Goal: Task Accomplishment & Management: Manage account settings

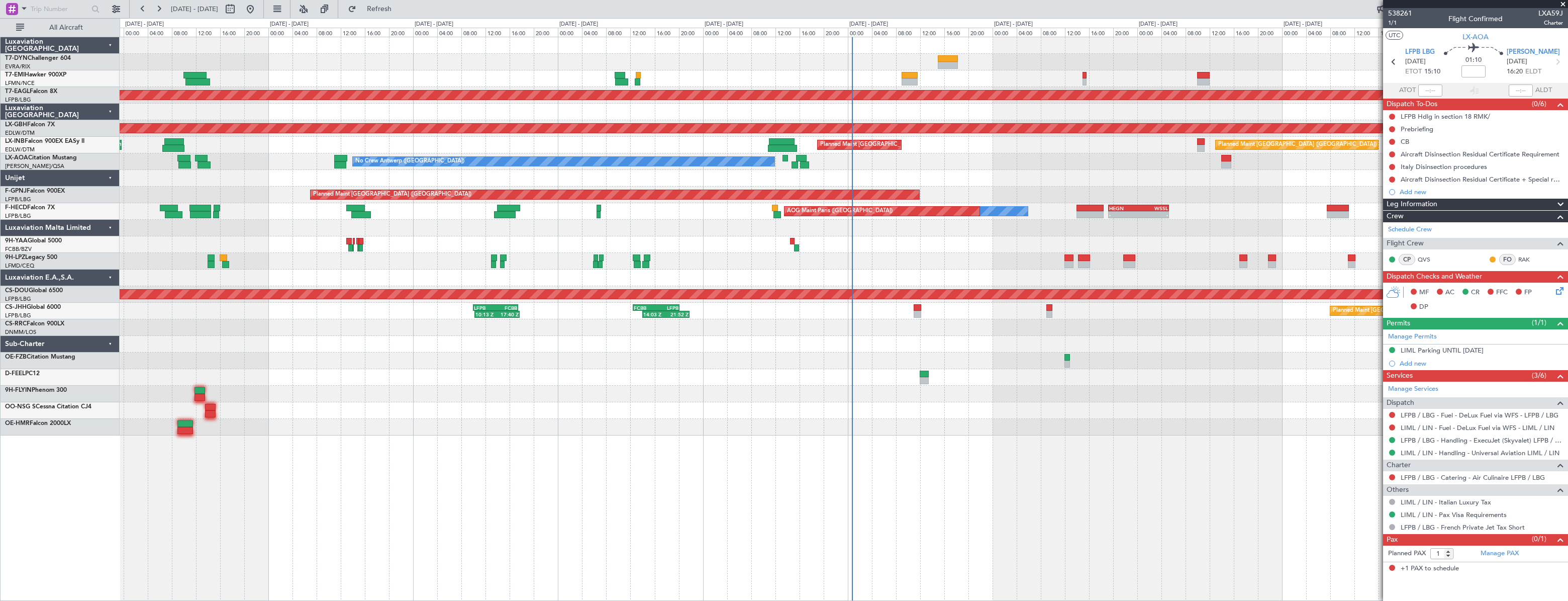
click at [545, 402] on div at bounding box center [844, 410] width 1448 height 16
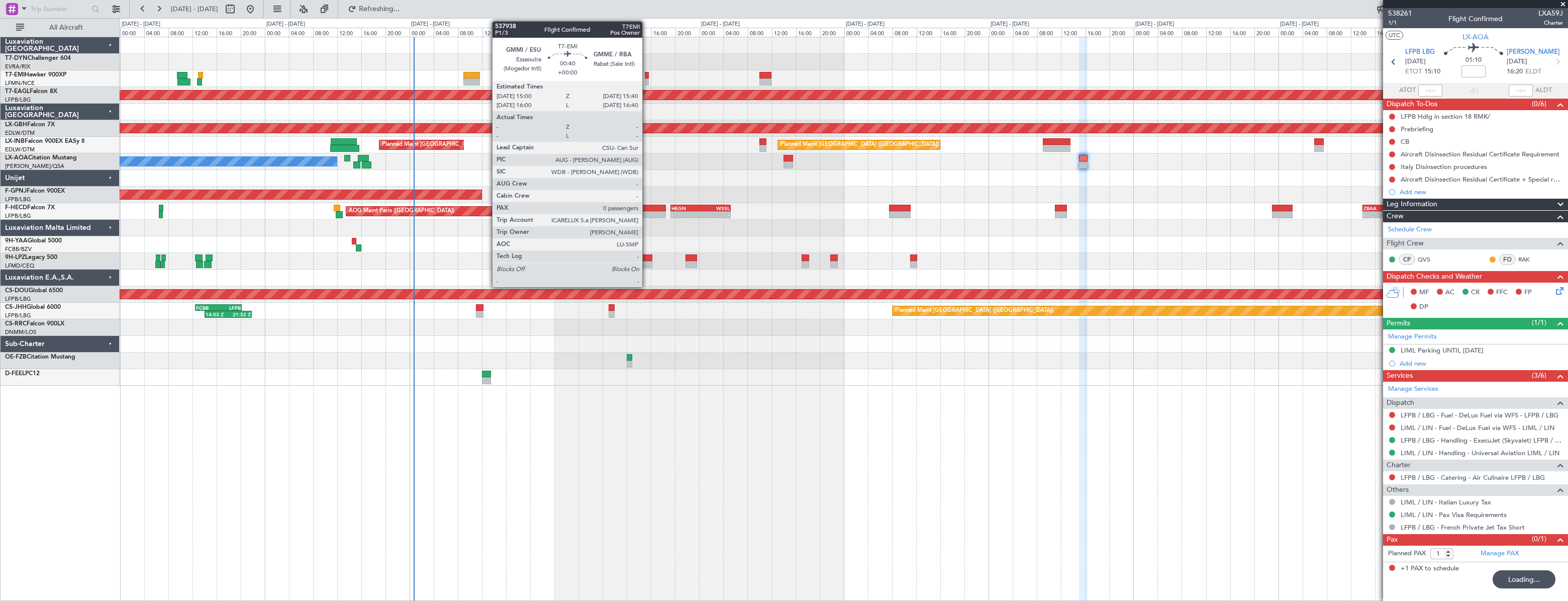
click at [645, 76] on div at bounding box center [646, 76] width 4 height 7
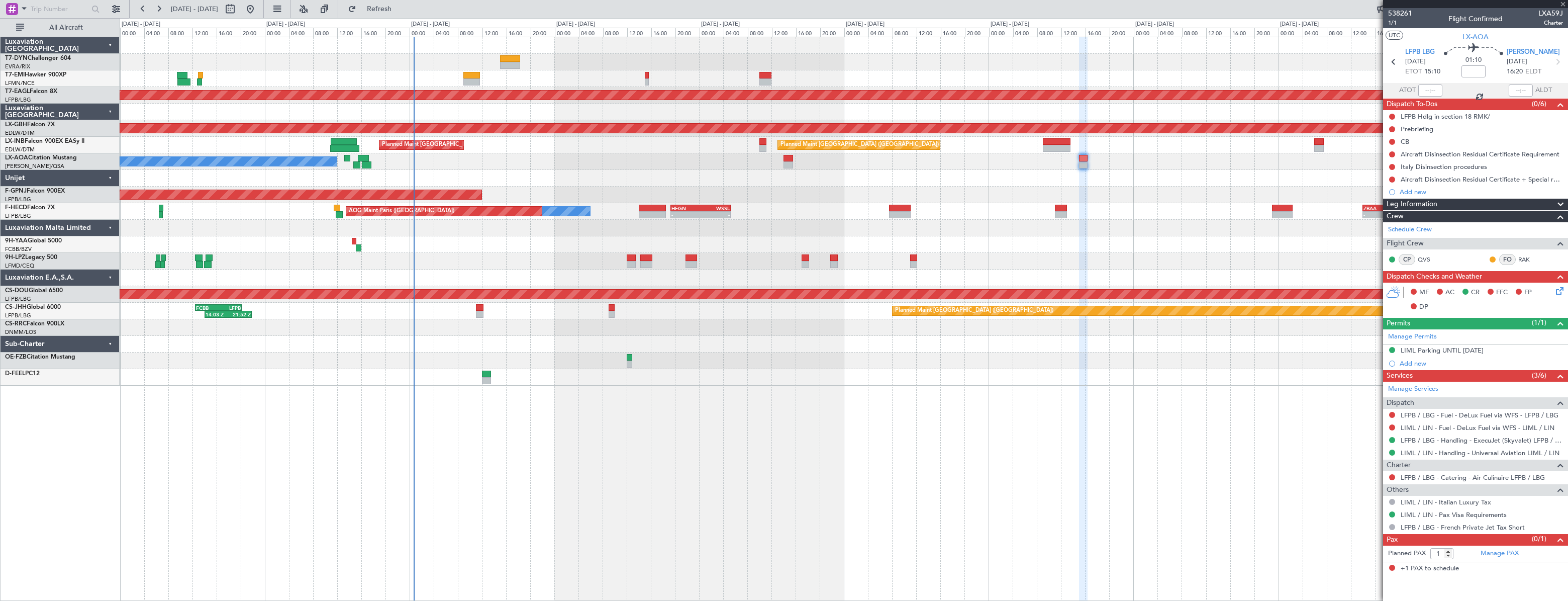
type input "0"
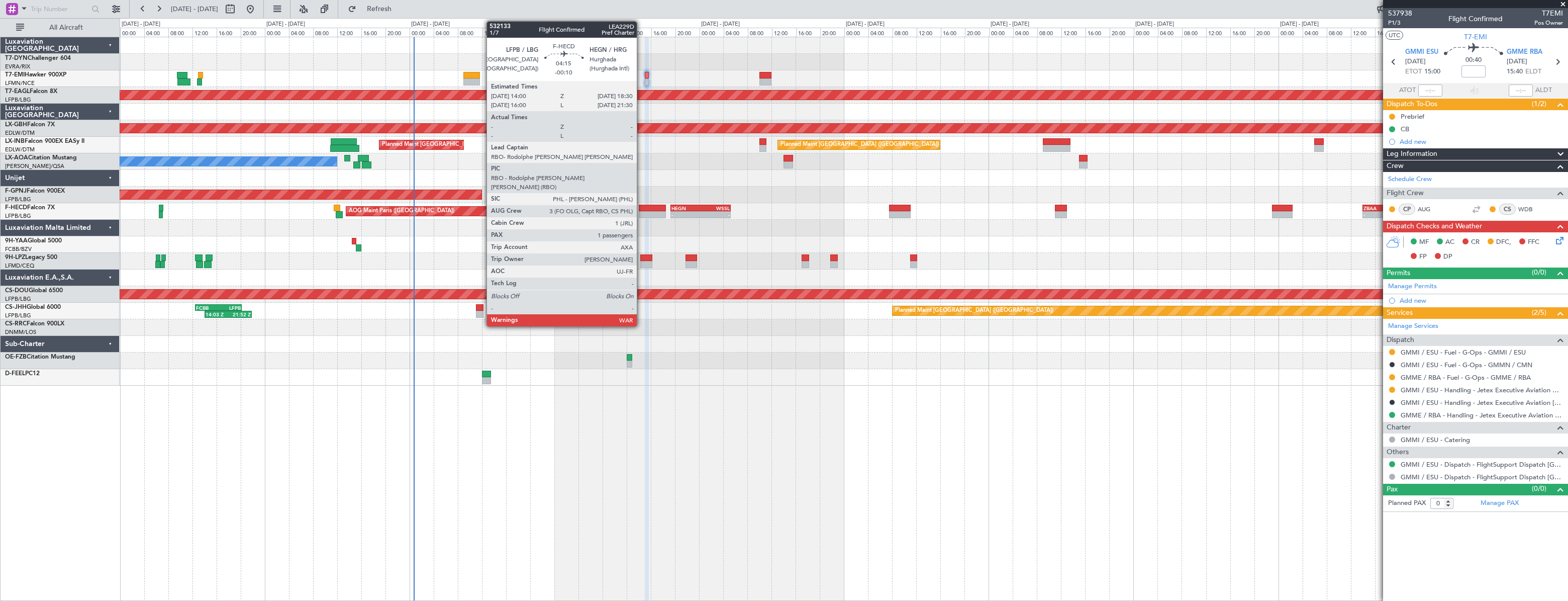
click at [642, 206] on div at bounding box center [652, 208] width 27 height 7
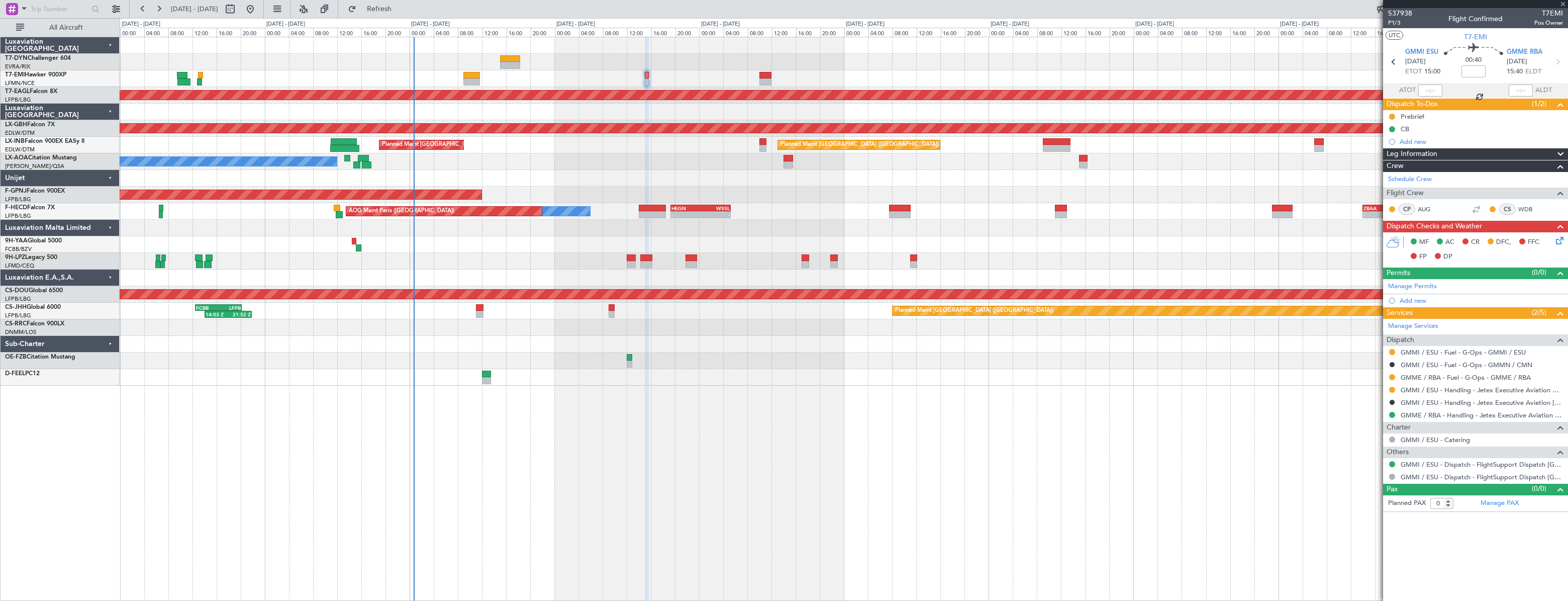
type input "-00:10"
type input "1"
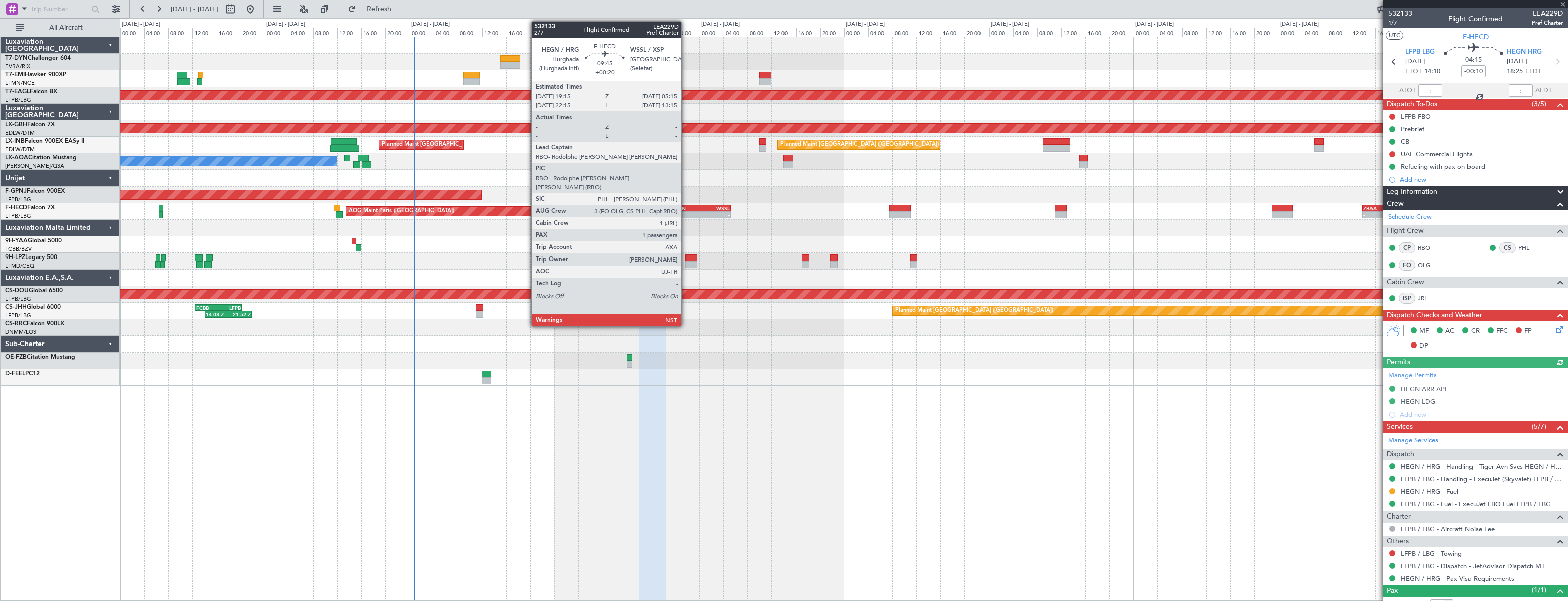
click at [687, 209] on div "HEGN" at bounding box center [686, 208] width 29 height 6
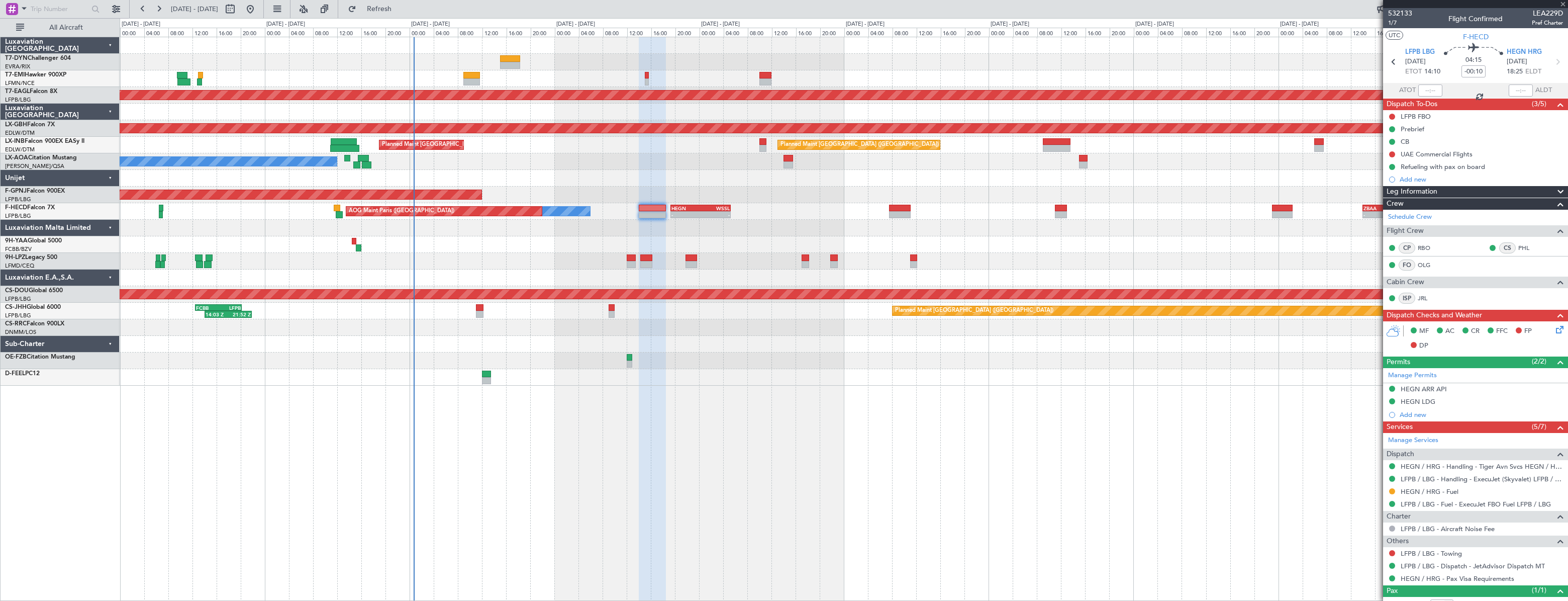
type input "+00:20"
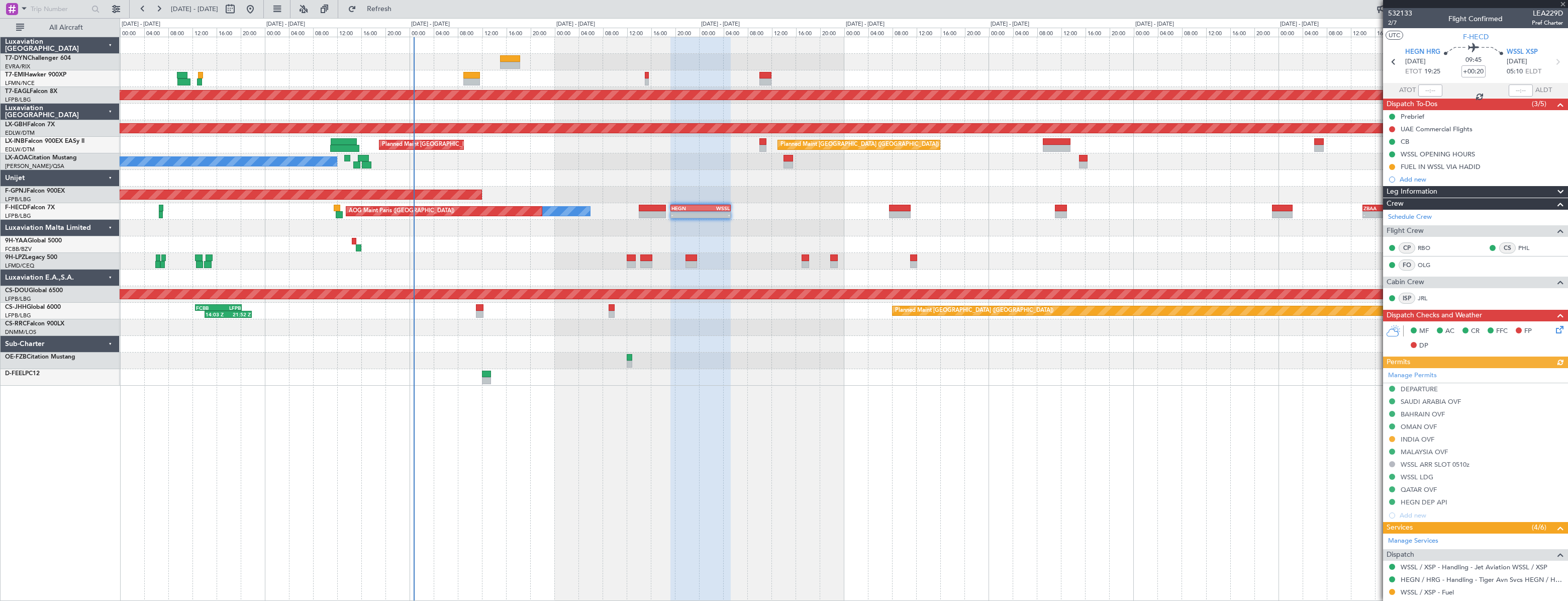
click at [783, 156] on div "No Crew Antwerp ([GEOGRAPHIC_DATA]) No Crew [GEOGRAPHIC_DATA] ([GEOGRAPHIC_DATA…" at bounding box center [844, 161] width 1447 height 16
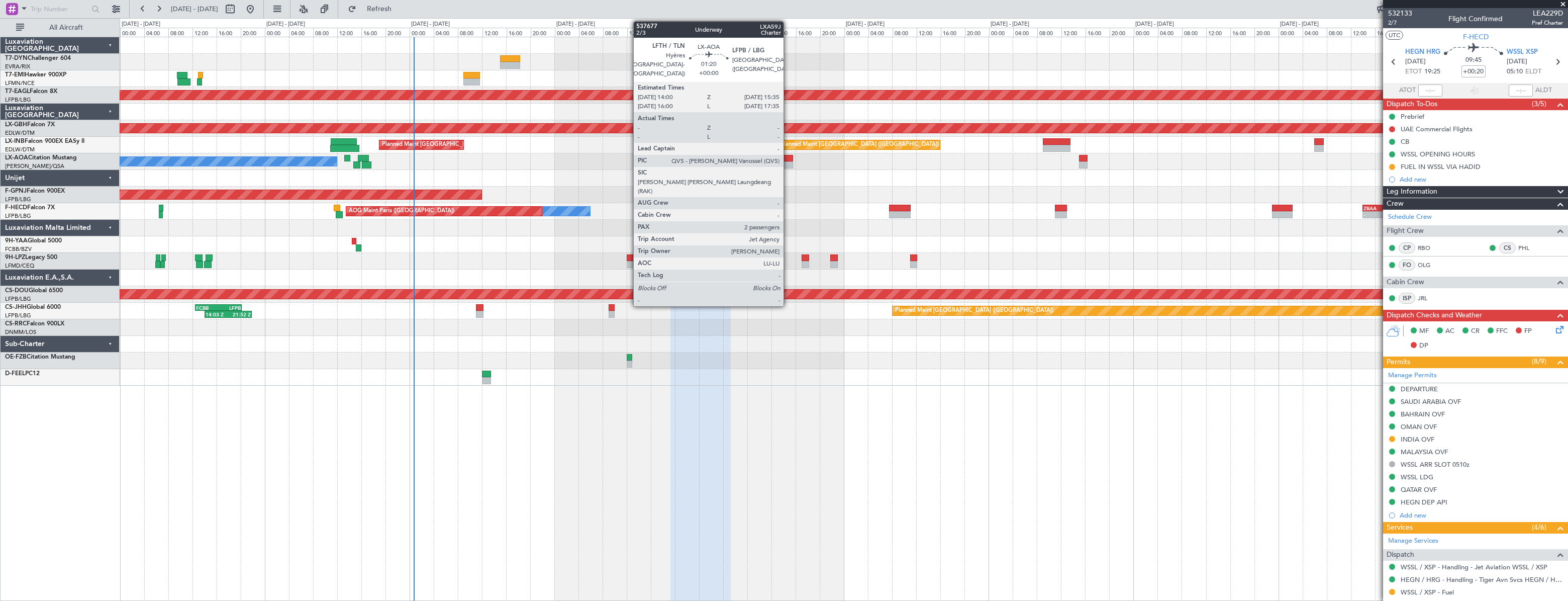
click at [788, 160] on div at bounding box center [788, 158] width 10 height 7
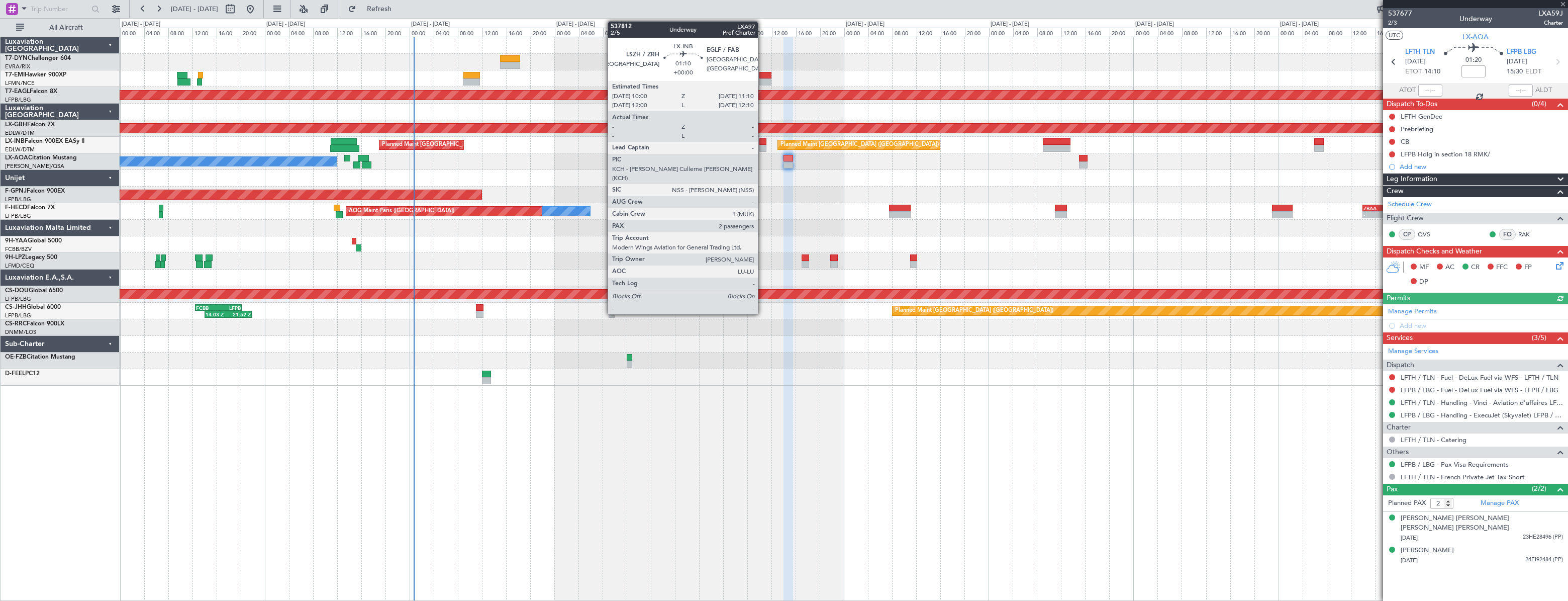
click at [762, 141] on div at bounding box center [763, 142] width 7 height 7
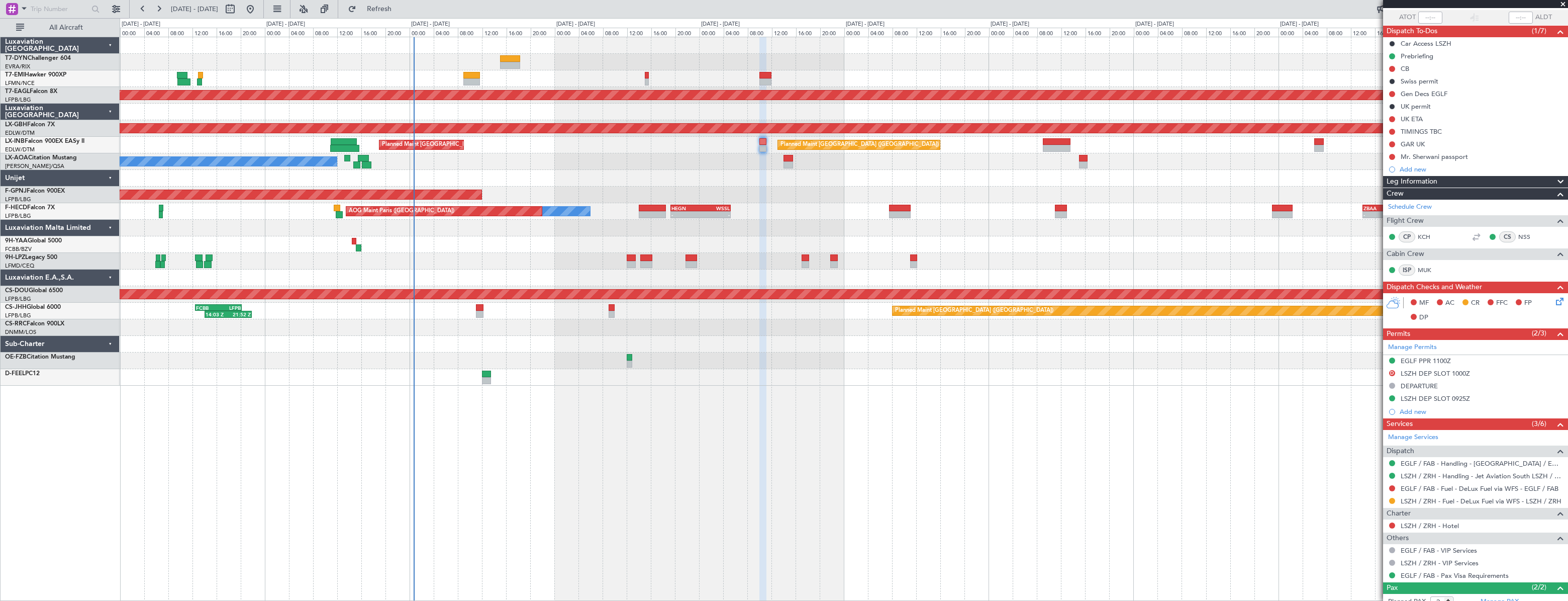
scroll to position [126, 0]
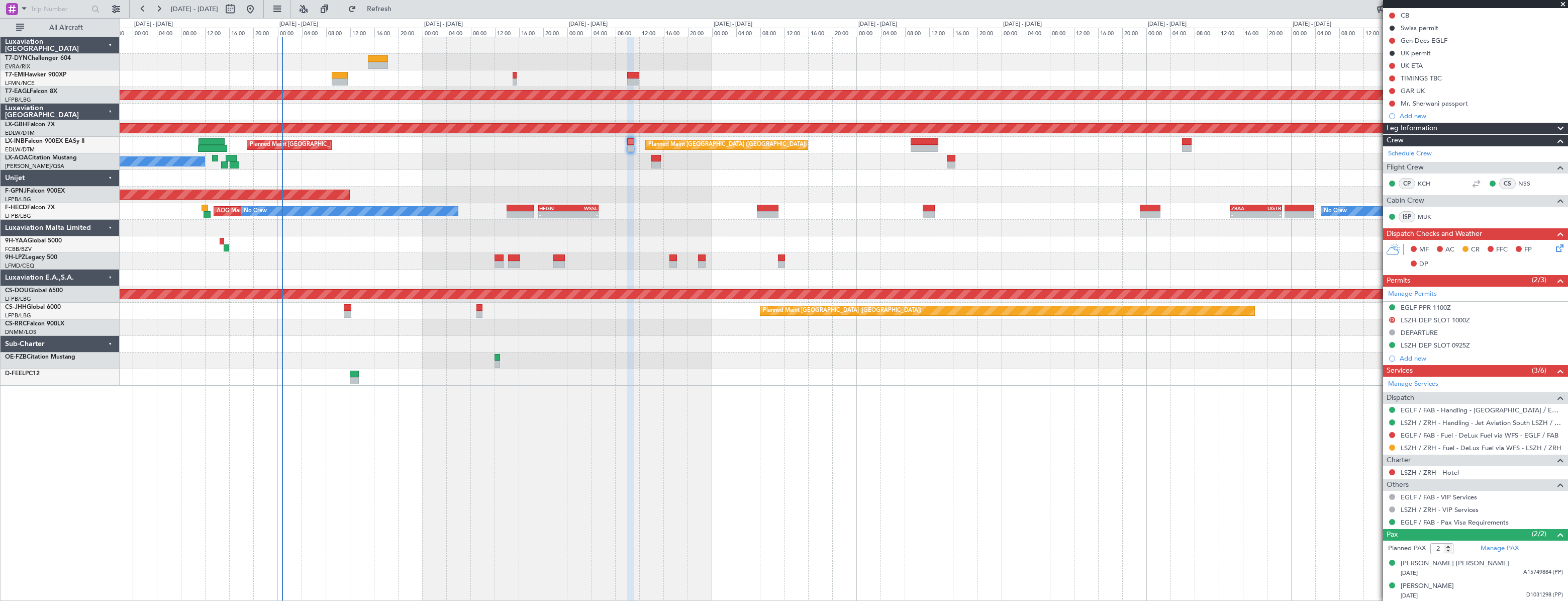
click at [995, 140] on div "Planned Maint [GEOGRAPHIC_DATA] Planned Maint [GEOGRAPHIC_DATA] ([GEOGRAPHIC_DA…" at bounding box center [844, 145] width 1447 height 16
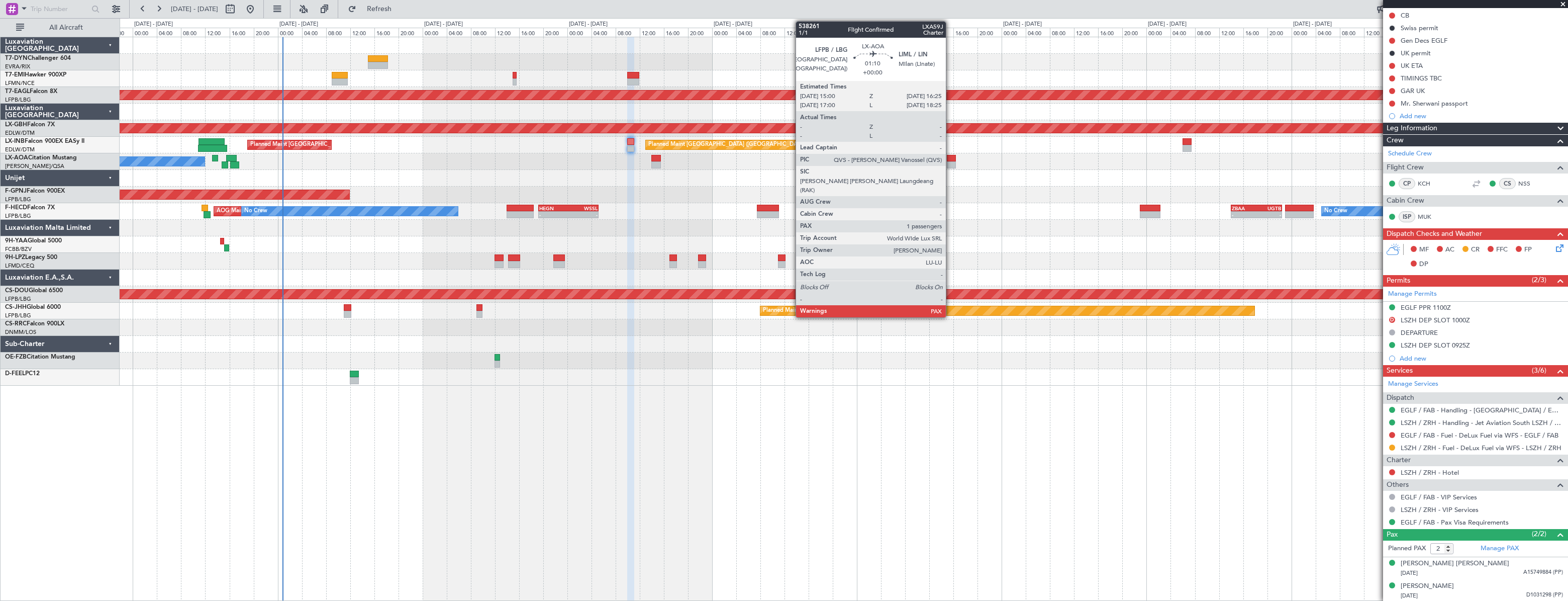
click at [950, 157] on div at bounding box center [951, 158] width 9 height 7
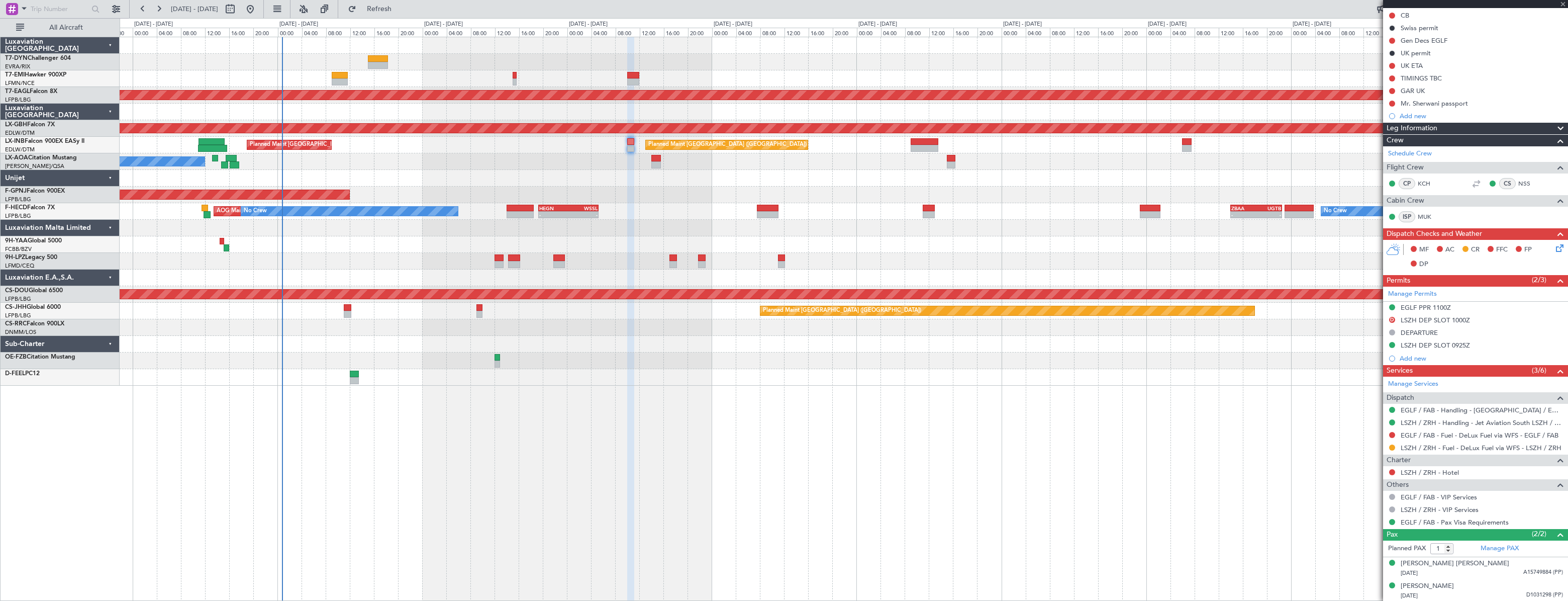
scroll to position [0, 0]
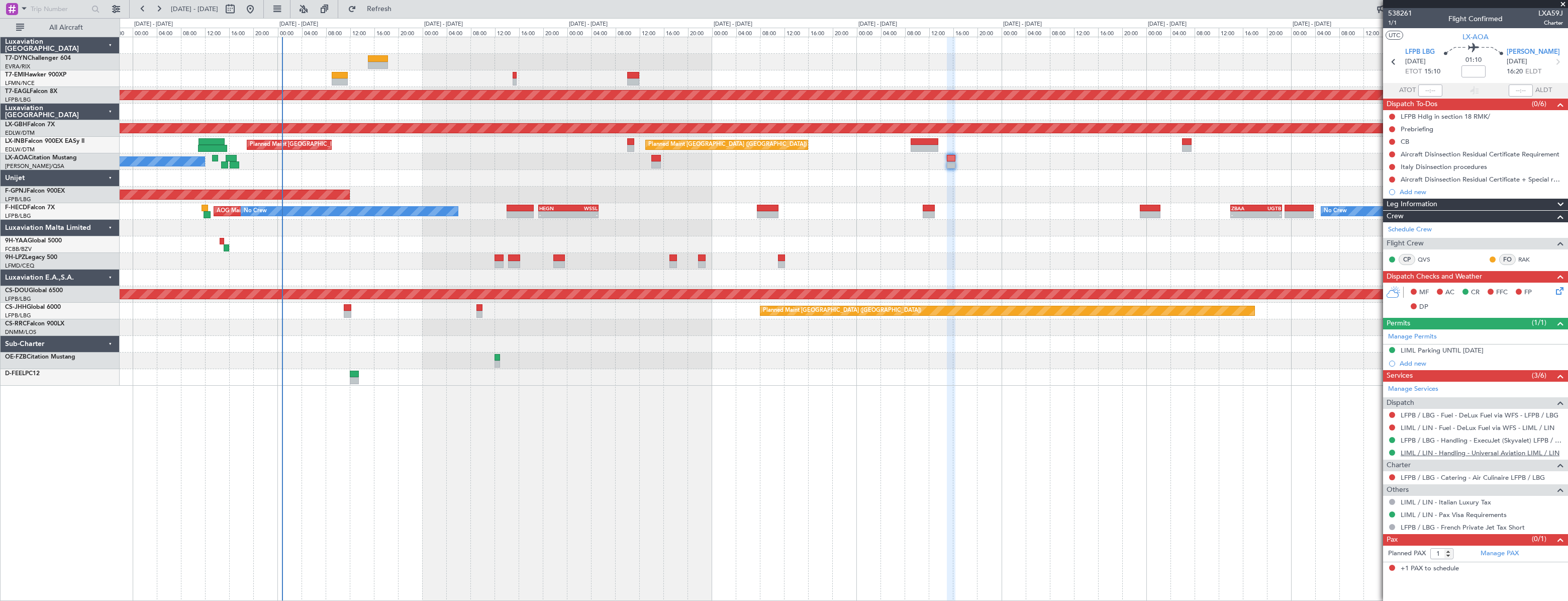
click at [1401, 453] on link "LIML / LIN - Handling - Universal Aviation LIML / LIN" at bounding box center [1480, 452] width 159 height 9
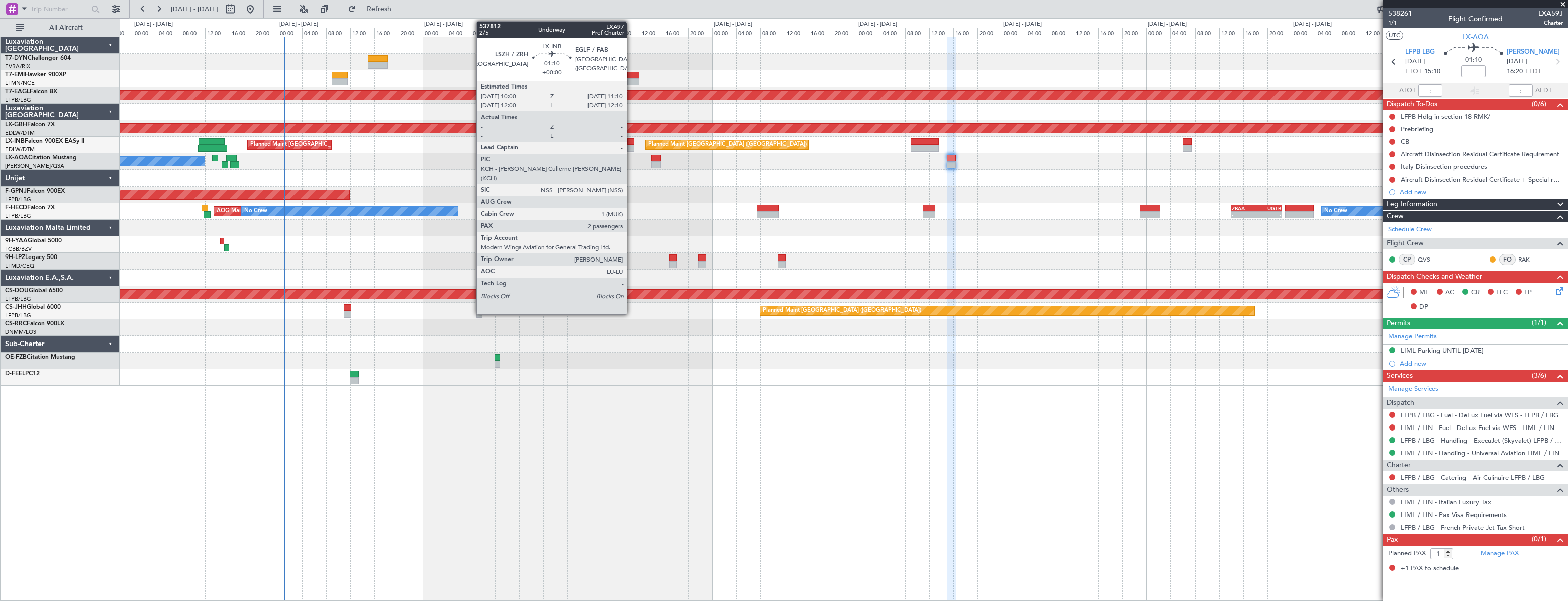
click at [631, 142] on div at bounding box center [631, 142] width 7 height 7
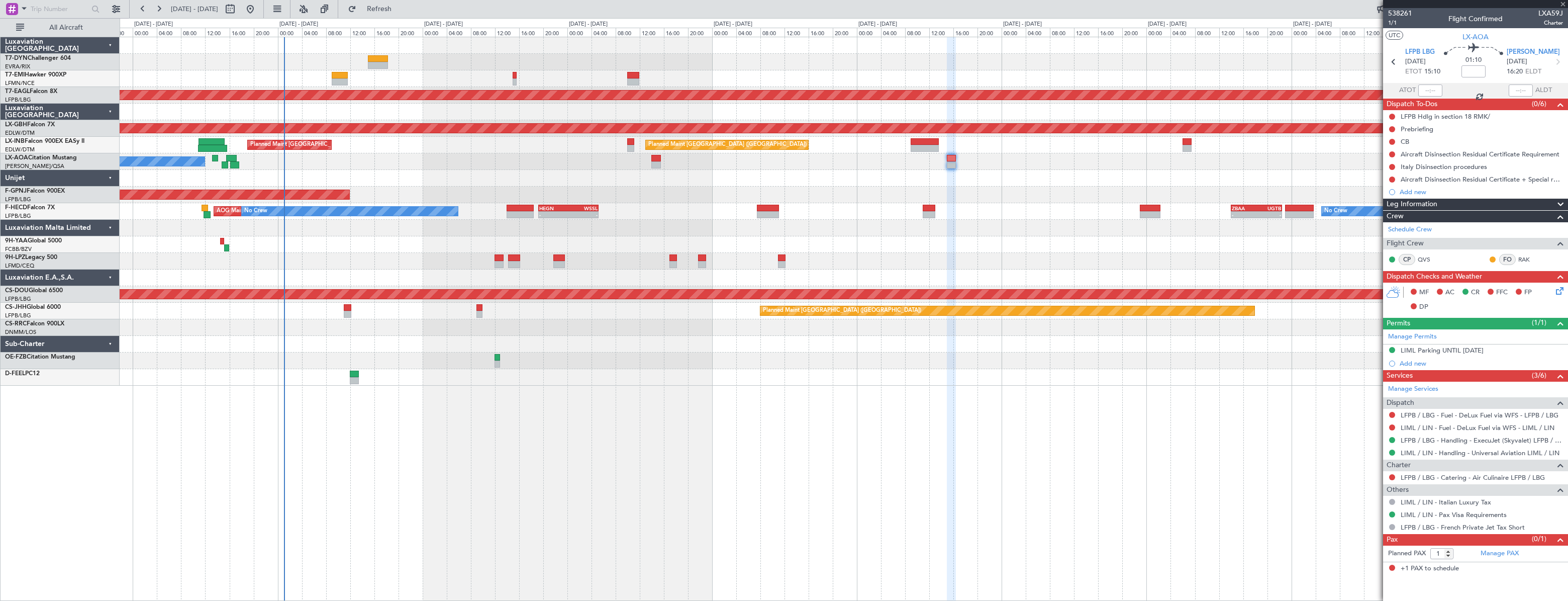
type input "2"
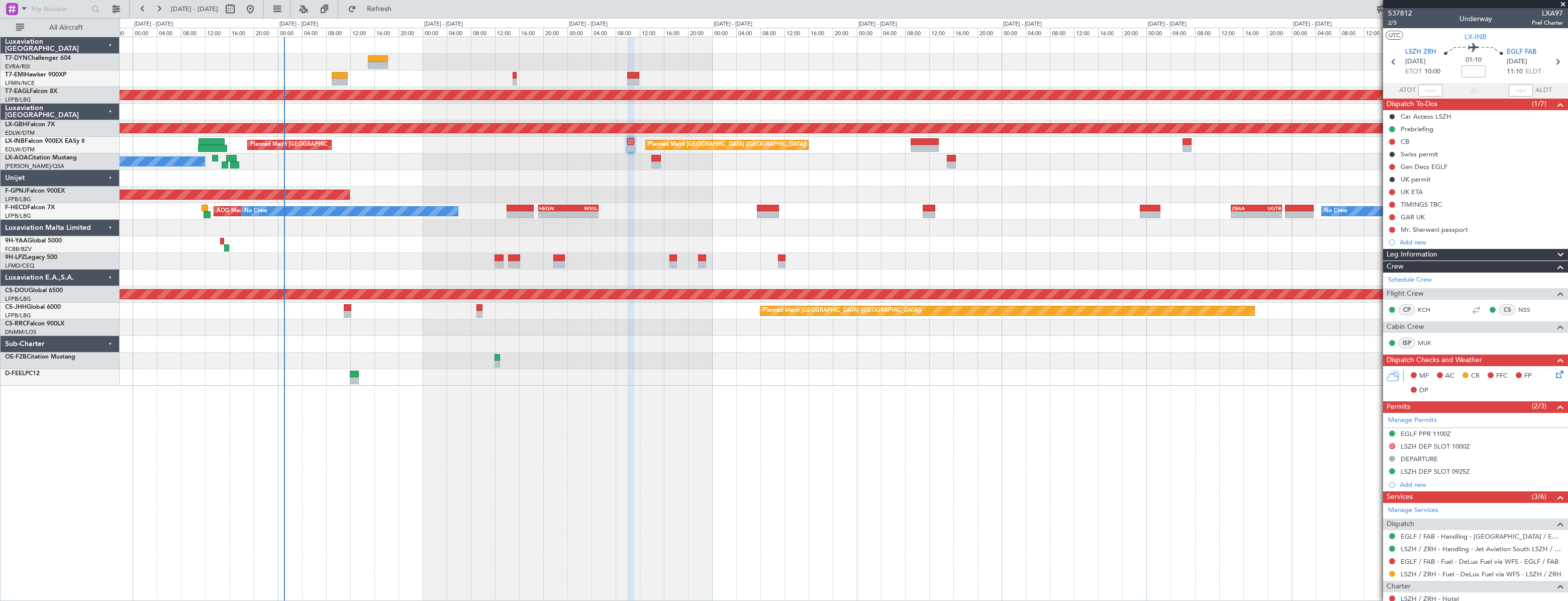
click at [1490, 231] on div "Mr. Sherwani passport" at bounding box center [1475, 230] width 185 height 13
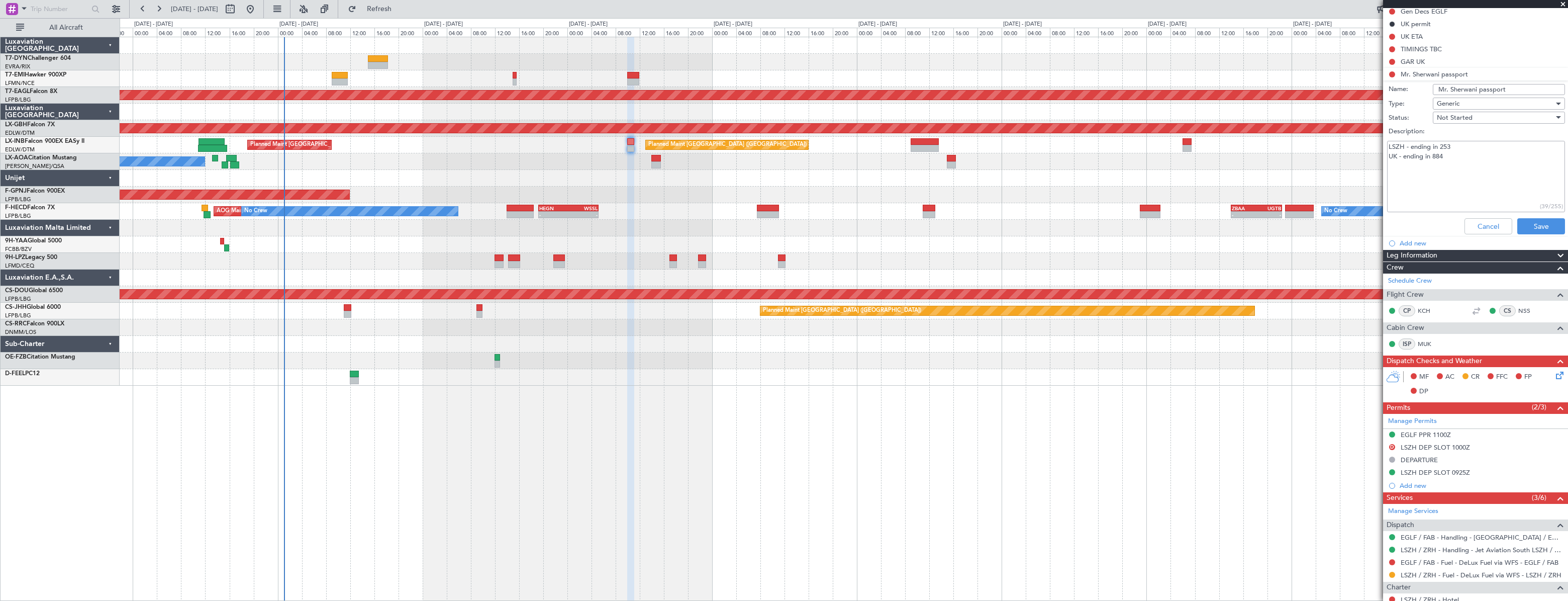
scroll to position [283, 0]
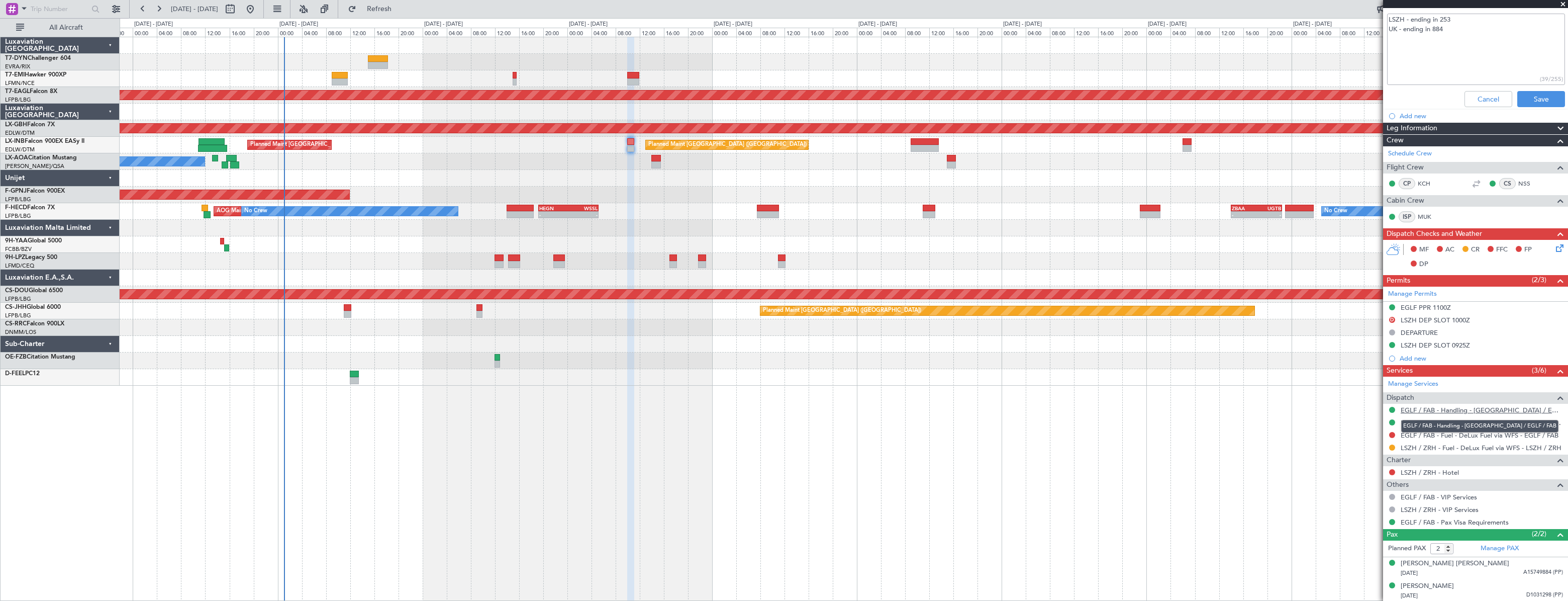
click at [1423, 410] on link "EGLF / FAB - Handling - [GEOGRAPHIC_DATA] / EGLF / FAB" at bounding box center [1482, 410] width 163 height 9
click at [1416, 420] on link "LSZH / ZRH - Handling - Jet Aviation South LSZH / ZRH" at bounding box center [1482, 423] width 163 height 9
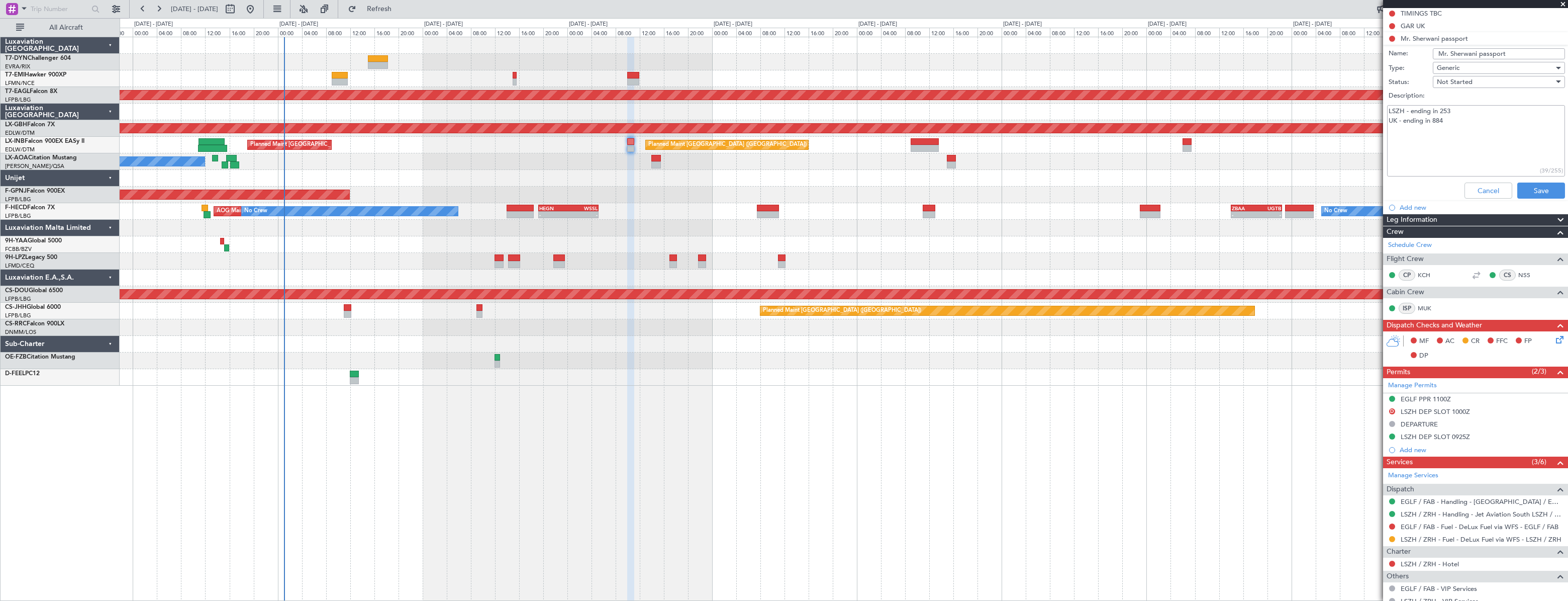
scroll to position [0, 0]
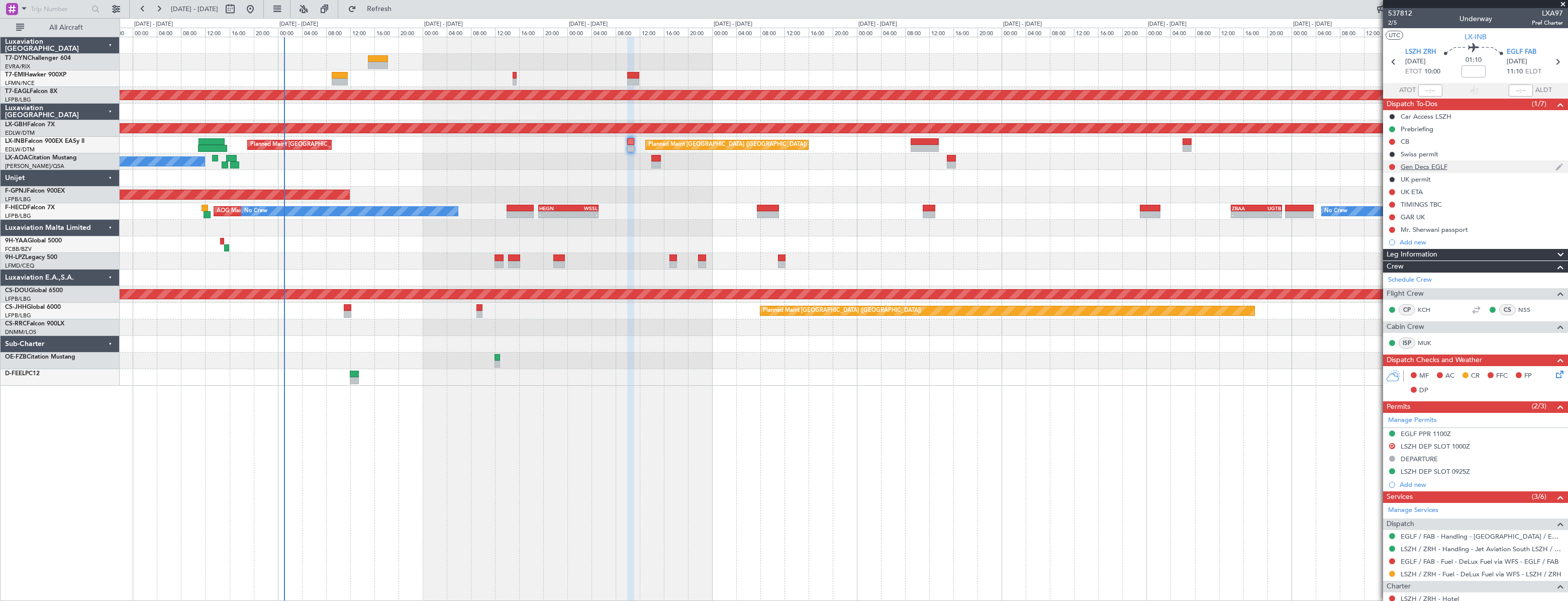
click at [1464, 166] on div "Gen Decs EGLF" at bounding box center [1475, 166] width 185 height 13
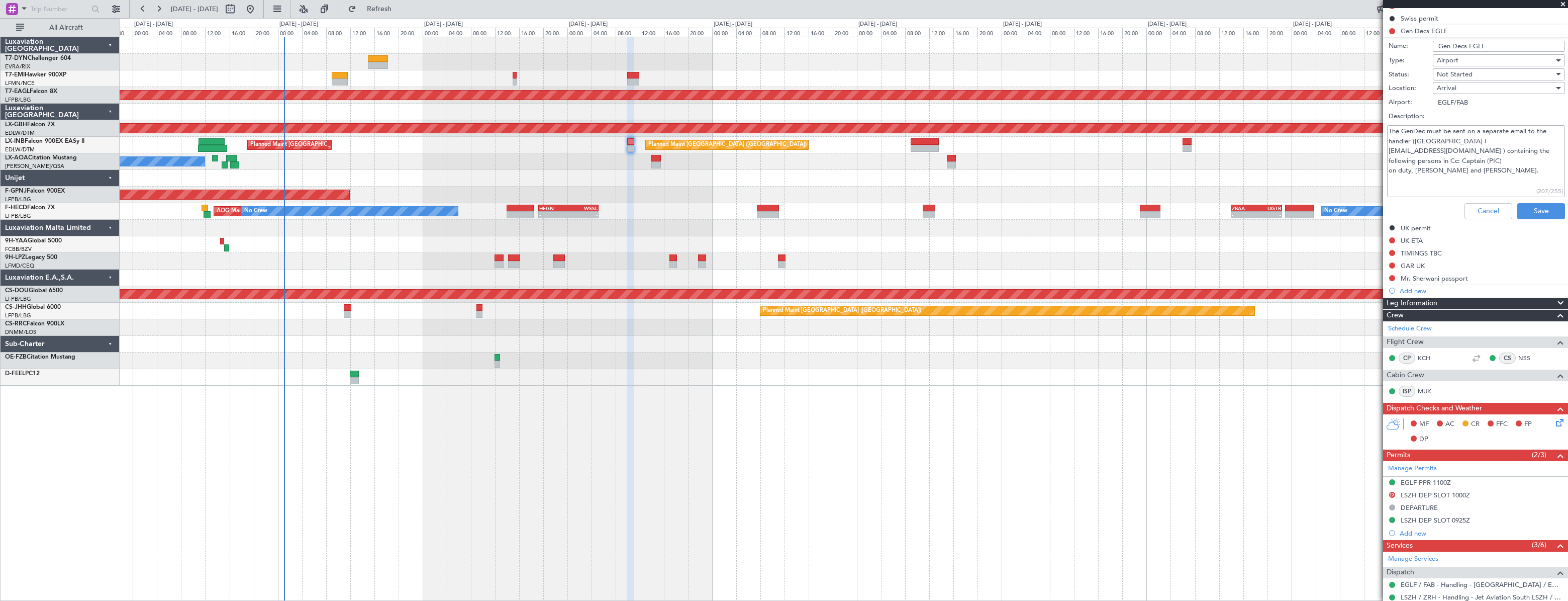
scroll to position [128, 0]
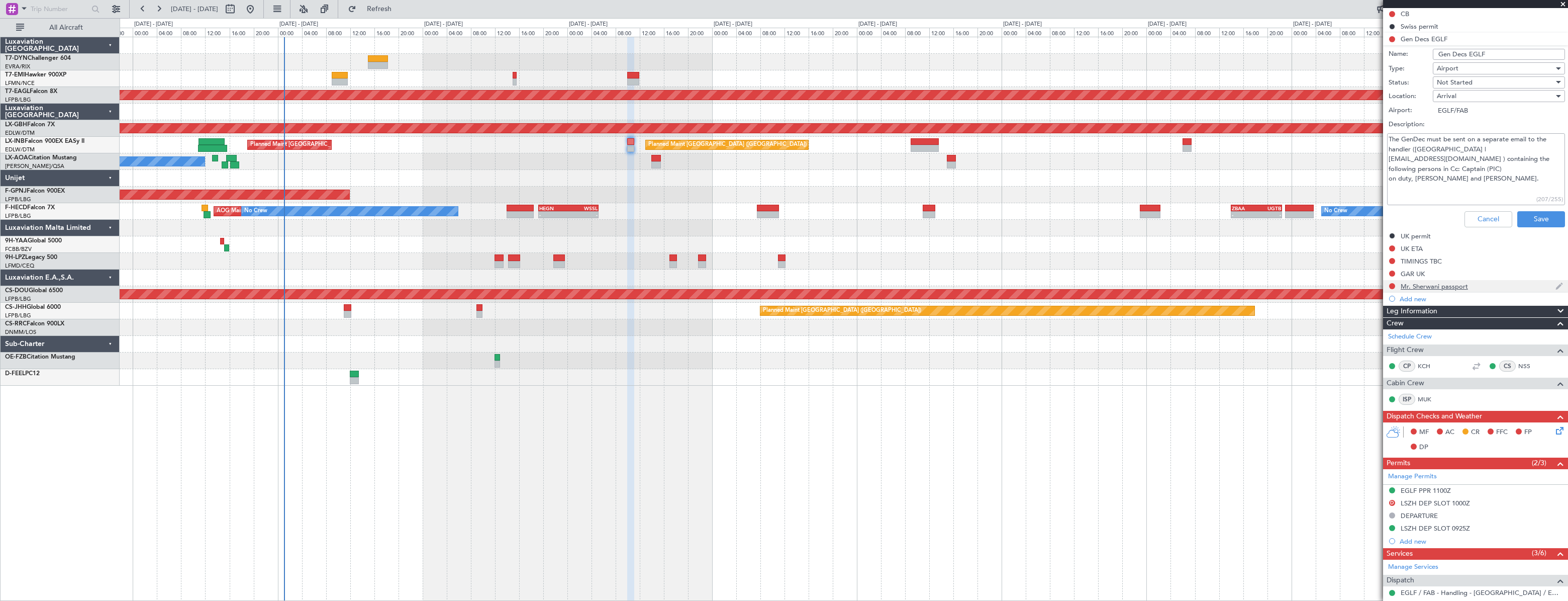
click at [1485, 287] on div "Mr. Sherwani passport" at bounding box center [1475, 286] width 185 height 13
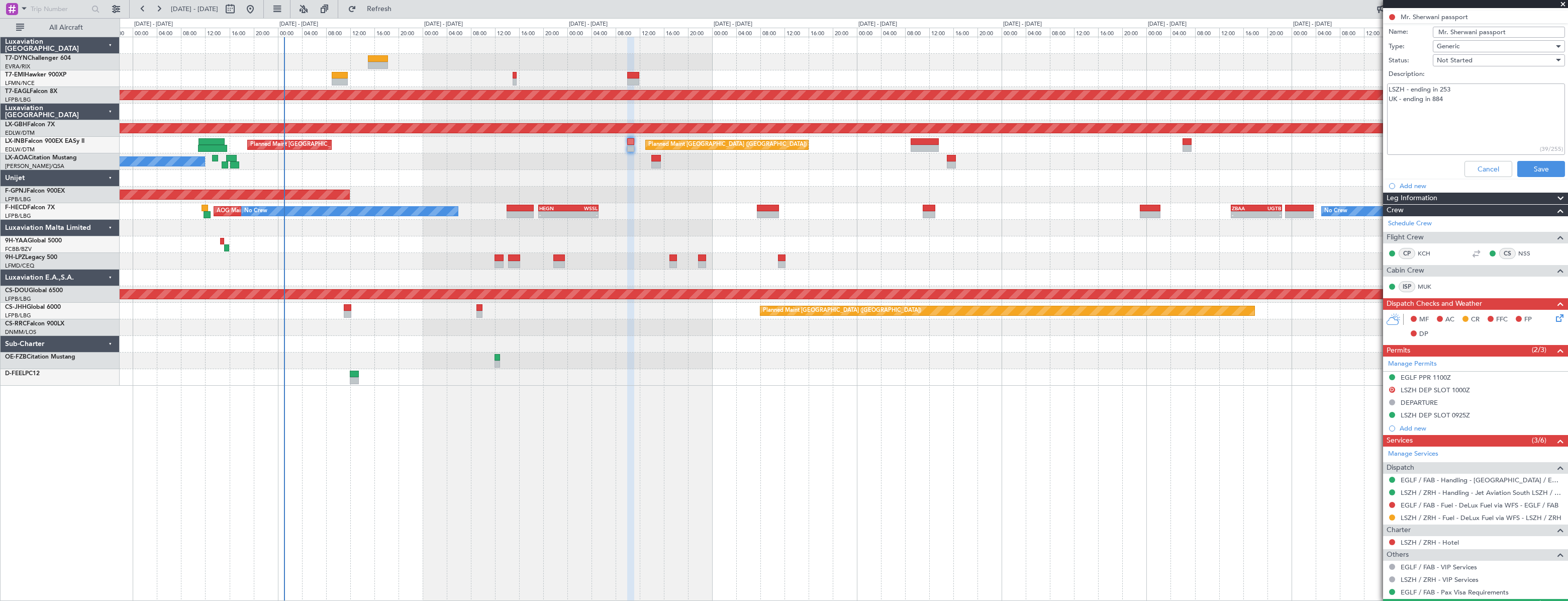
scroll to position [283, 0]
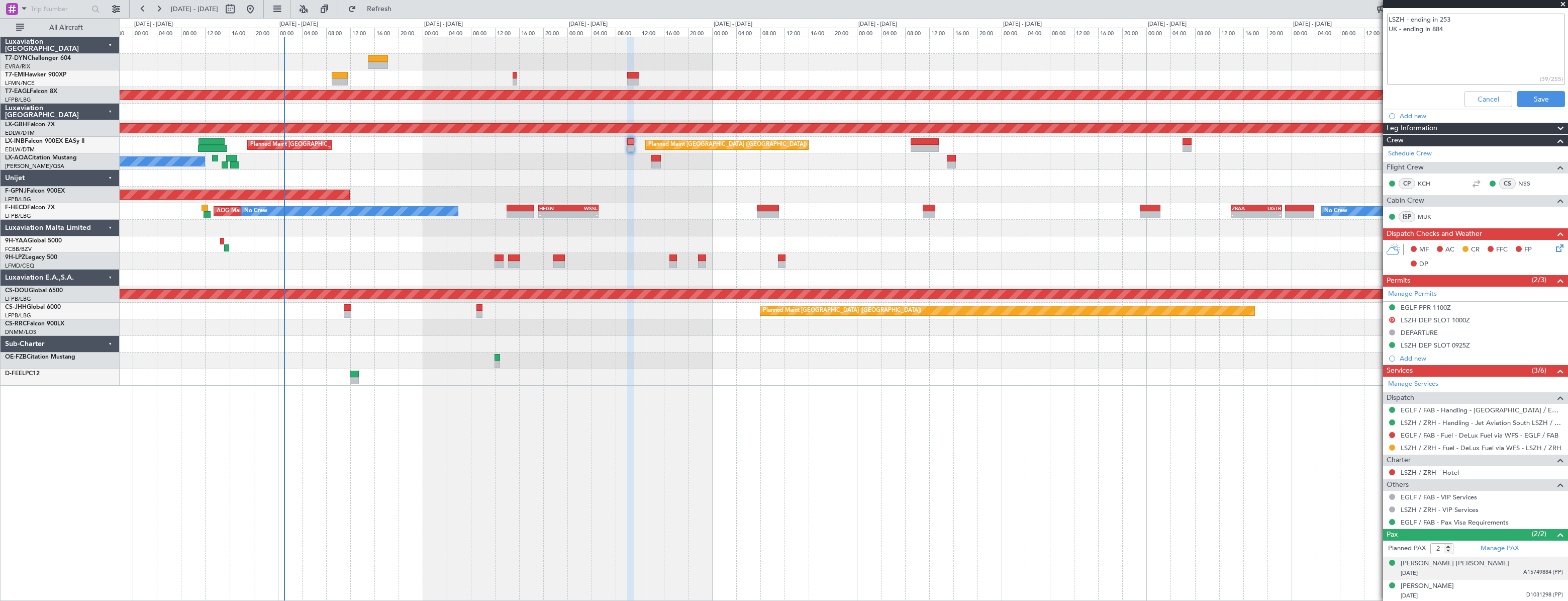
click at [1504, 568] on div "[DATE] A15749884 (PP)" at bounding box center [1482, 573] width 163 height 10
click at [1503, 546] on link "Manage PAX" at bounding box center [1499, 549] width 38 height 10
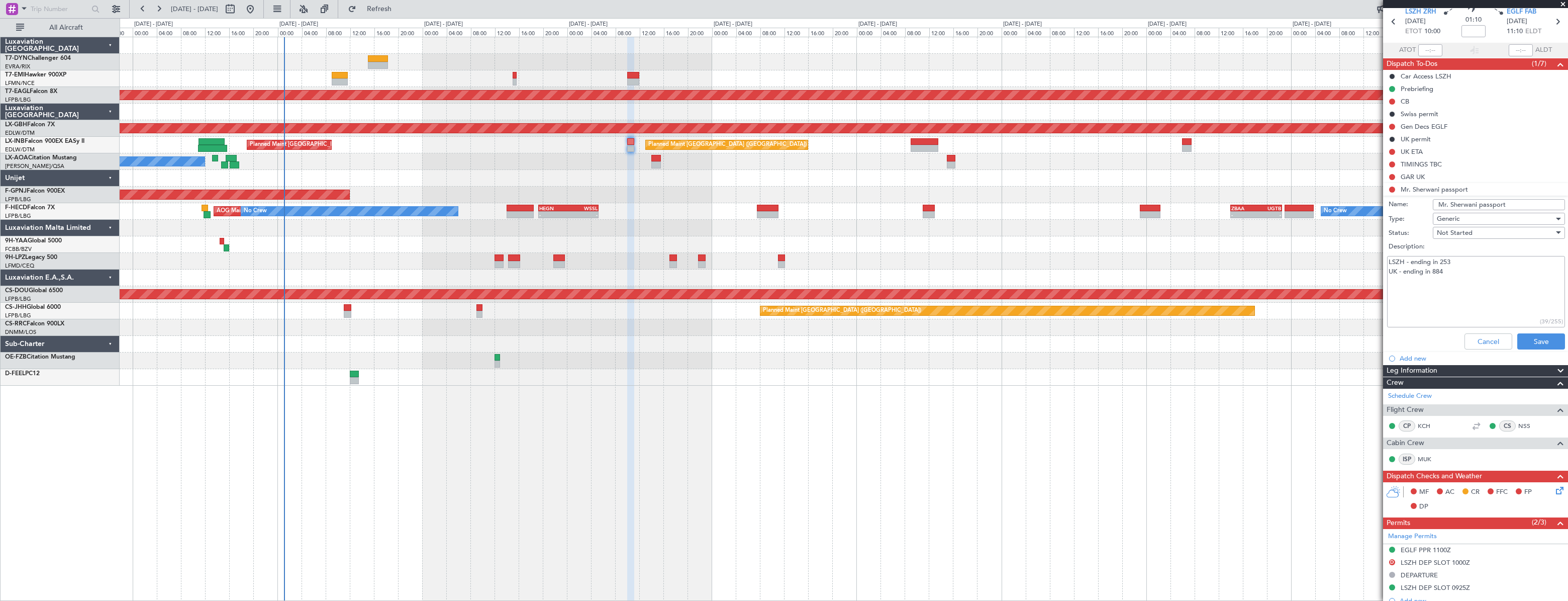
scroll to position [0, 0]
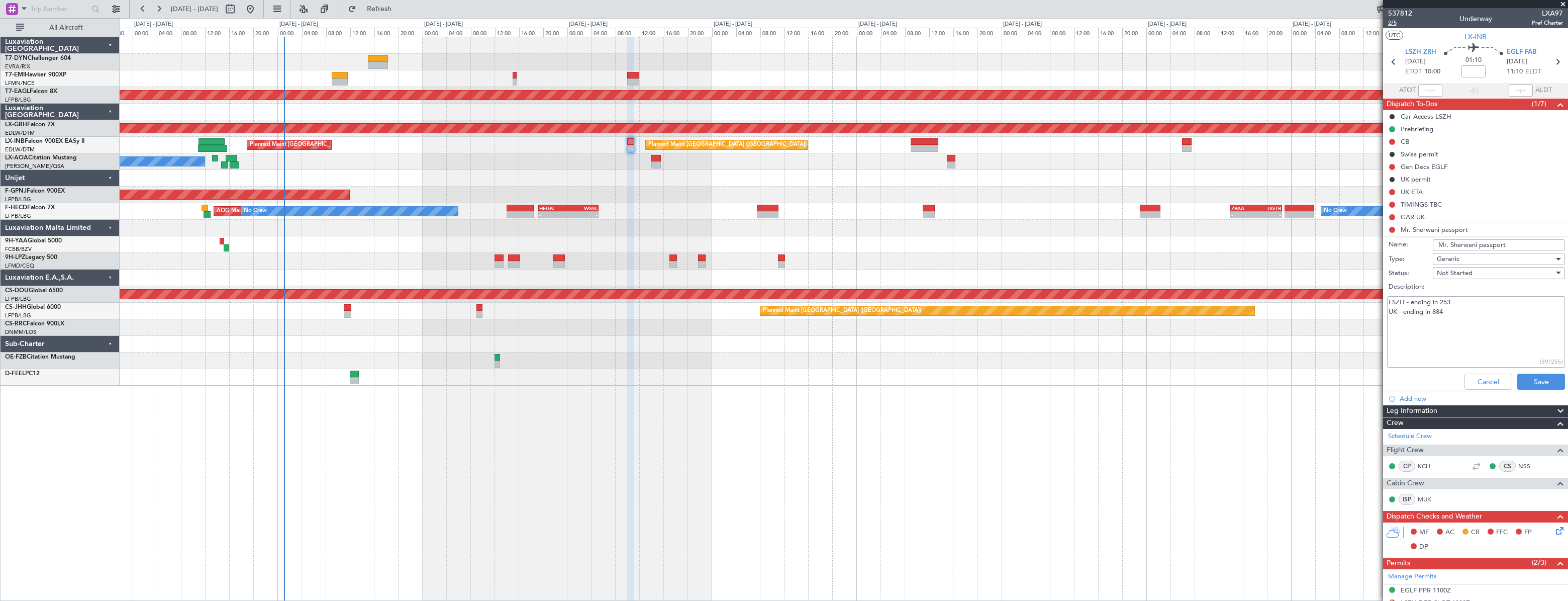
click at [1392, 25] on span "2/5" at bounding box center [1400, 23] width 24 height 9
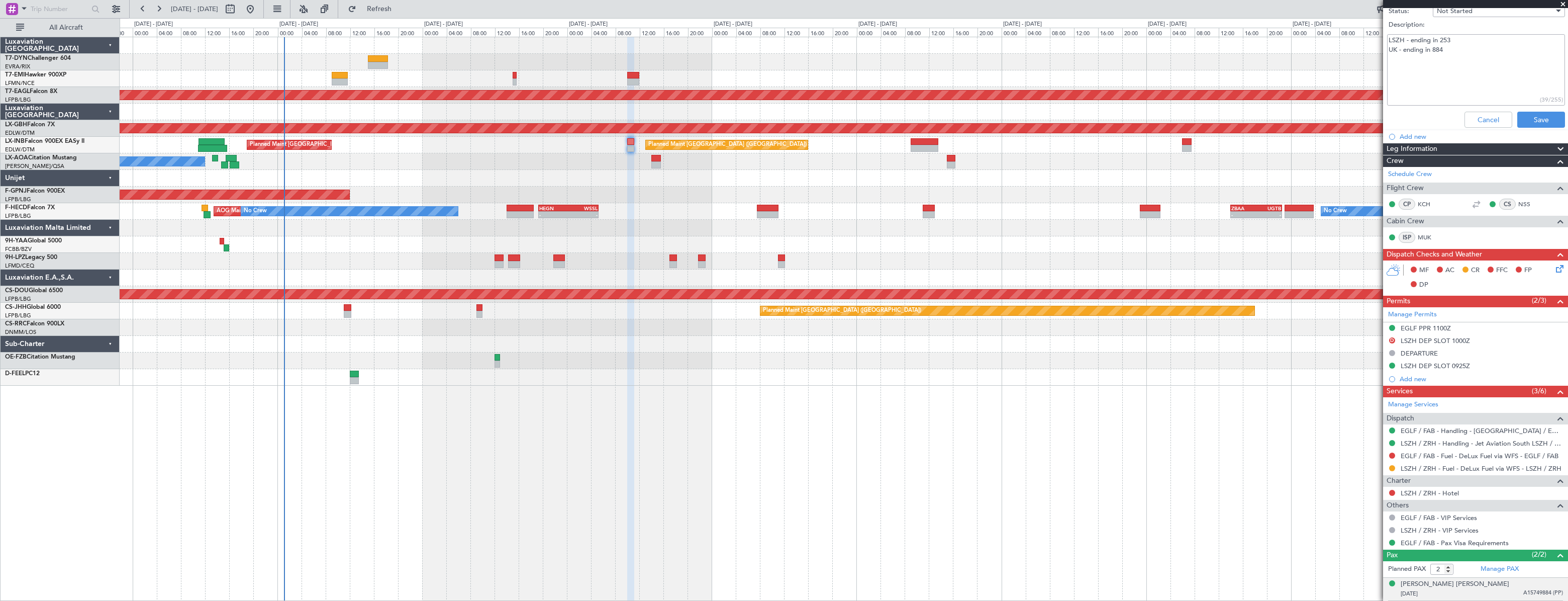
scroll to position [307, 0]
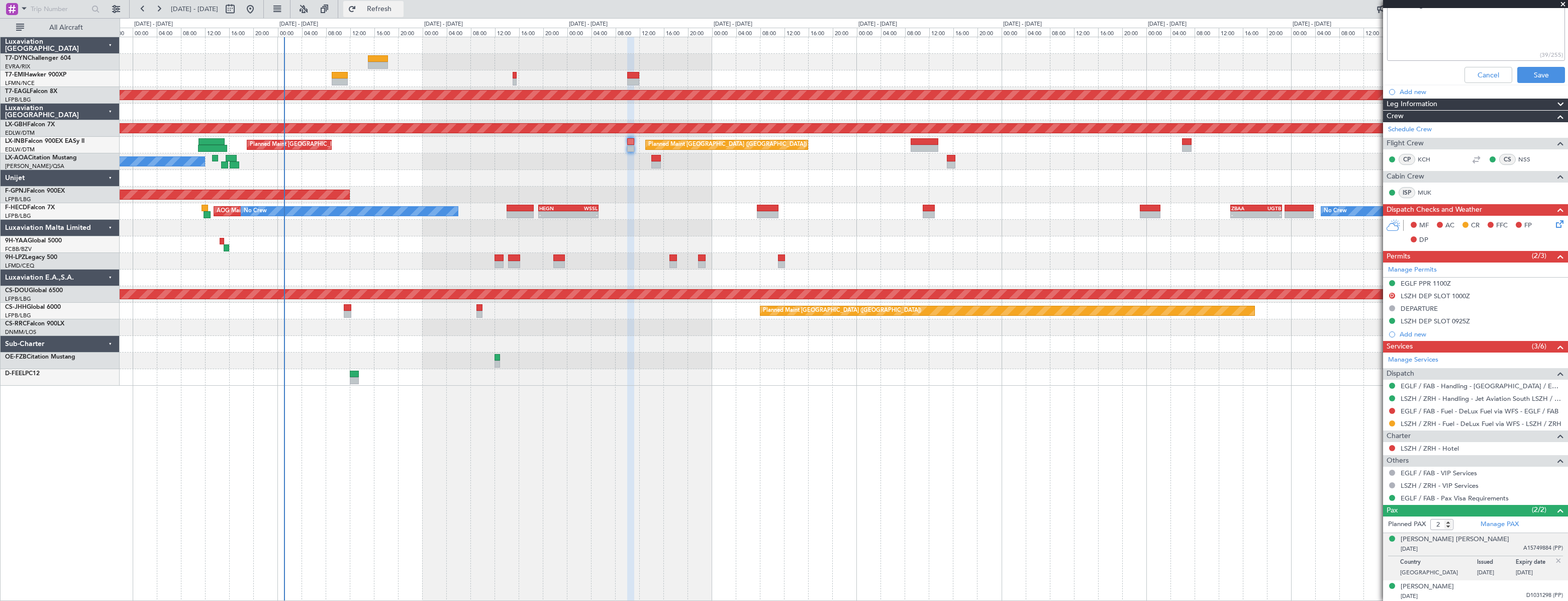
click at [401, 9] on span "Refresh" at bounding box center [379, 9] width 42 height 7
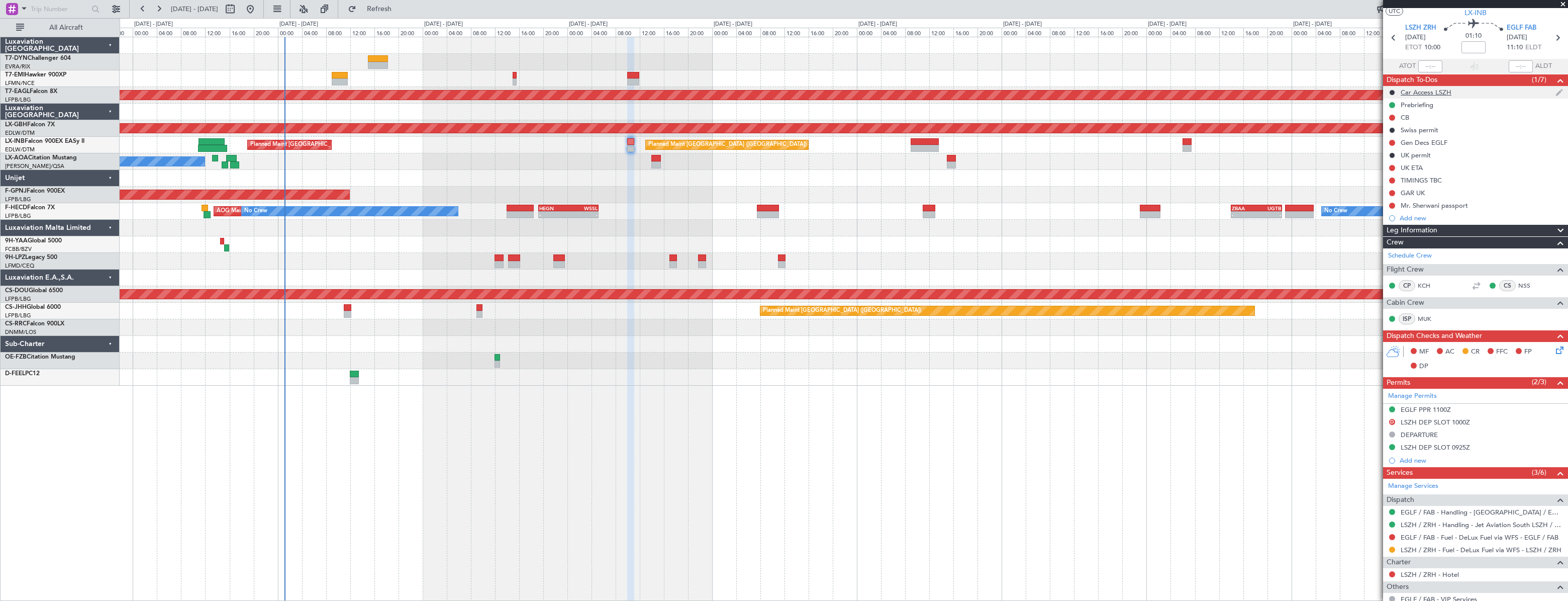
scroll to position [0, 0]
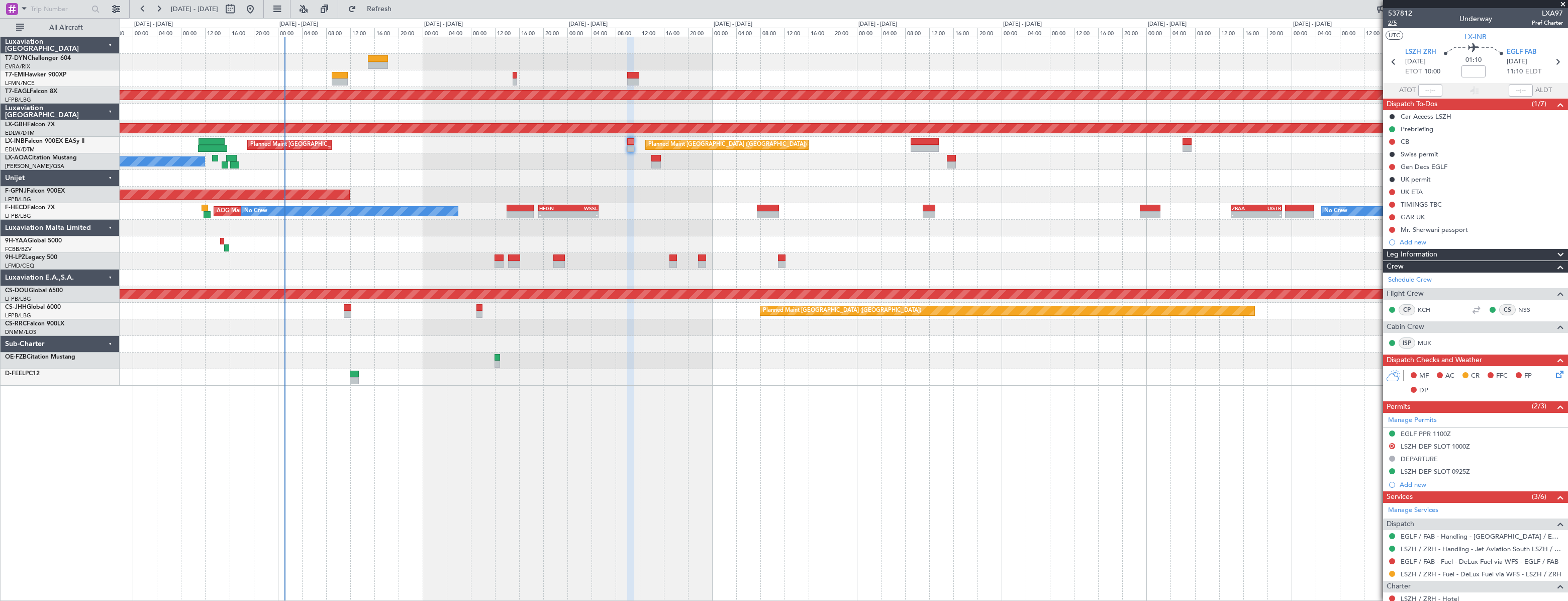
click at [1396, 24] on span "2/5" at bounding box center [1400, 23] width 24 height 9
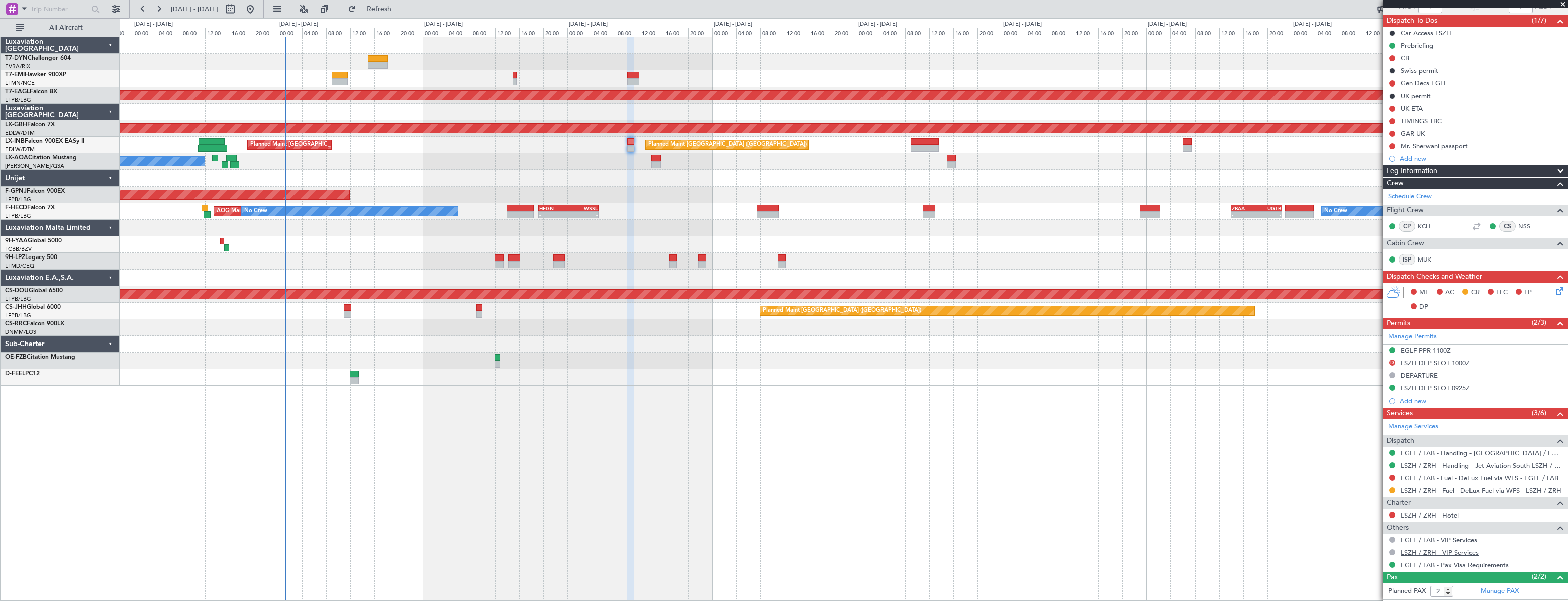
scroll to position [126, 0]
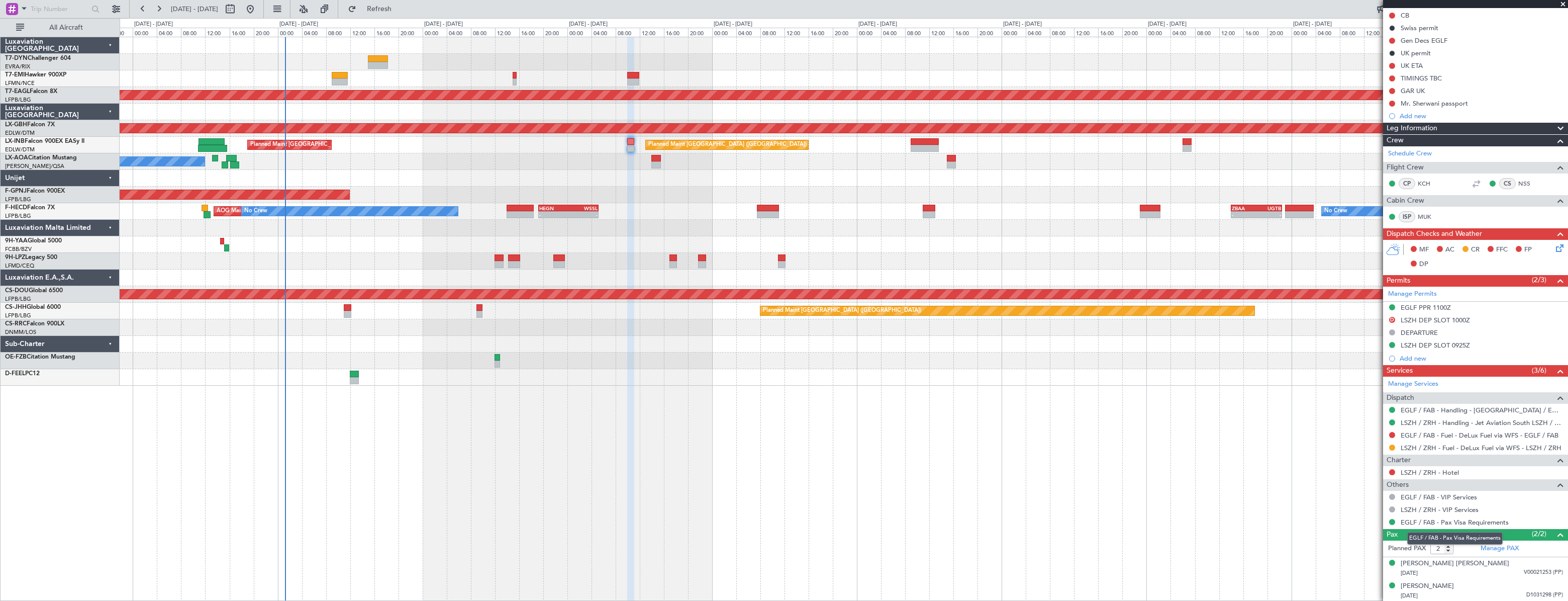
click at [1493, 547] on mat-tooltip-component "EGLF / FAB - Pax Visa Requirements" at bounding box center [1455, 538] width 110 height 27
click at [1493, 546] on link "Manage PAX" at bounding box center [1499, 549] width 38 height 10
click at [1481, 549] on link "Manage PAX" at bounding box center [1499, 549] width 38 height 10
click at [401, 12] on span "Refreshing..." at bounding box center [379, 9] width 42 height 7
click at [1508, 568] on div "[DATE] V00021253 (PP)" at bounding box center [1482, 573] width 163 height 10
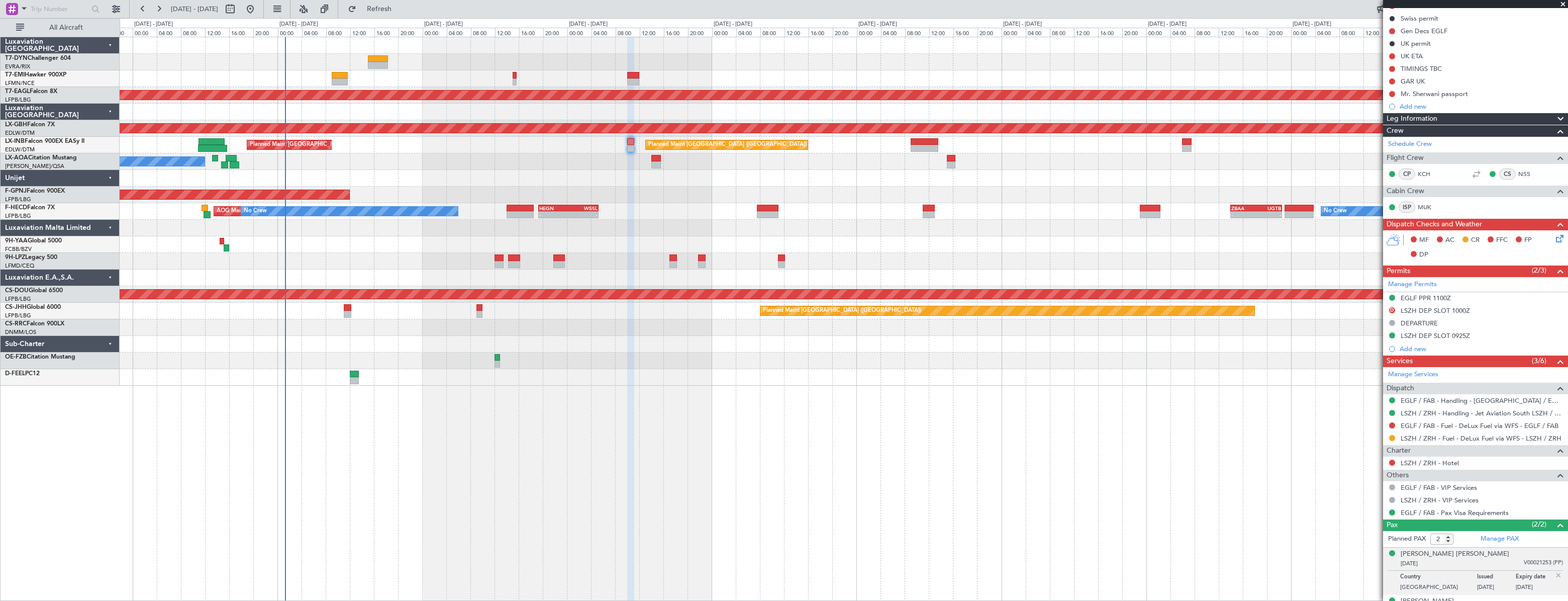
scroll to position [151, 0]
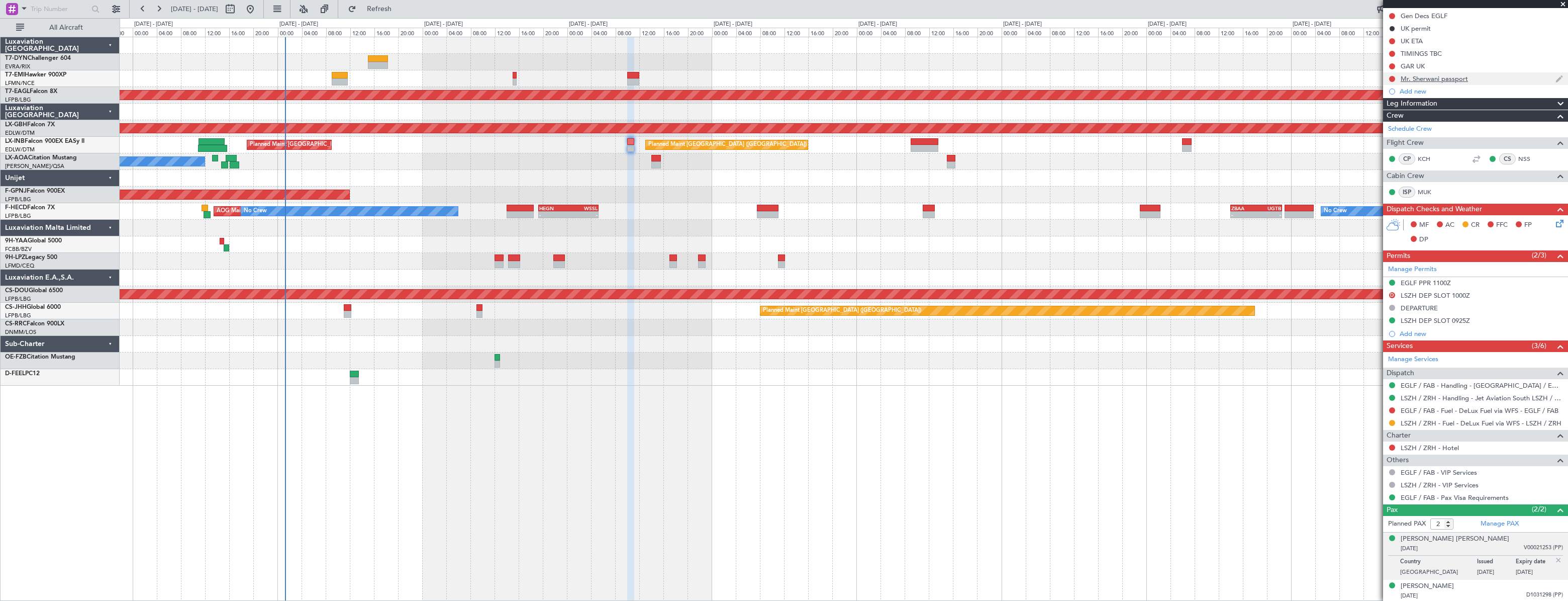
click at [1470, 80] on div "Mr. Sherwani passport" at bounding box center [1475, 79] width 185 height 13
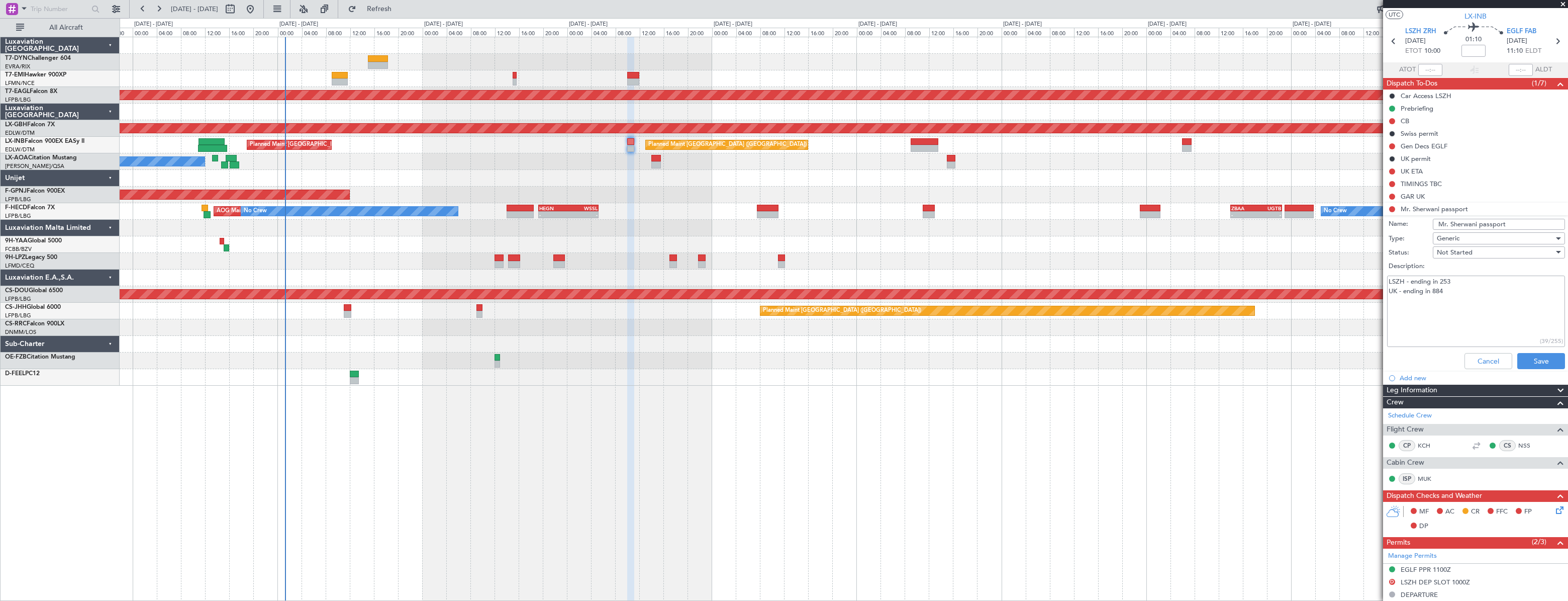
scroll to position [0, 0]
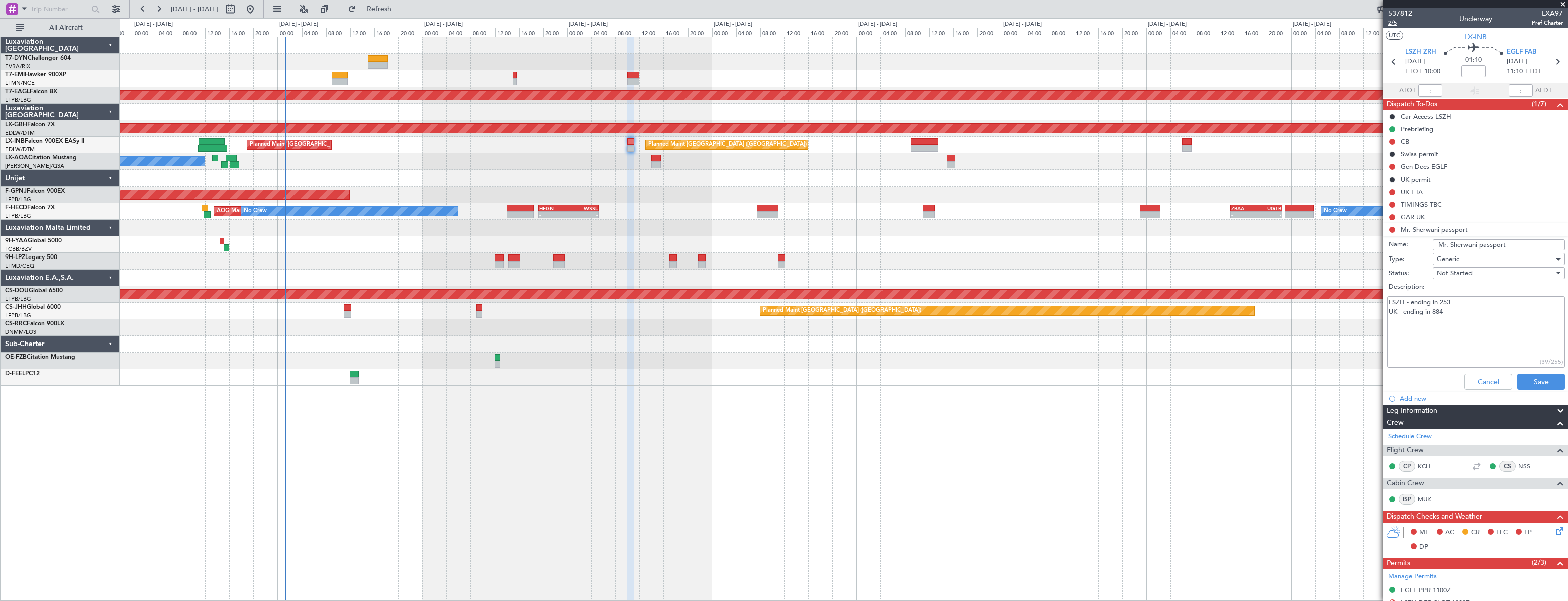
click at [1393, 22] on span "2/5" at bounding box center [1400, 23] width 24 height 9
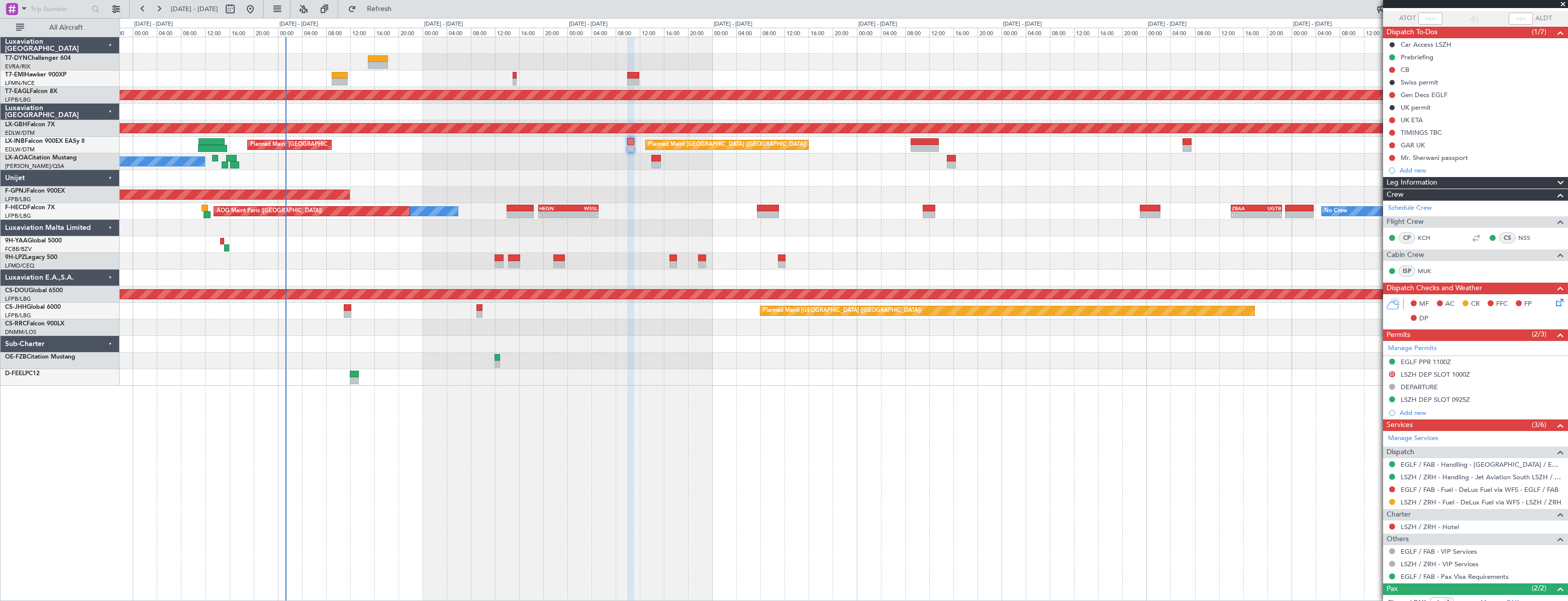
scroll to position [151, 0]
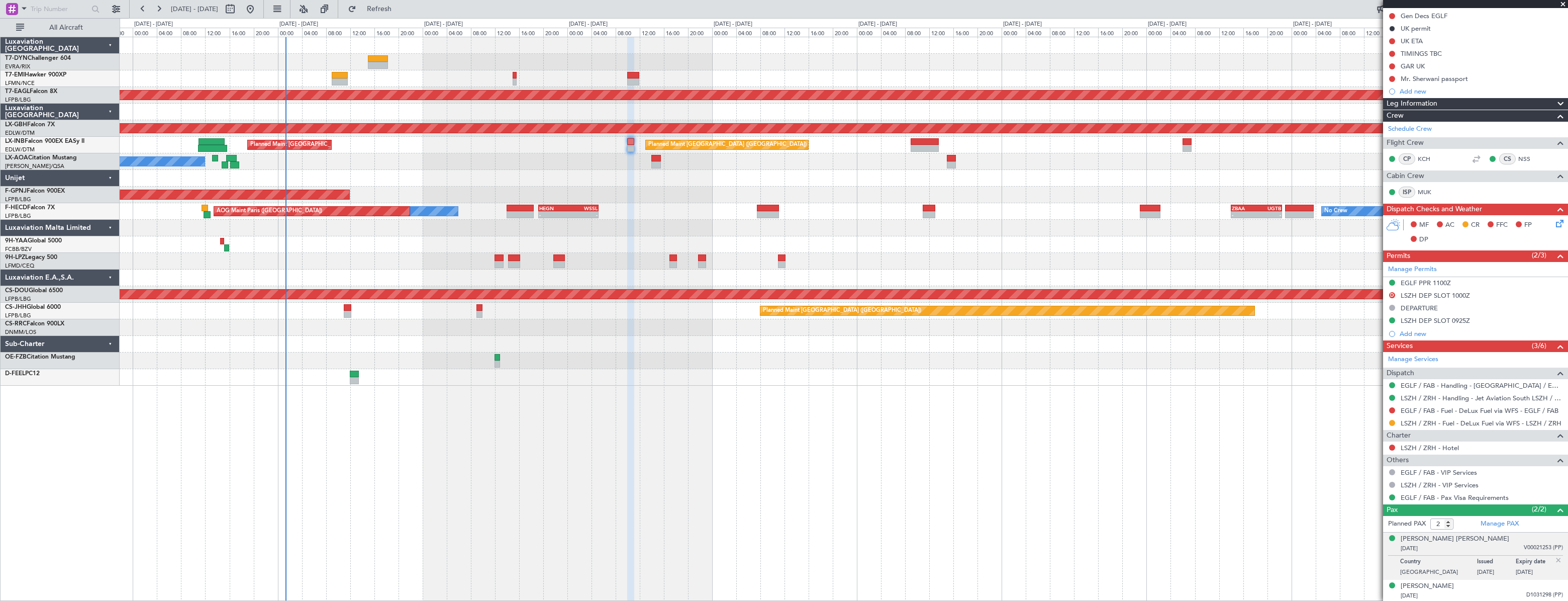
click at [1554, 222] on icon at bounding box center [1558, 222] width 8 height 8
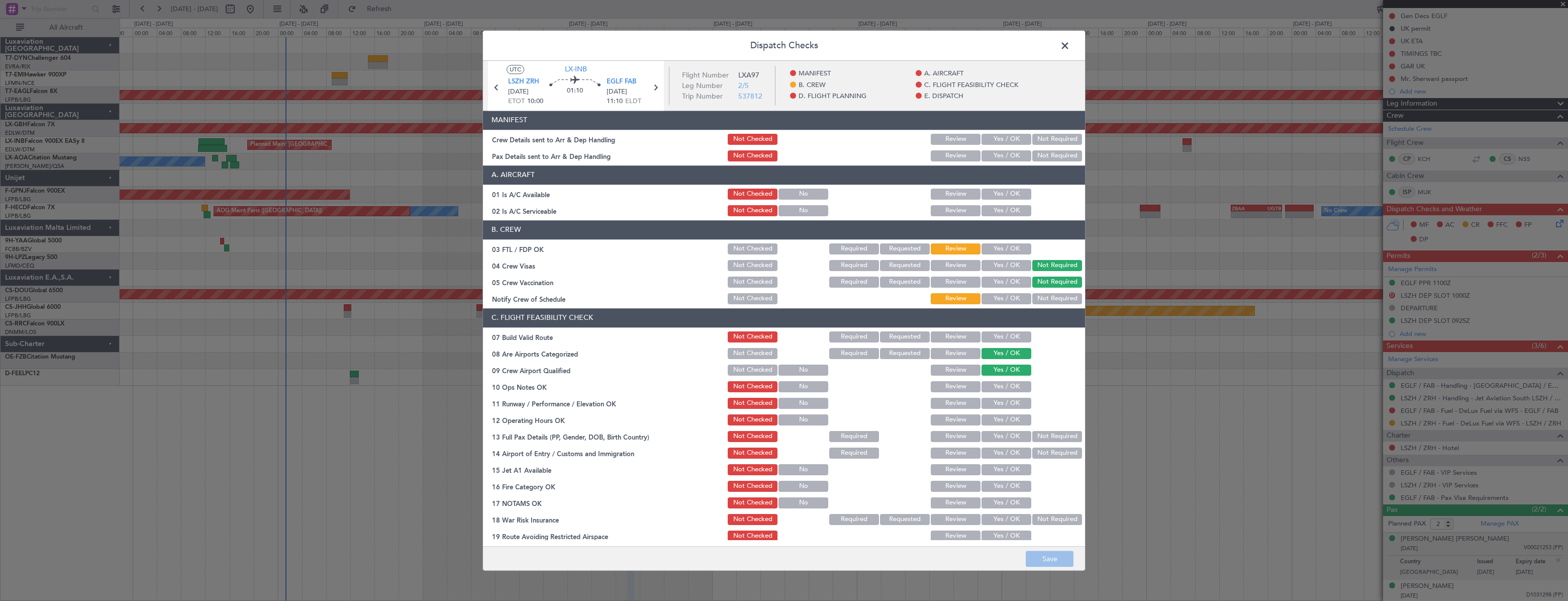
click at [995, 141] on button "Yes / OK" at bounding box center [1006, 139] width 50 height 11
click at [996, 157] on button "Yes / OK" at bounding box center [1006, 156] width 50 height 11
click at [954, 141] on button "Review" at bounding box center [956, 139] width 50 height 11
click at [955, 158] on button "Review" at bounding box center [956, 156] width 50 height 11
click at [1045, 552] on button "Save" at bounding box center [1049, 558] width 47 height 16
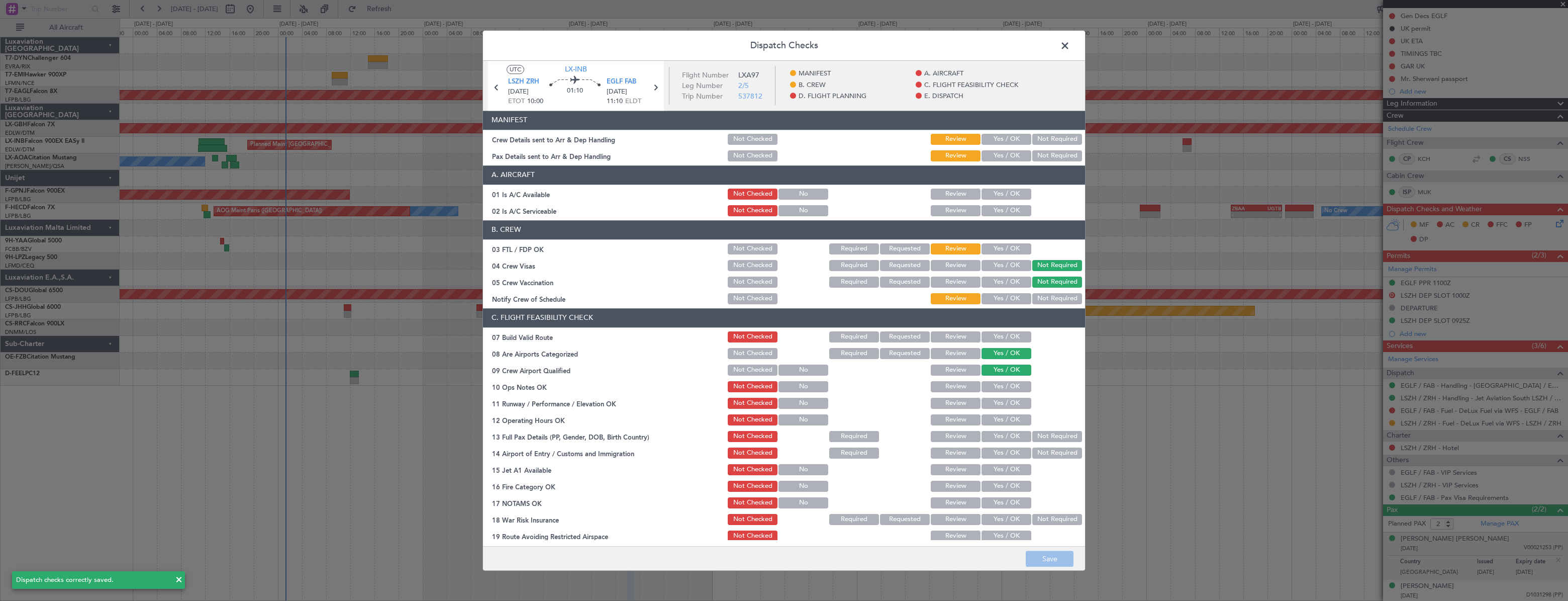
click at [1070, 42] on span at bounding box center [1070, 48] width 0 height 20
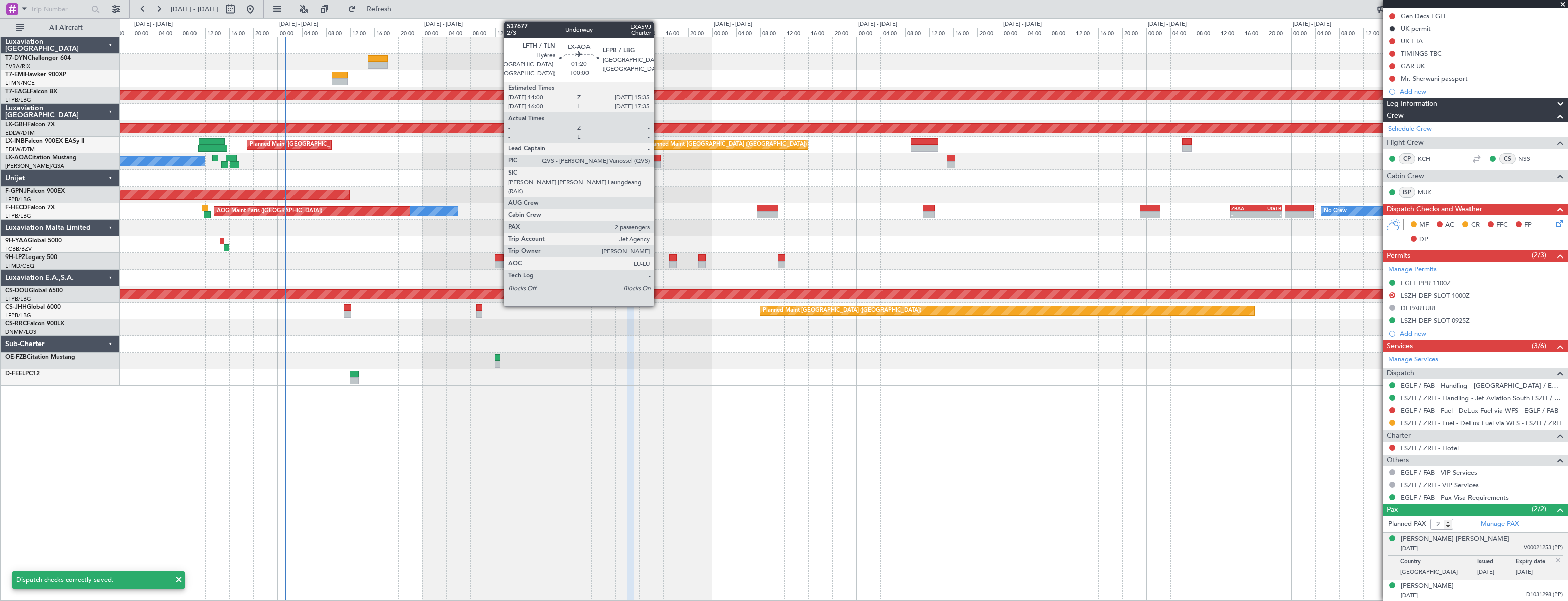
click at [659, 158] on div at bounding box center [656, 158] width 10 height 7
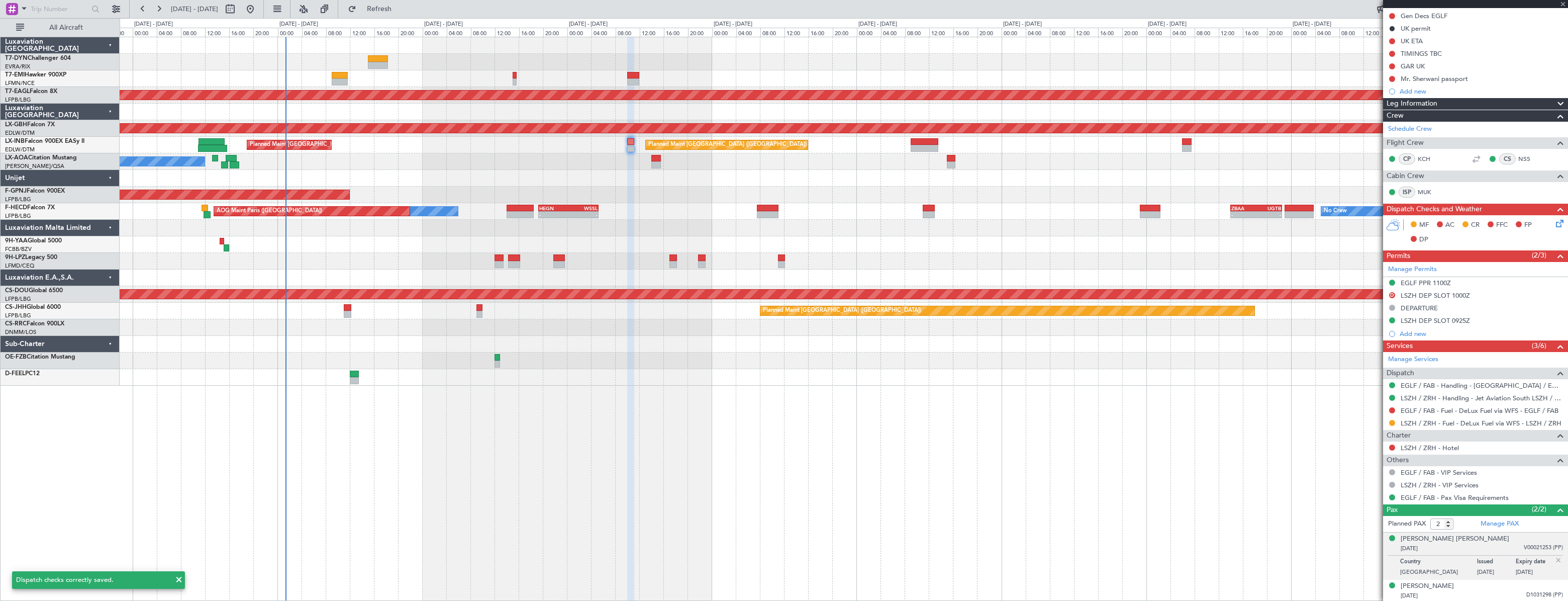
scroll to position [0, 0]
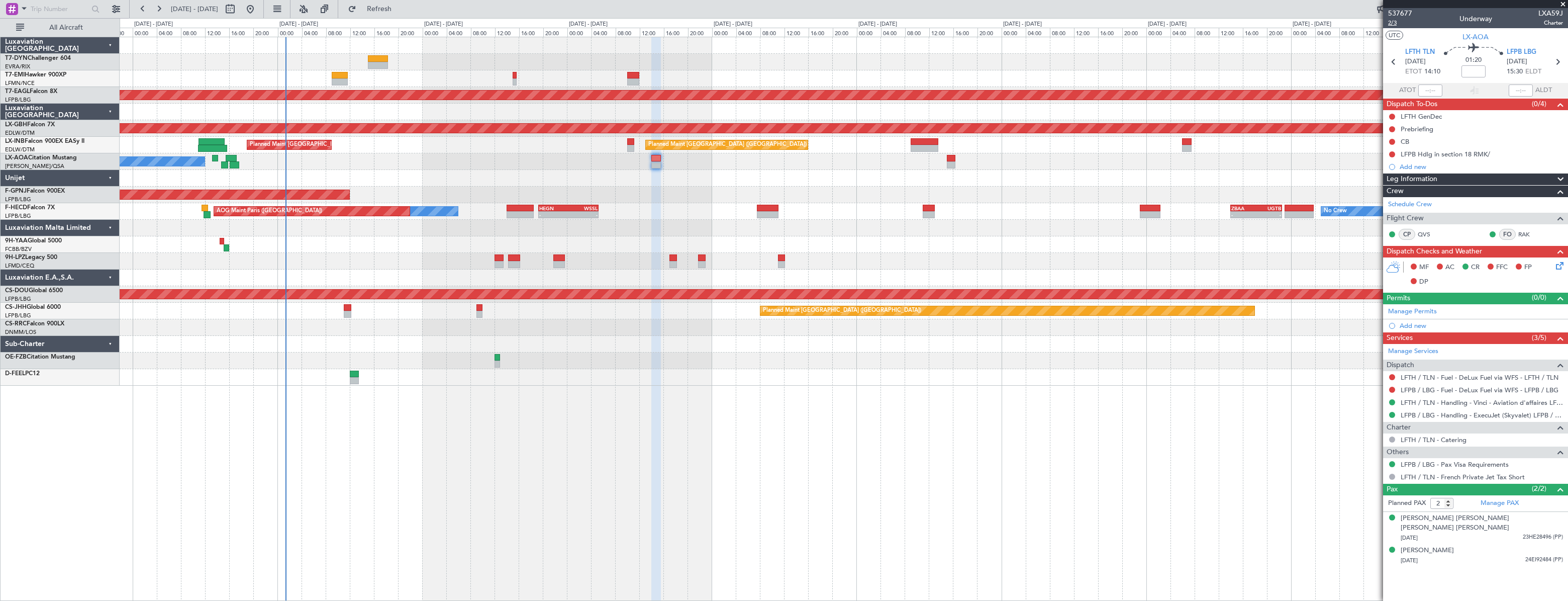
click at [1399, 23] on span "2/3" at bounding box center [1400, 23] width 24 height 9
click at [1394, 28] on section "UTC LX-AOA" at bounding box center [1475, 35] width 185 height 15
click at [1394, 24] on span "2/3" at bounding box center [1400, 23] width 24 height 9
click at [1466, 114] on div "LFTH GenDec" at bounding box center [1475, 116] width 185 height 13
click at [1435, 401] on link "LFTH / TLN - Handling - Vinci - Aviation d'affaires LFTH / TLN*****MY HANDLING*…" at bounding box center [1482, 402] width 163 height 9
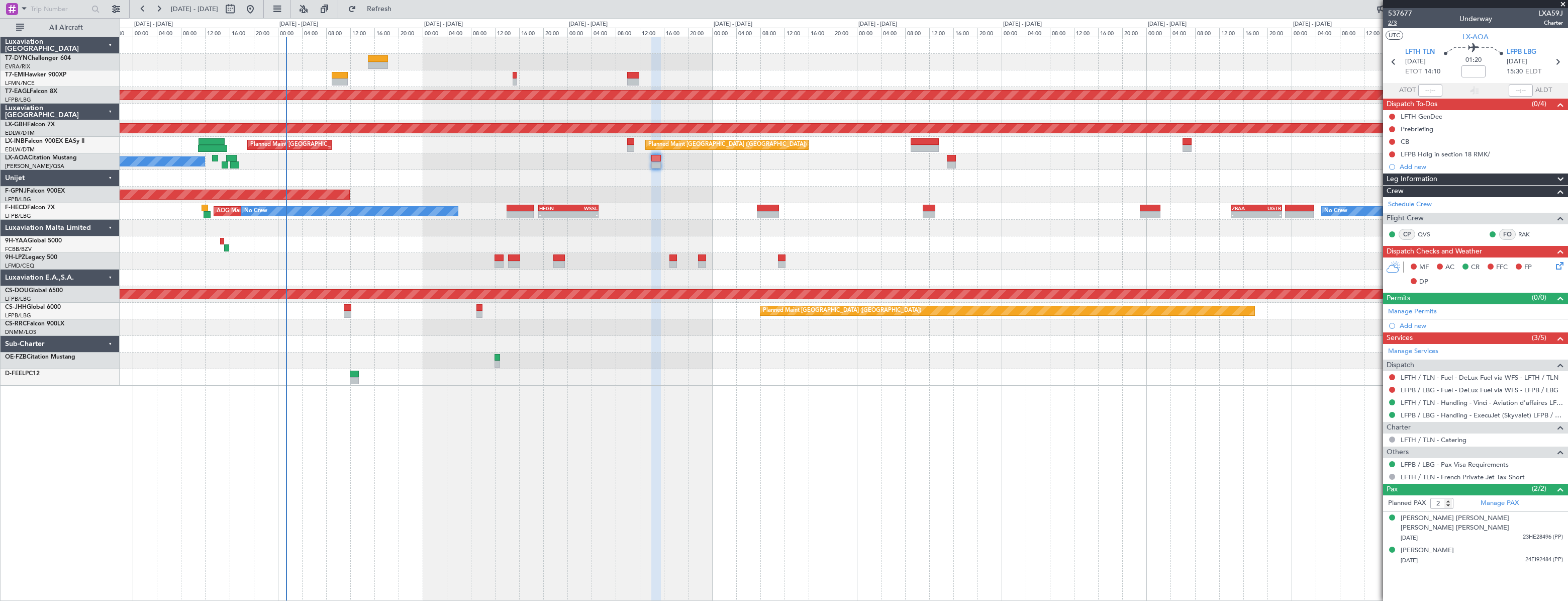
click at [1391, 23] on span "2/3" at bounding box center [1400, 23] width 24 height 9
click at [1453, 409] on div "LFPB / LBG - Handling - ExecuJet (Skyvalet) LFPB / LBG" at bounding box center [1475, 415] width 185 height 13
click at [1452, 412] on link "LFPB / LBG - Handling - ExecuJet (Skyvalet) LFPB / LBG" at bounding box center [1482, 415] width 163 height 9
click at [1560, 264] on icon at bounding box center [1558, 264] width 8 height 8
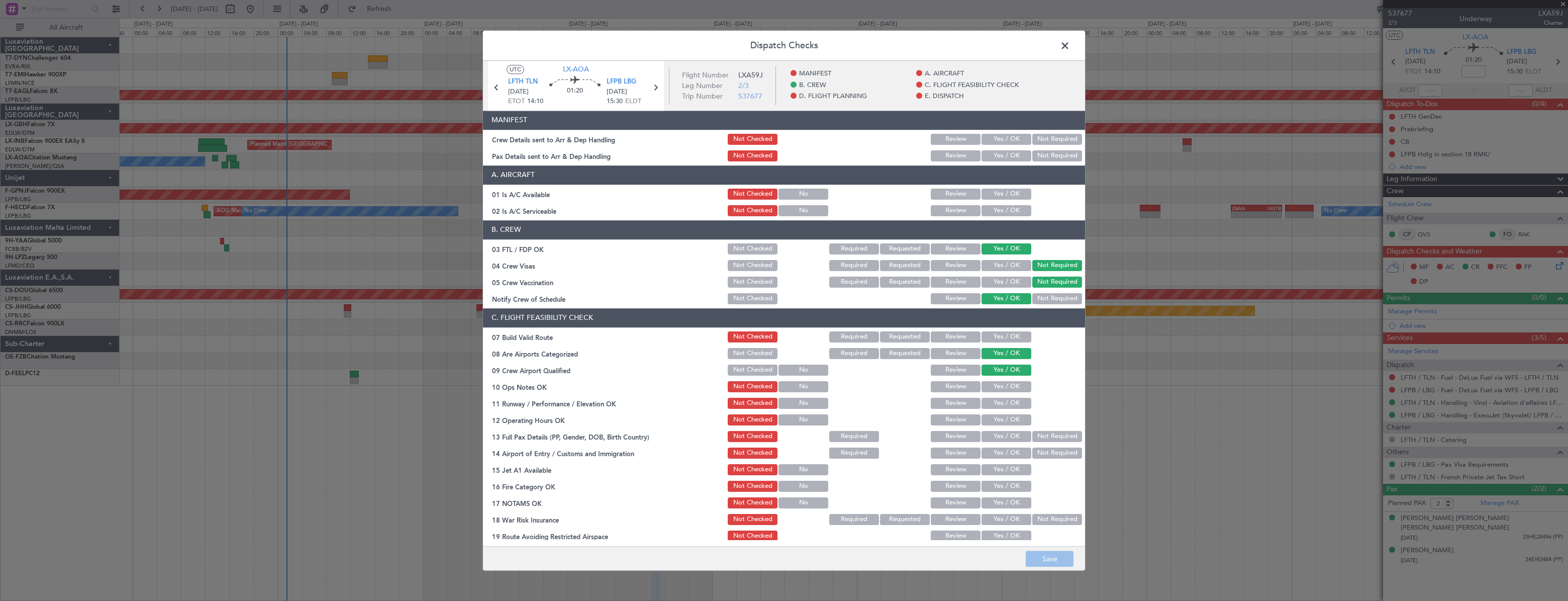
click at [995, 135] on button "Yes / OK" at bounding box center [1006, 139] width 50 height 11
click at [996, 153] on button "Yes / OK" at bounding box center [1006, 156] width 50 height 11
click at [1040, 556] on button "Save" at bounding box center [1049, 558] width 47 height 16
click at [1070, 48] on span at bounding box center [1070, 48] width 0 height 20
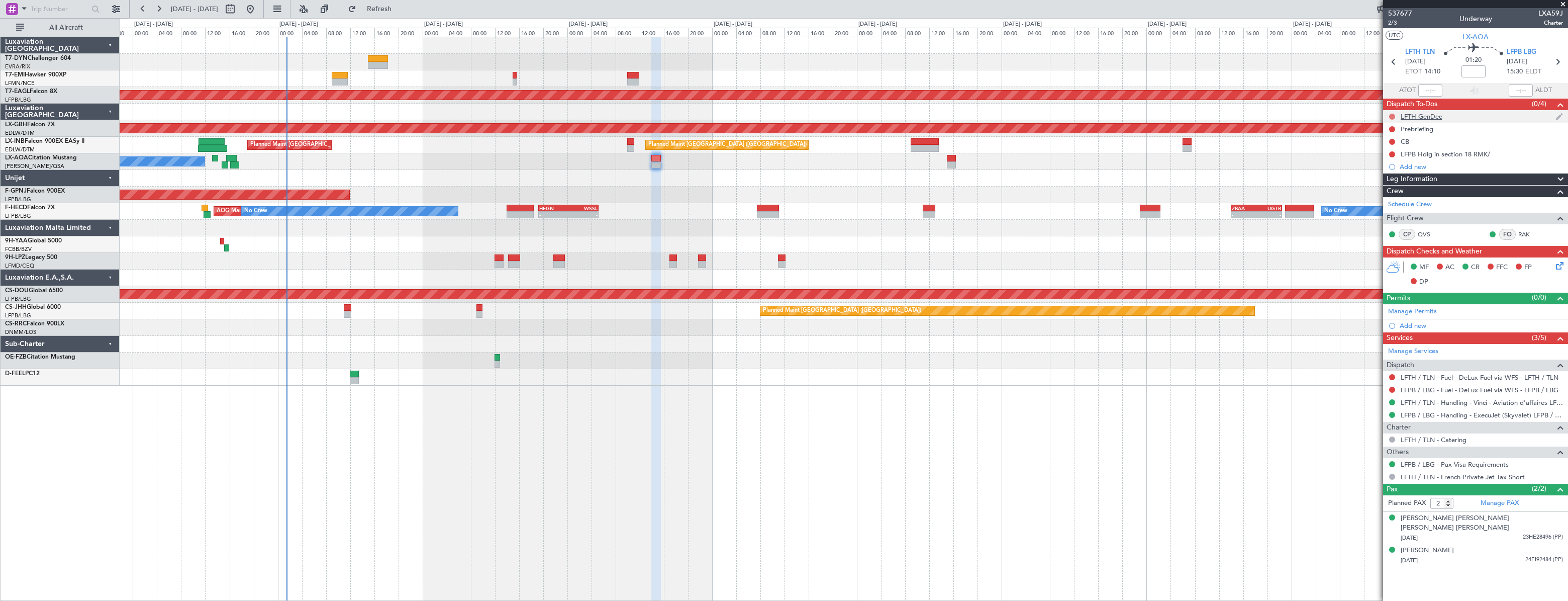
click at [1391, 116] on button at bounding box center [1392, 117] width 6 height 6
click at [1391, 161] on span "Completed" at bounding box center [1396, 161] width 33 height 10
click at [656, 193] on div "Planned Maint [GEOGRAPHIC_DATA] ([GEOGRAPHIC_DATA]) No Crew No Crew" at bounding box center [844, 194] width 1448 height 16
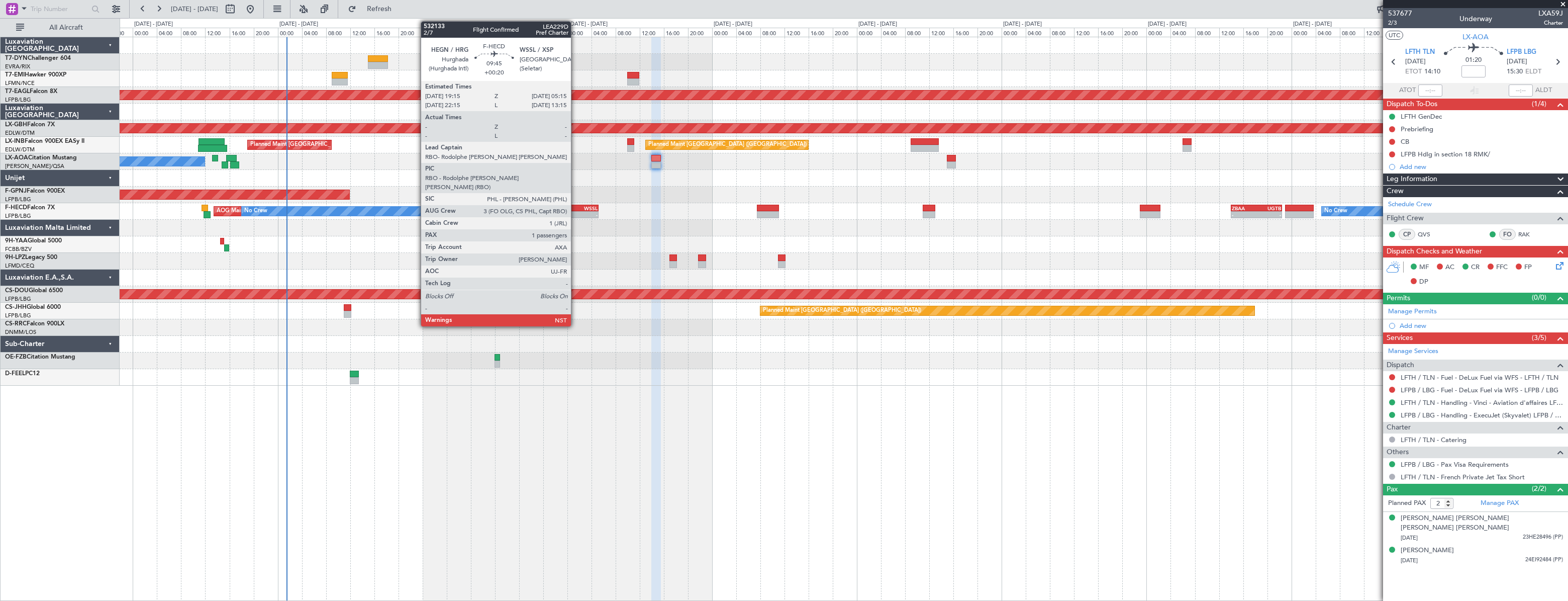
click at [575, 205] on div "WSSL" at bounding box center [583, 208] width 29 height 6
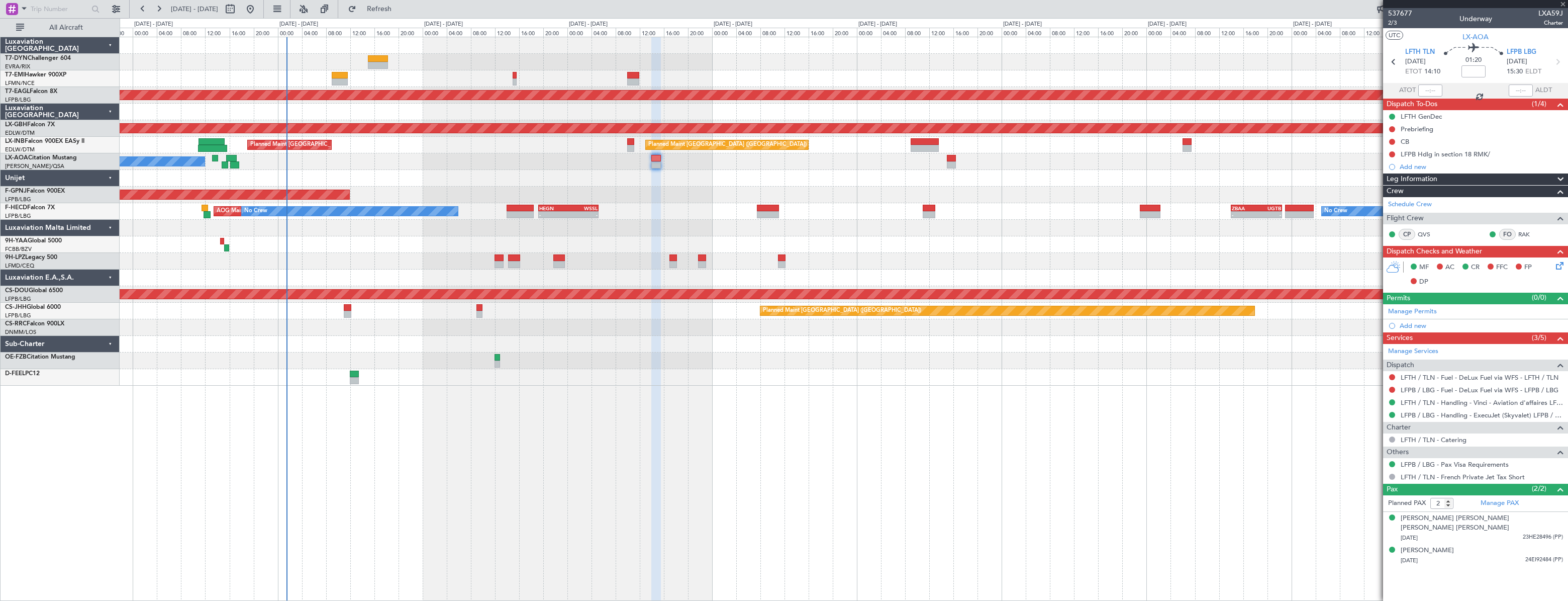
type input "+00:20"
type input "1"
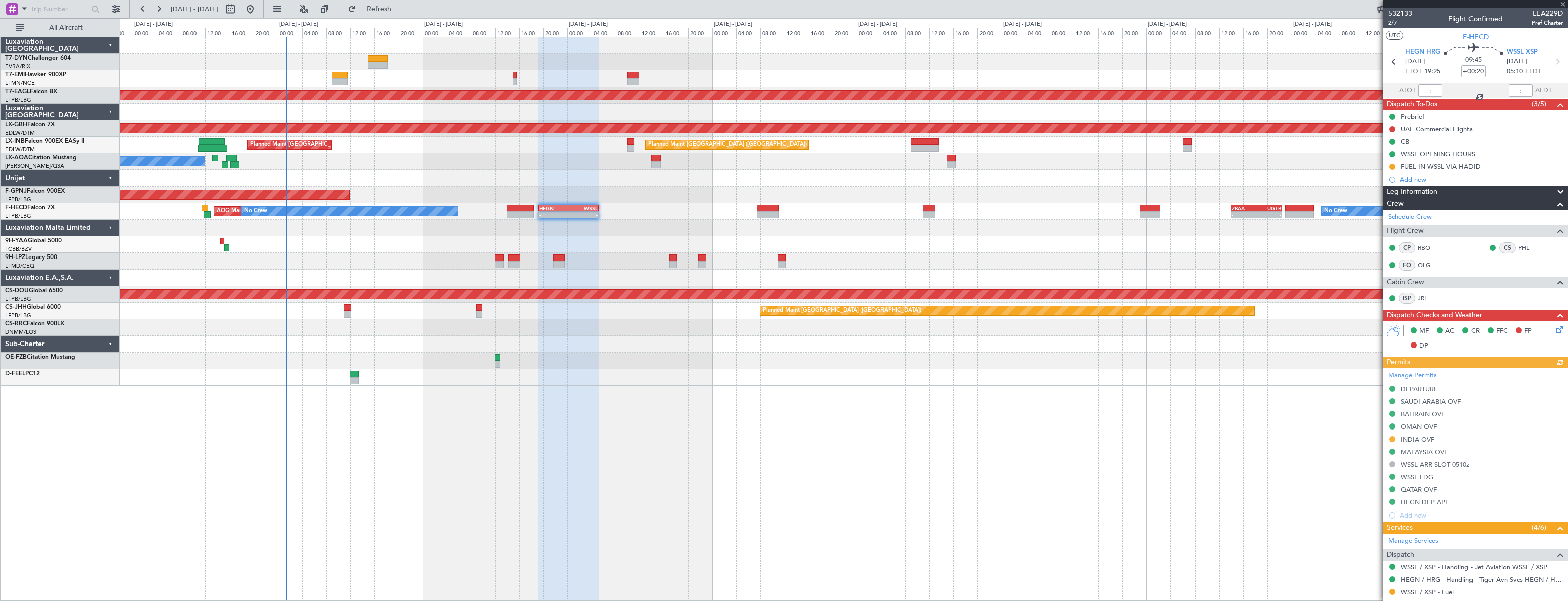
click at [640, 195] on div "Planned Maint [GEOGRAPHIC_DATA] ([GEOGRAPHIC_DATA]) No Crew No Crew" at bounding box center [844, 194] width 1448 height 16
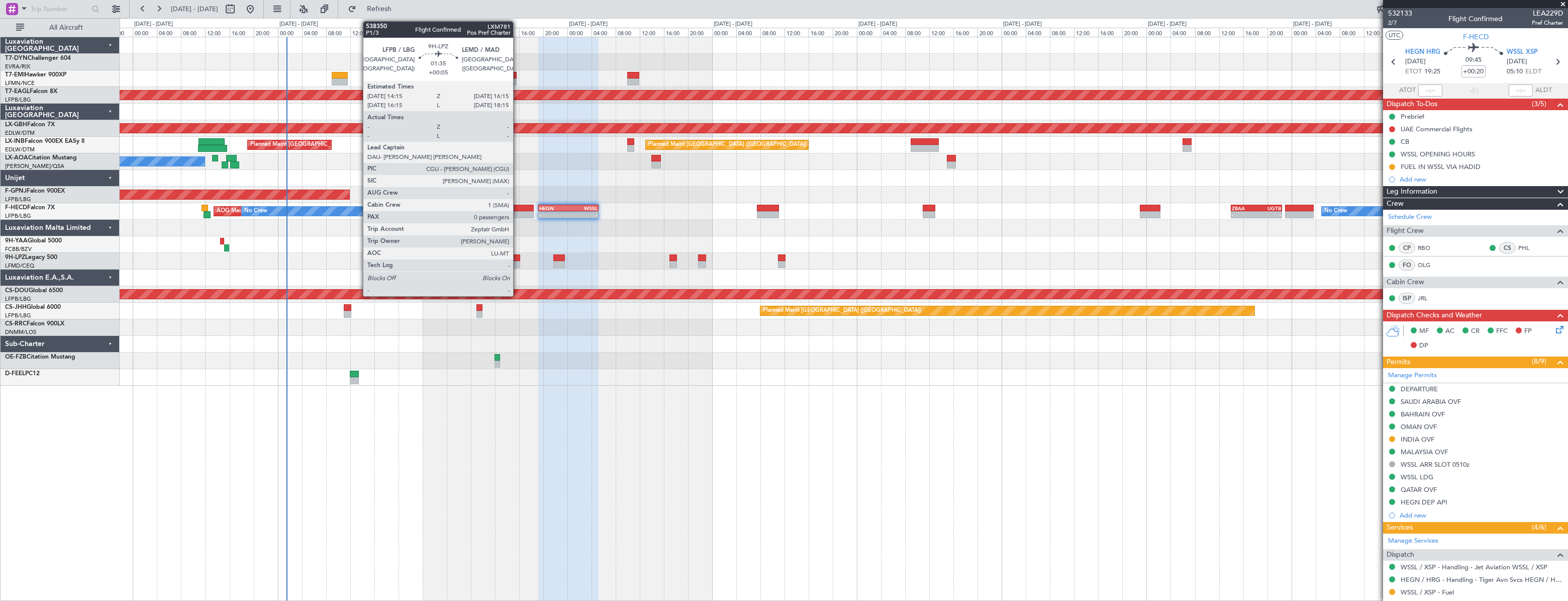
click at [517, 256] on div at bounding box center [514, 258] width 13 height 7
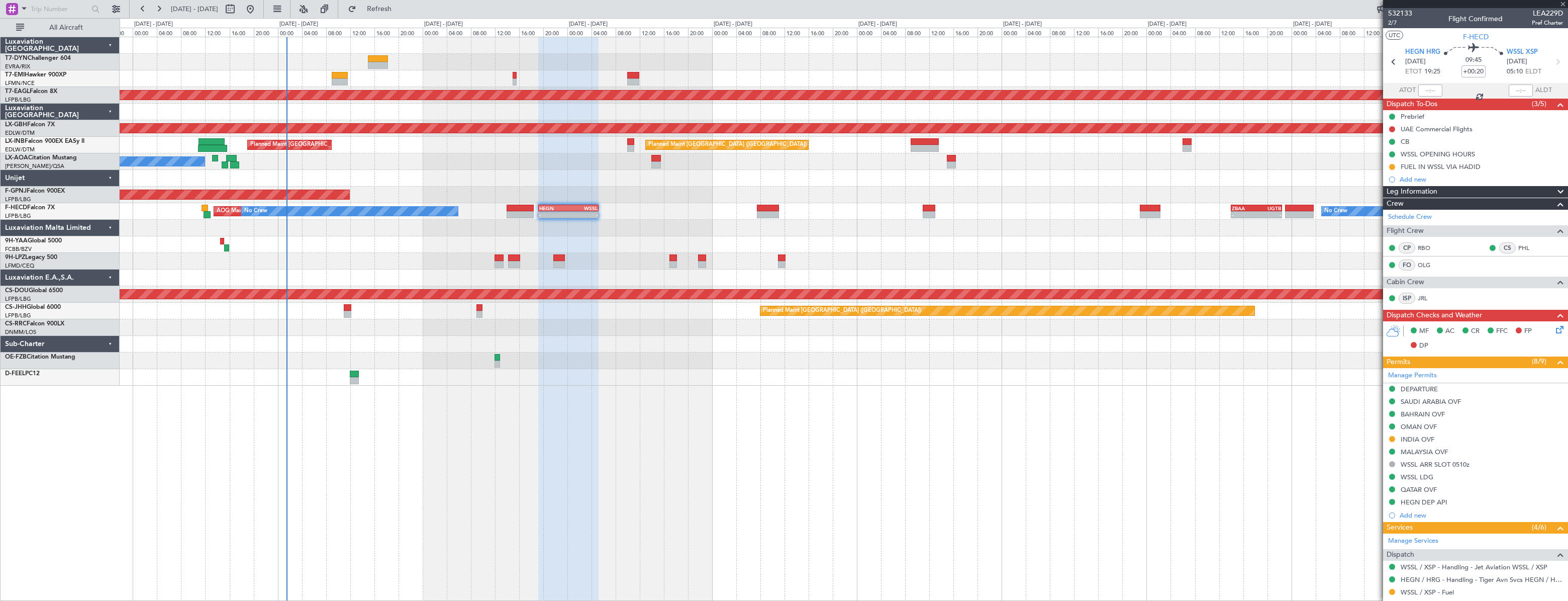
type input "+00:05"
type input "0"
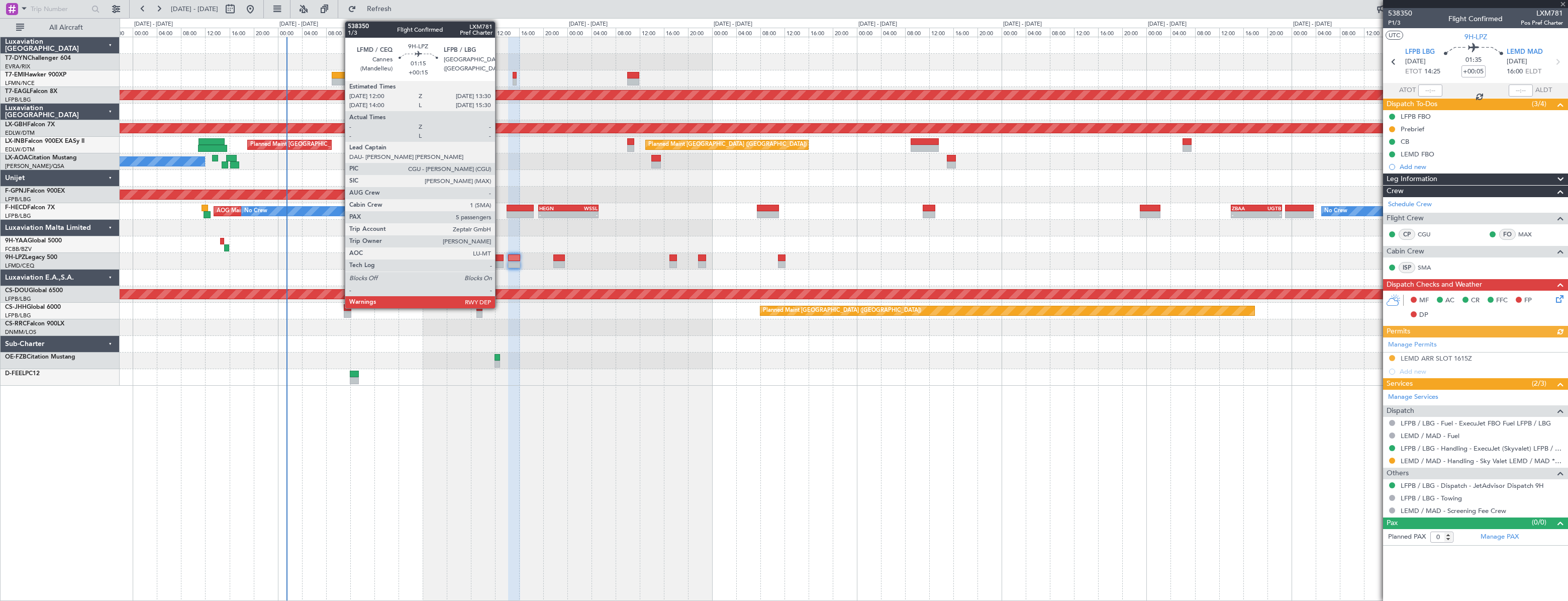
click at [500, 255] on div at bounding box center [499, 258] width 10 height 7
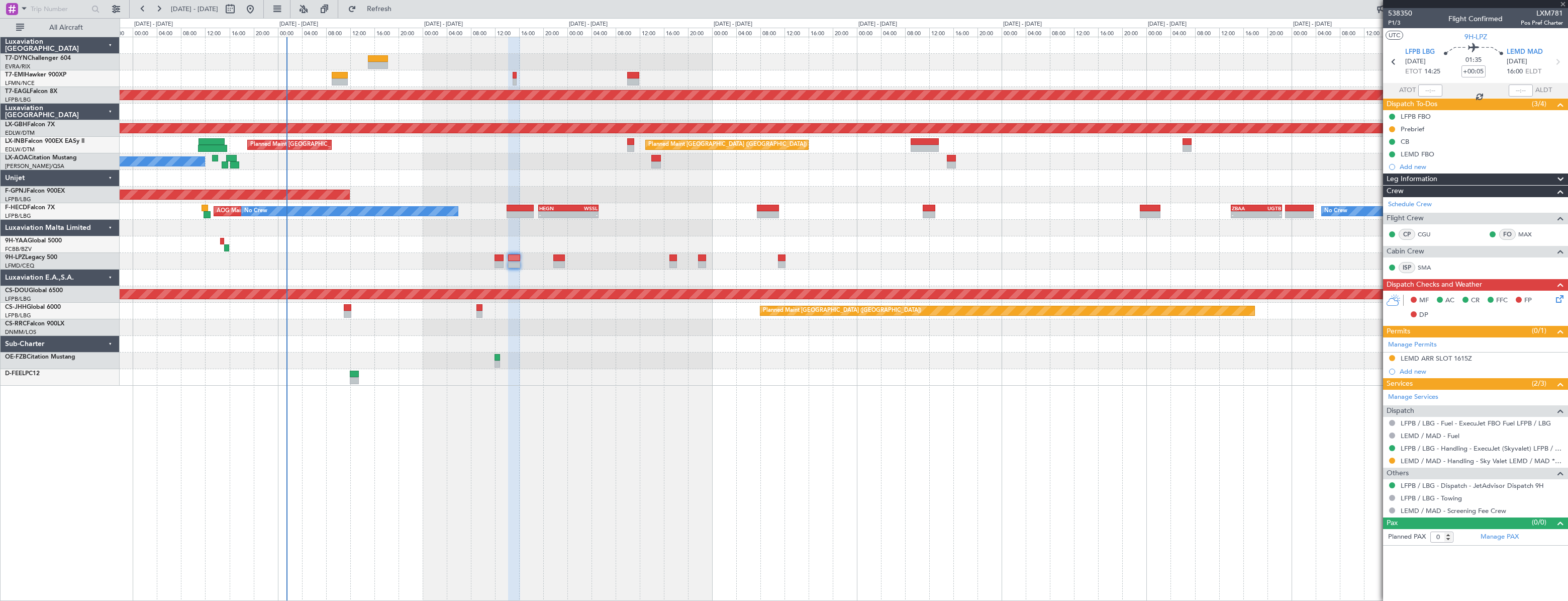
type input "+00:15"
type input "5"
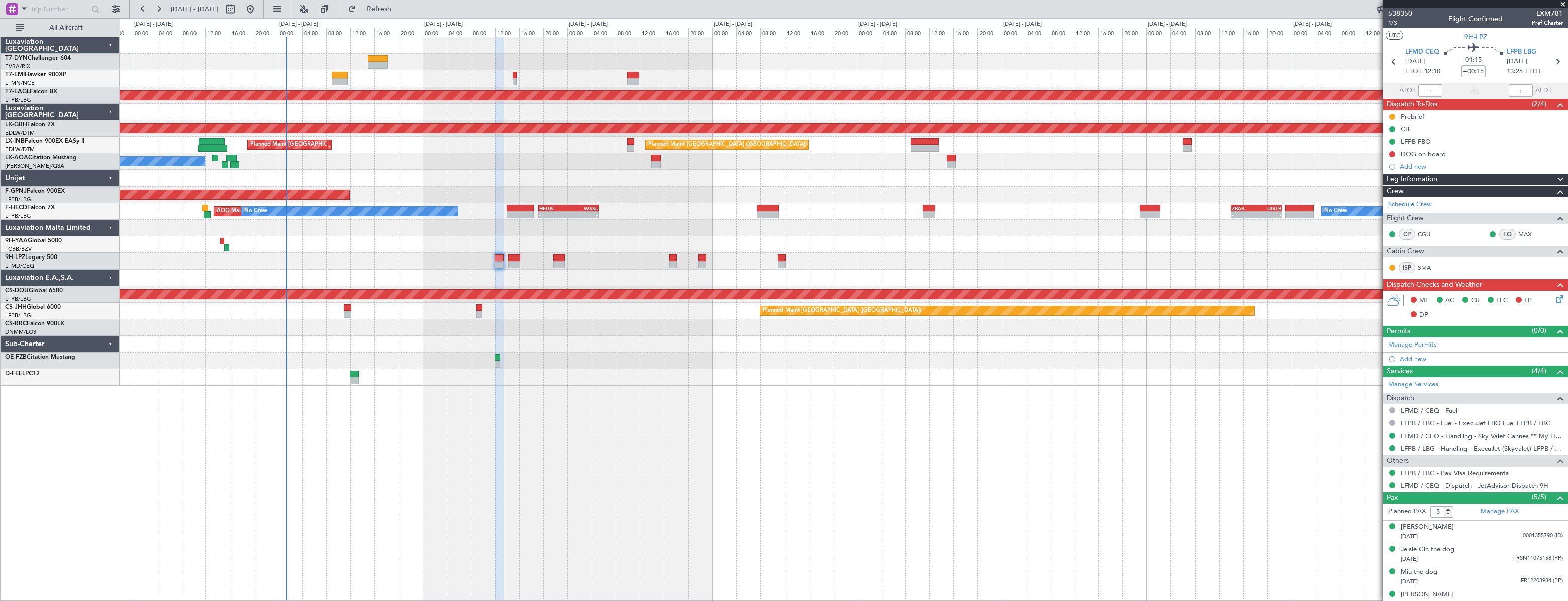
click at [669, 256] on div at bounding box center [844, 261] width 1448 height 16
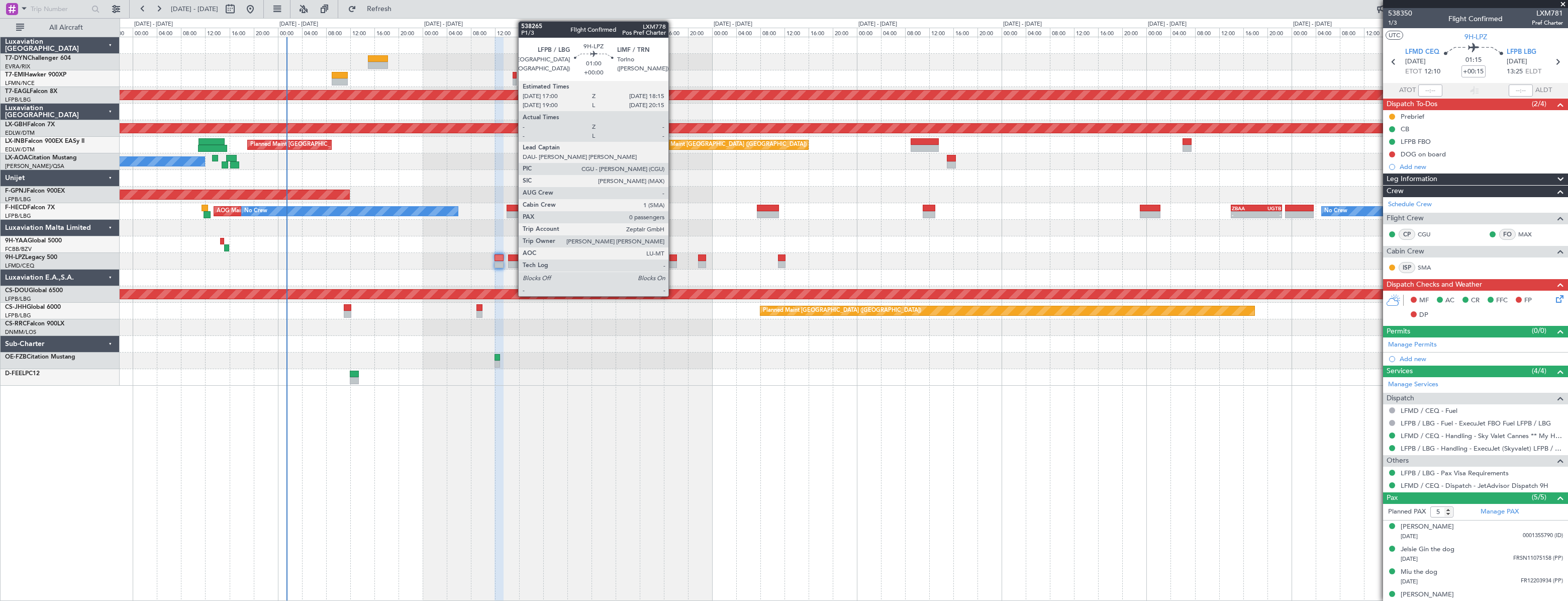
click at [673, 256] on div at bounding box center [673, 258] width 8 height 7
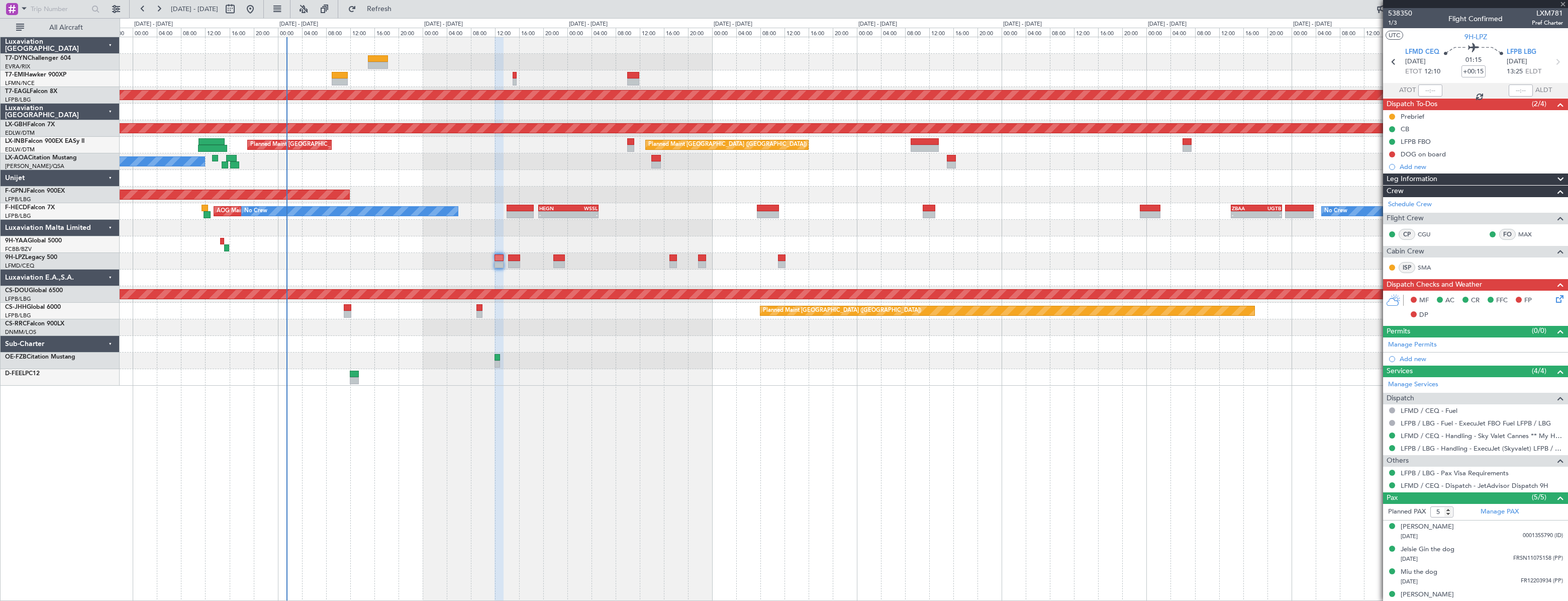
type input "0"
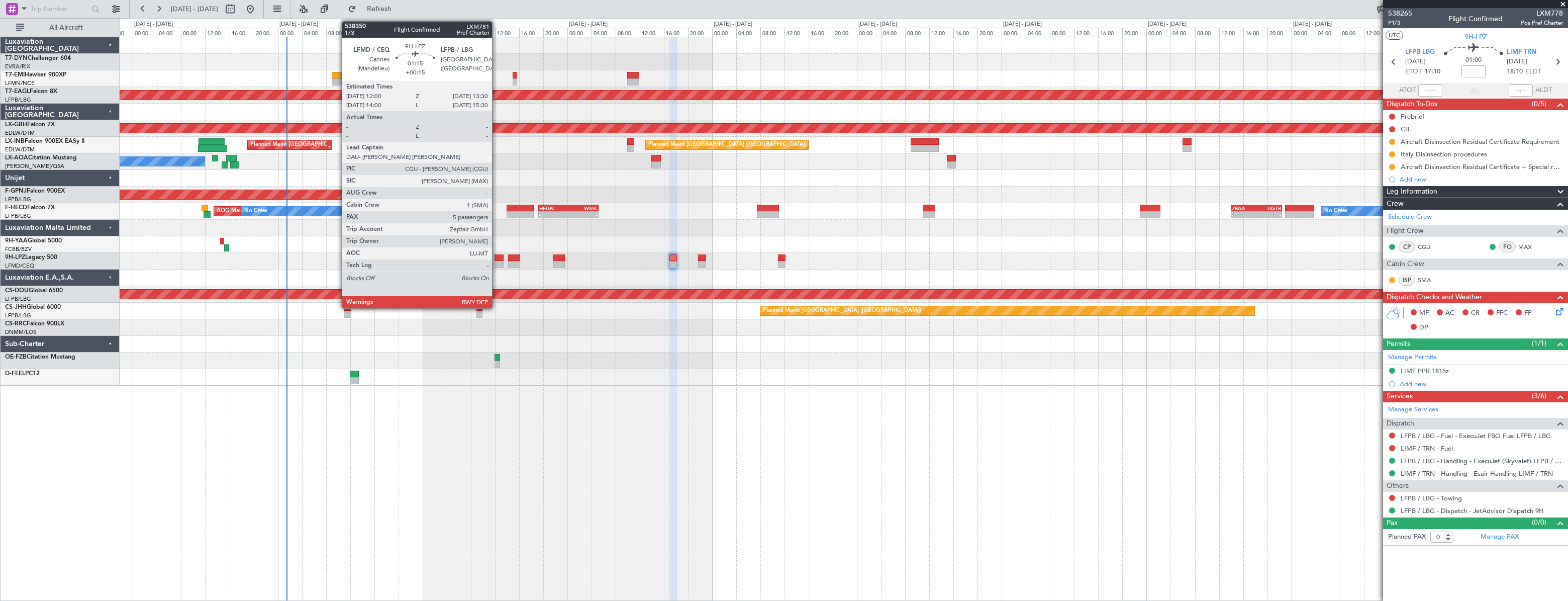
click at [497, 257] on div at bounding box center [499, 258] width 10 height 7
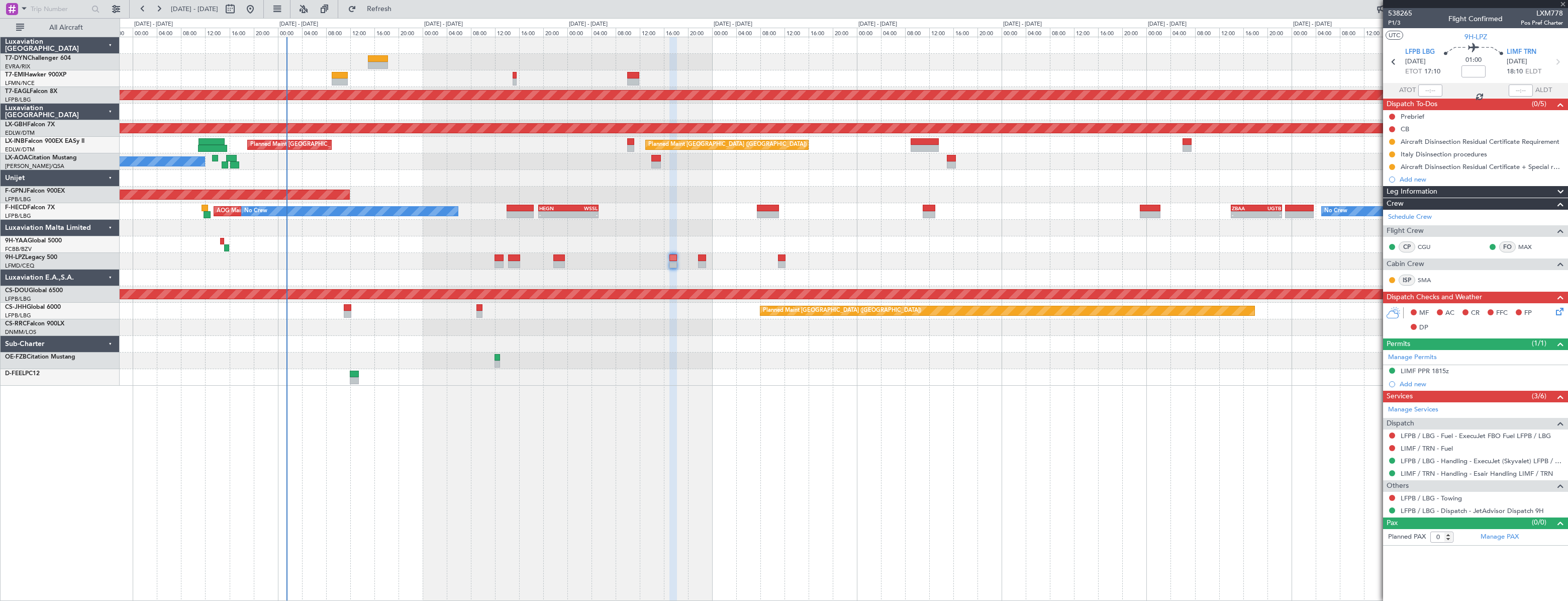
type input "+00:15"
type input "5"
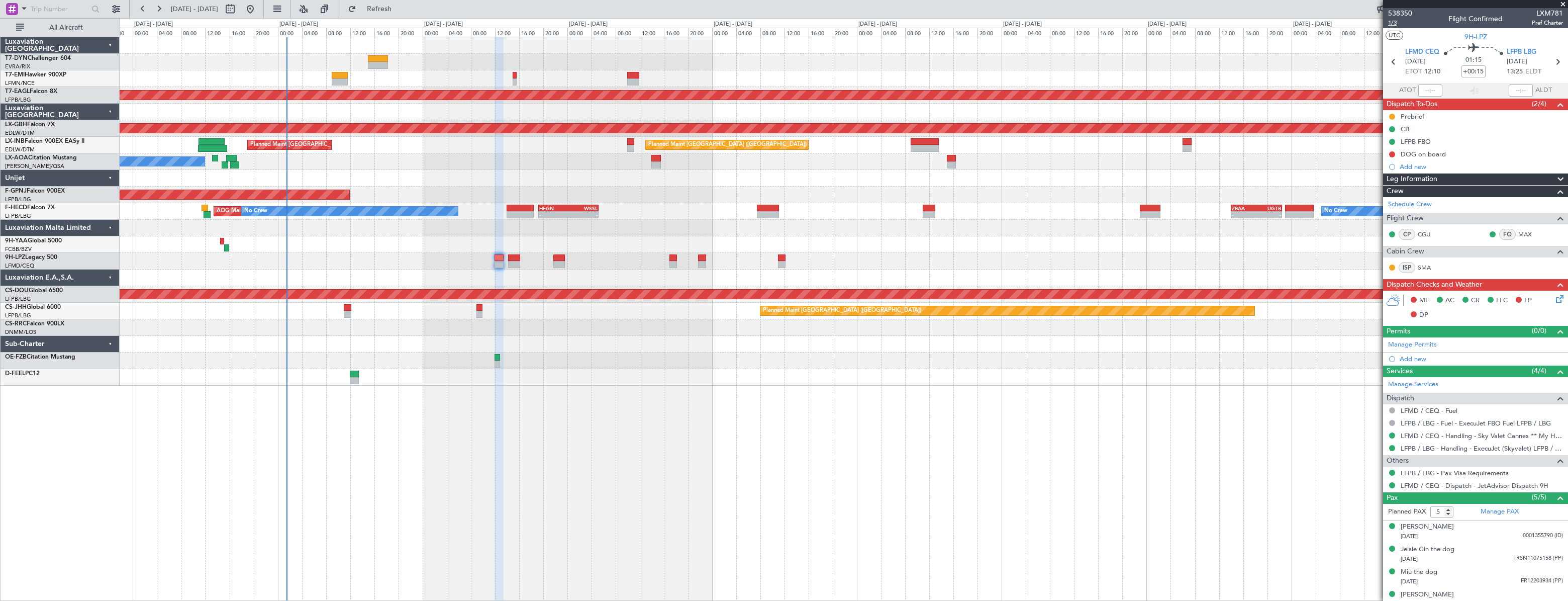
click at [1391, 24] on span "1/3" at bounding box center [1400, 23] width 24 height 9
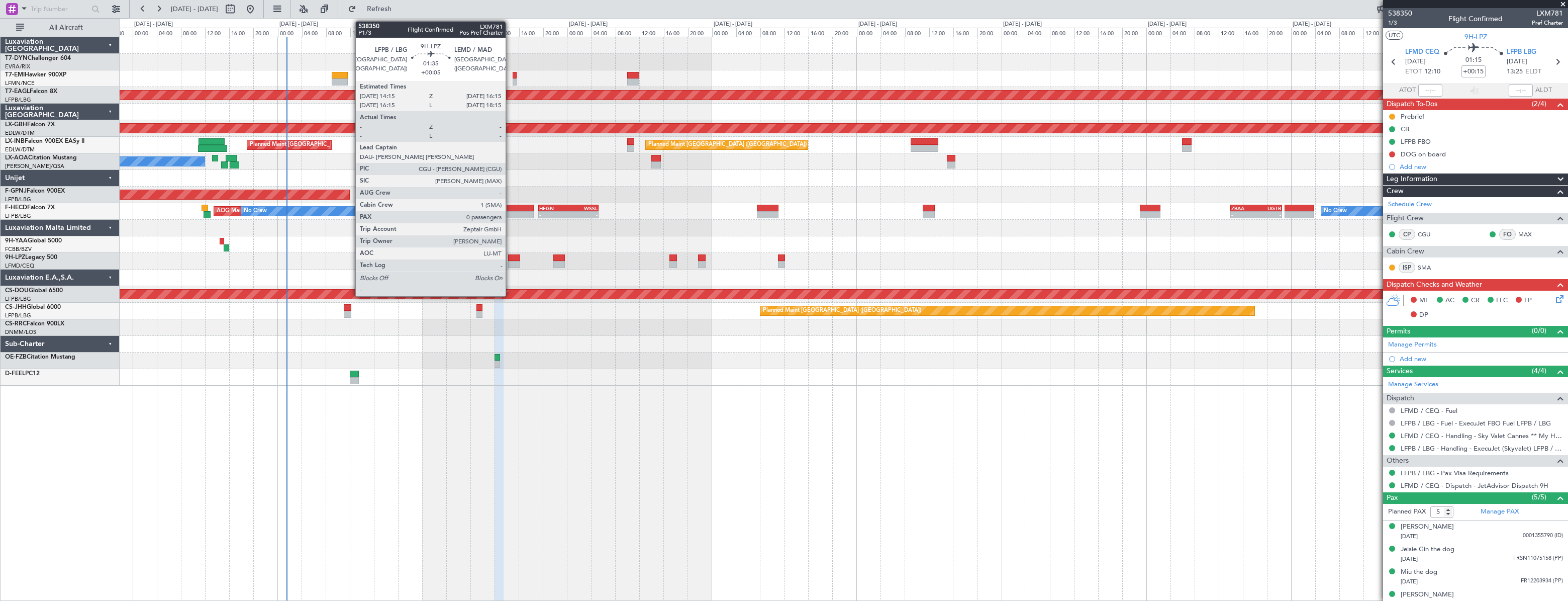
click at [510, 258] on div at bounding box center [514, 258] width 13 height 7
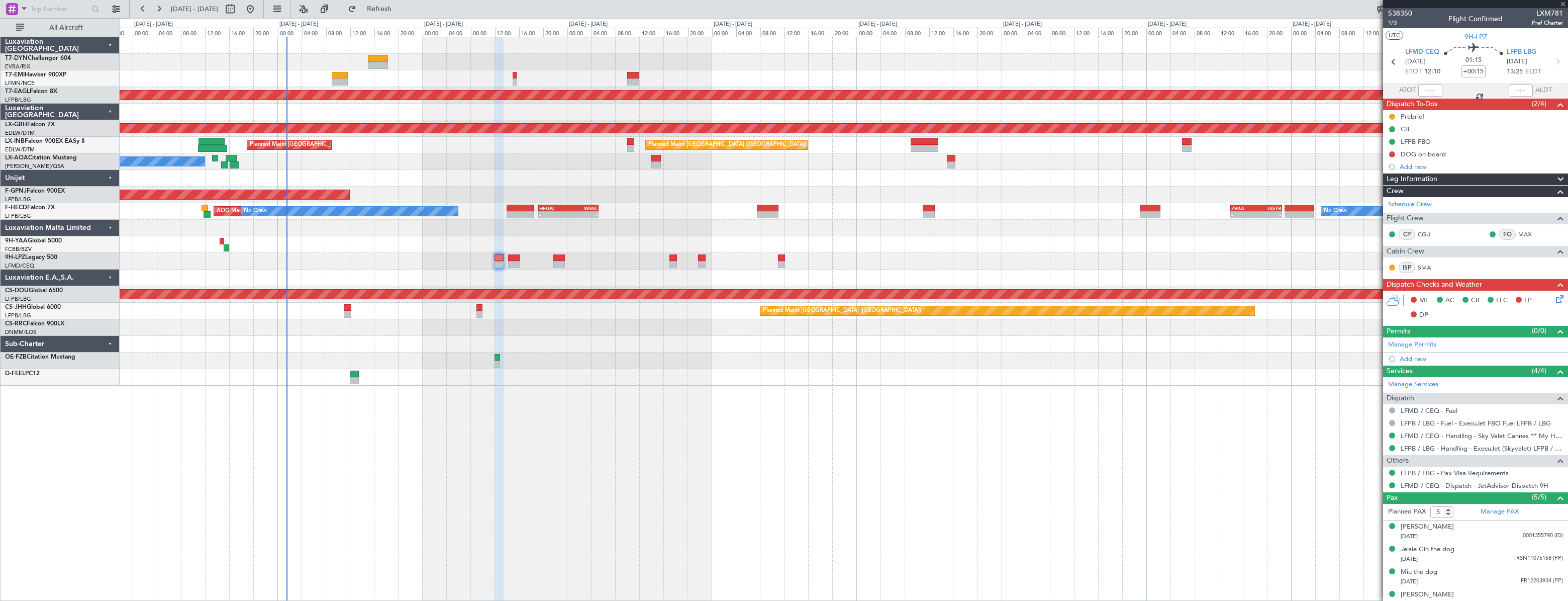
type input "+00:05"
type input "0"
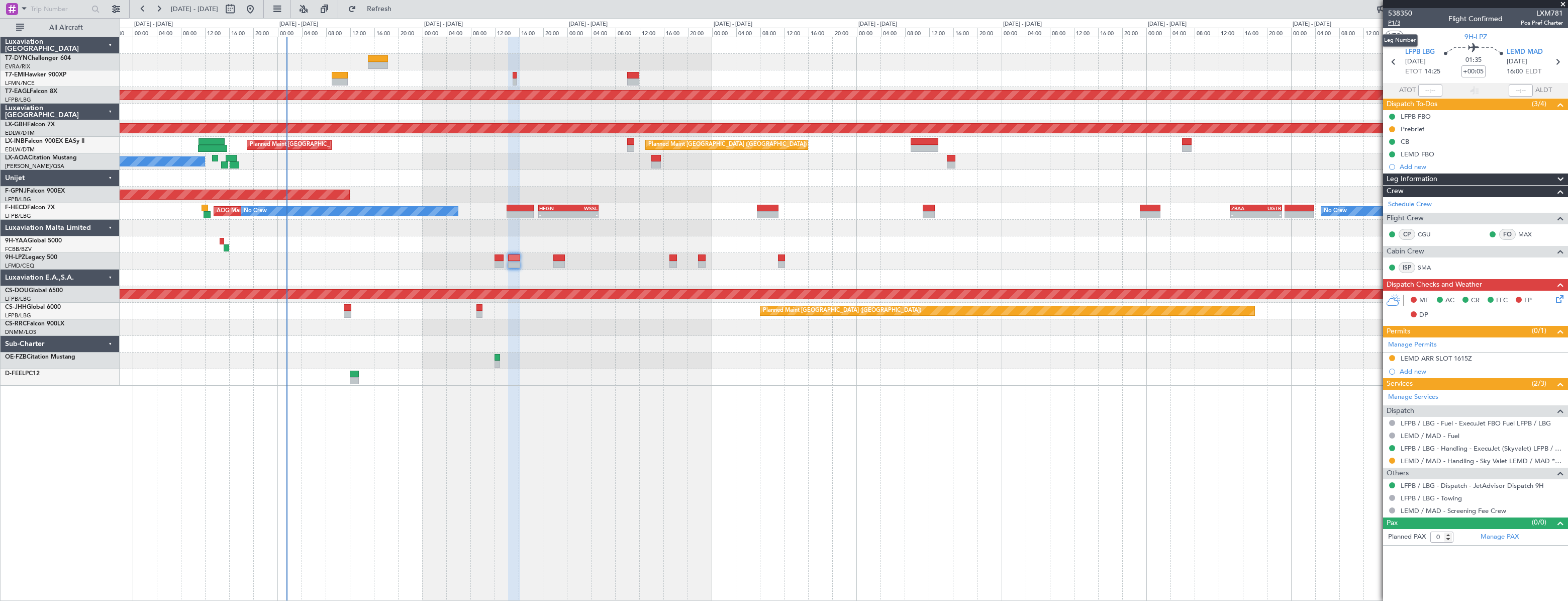
click at [1394, 25] on span "P1/3" at bounding box center [1400, 23] width 24 height 9
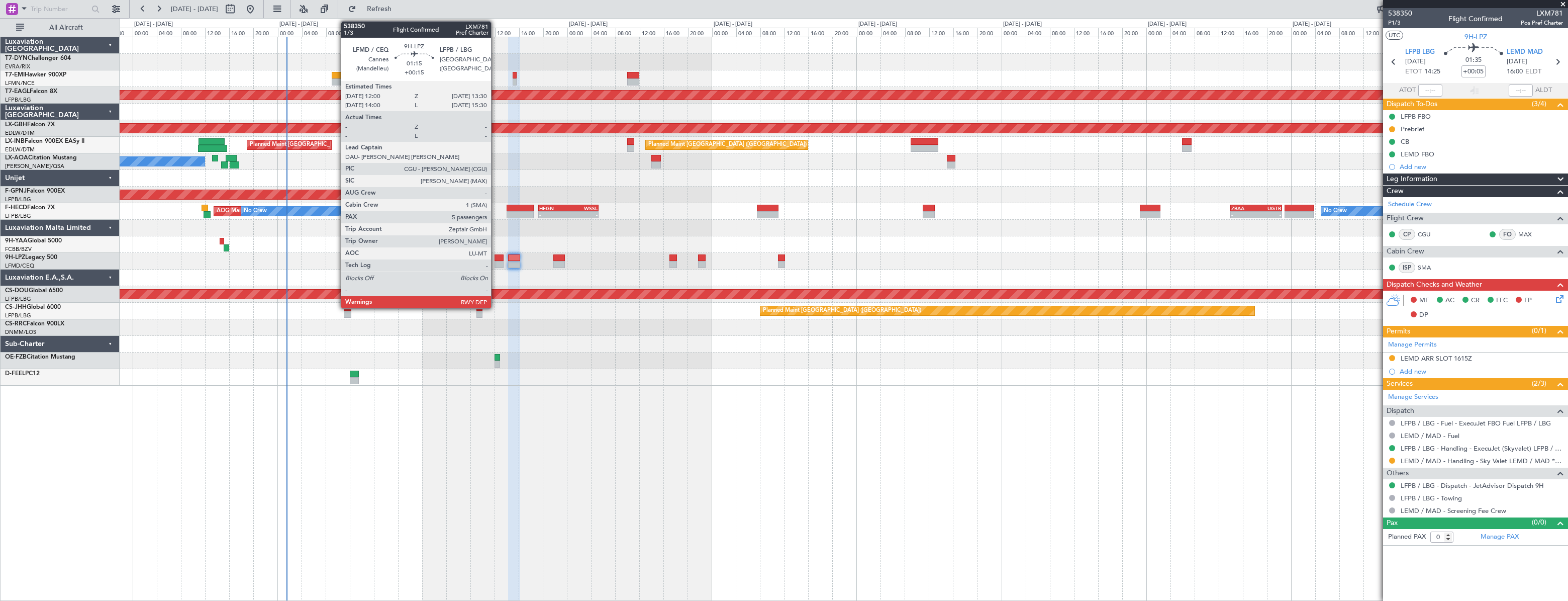
click at [495, 258] on div at bounding box center [499, 258] width 10 height 7
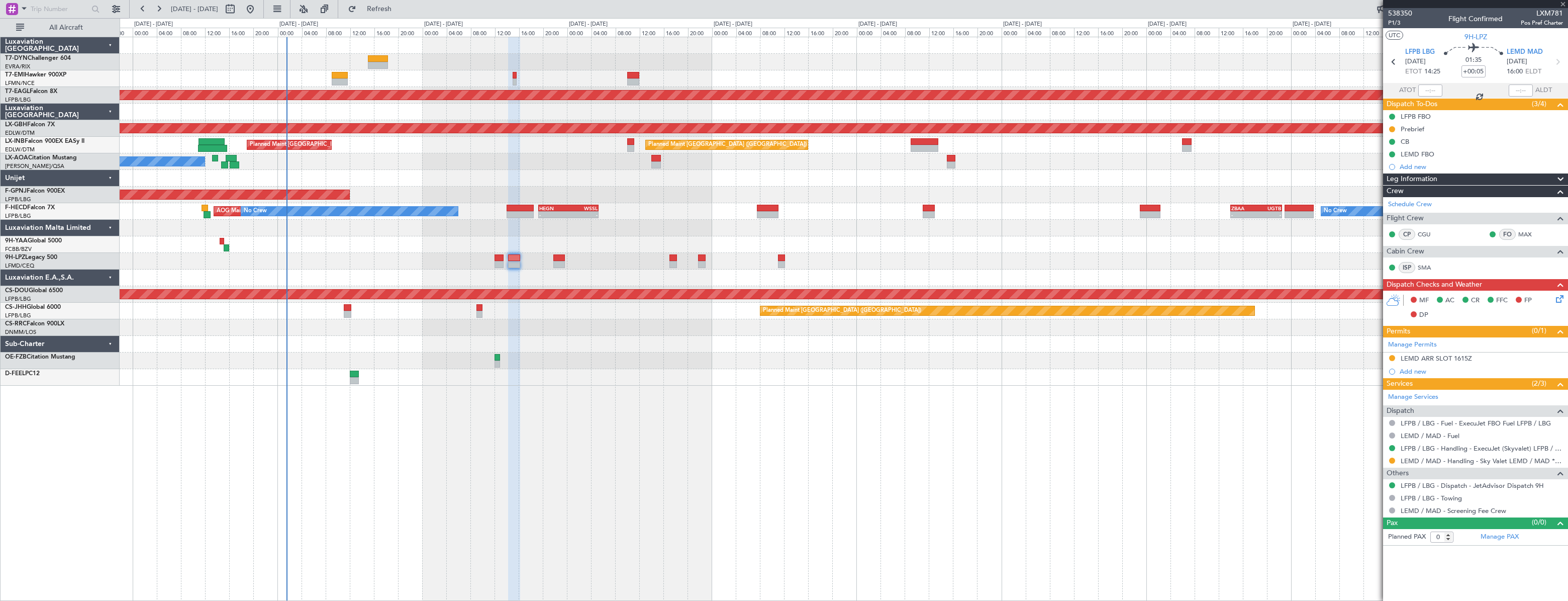
type input "+00:15"
type input "5"
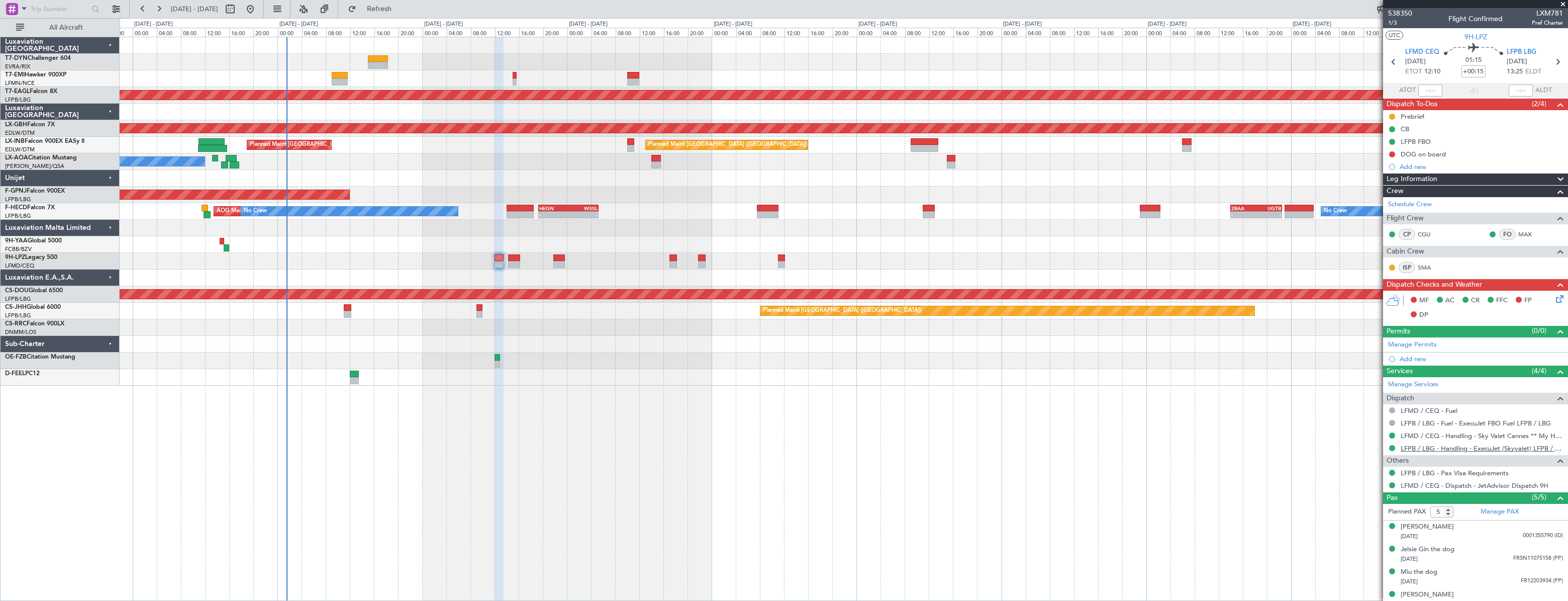
click at [1427, 446] on link "LFPB / LBG - Handling - ExecuJet (Skyvalet) LFPB / LBG" at bounding box center [1482, 448] width 163 height 9
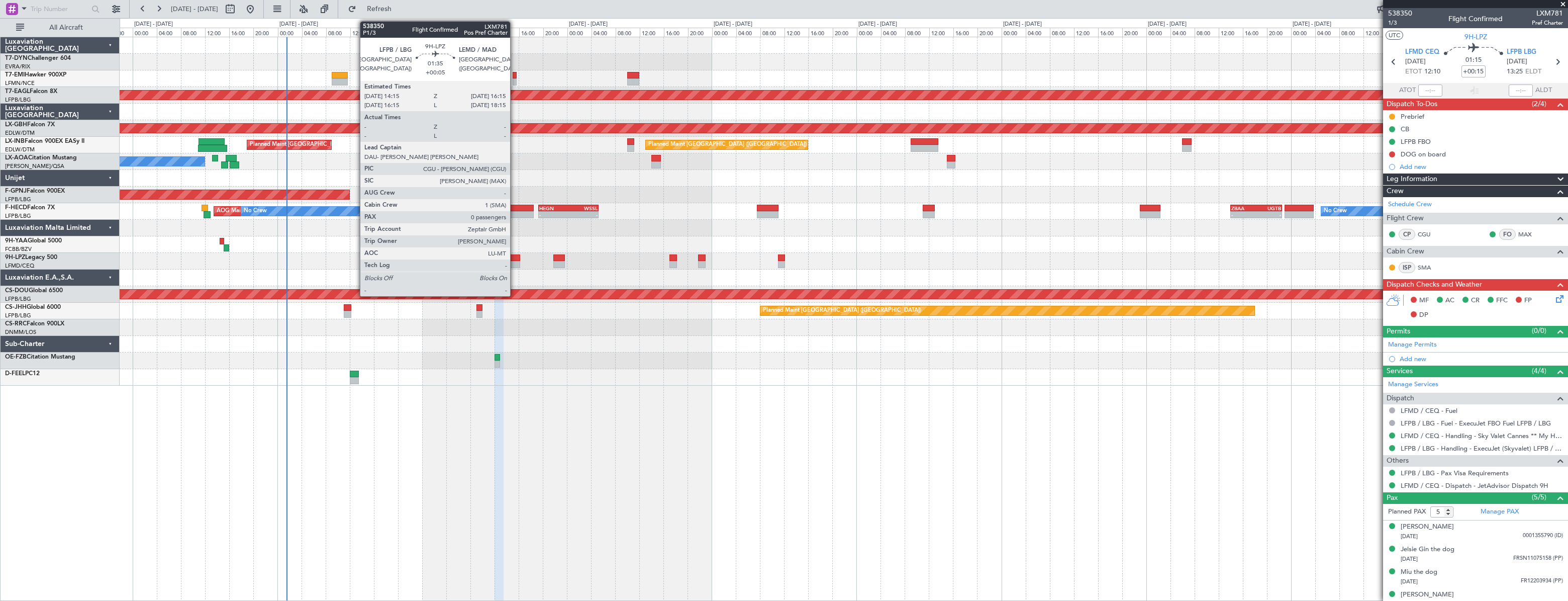
click at [514, 258] on div at bounding box center [514, 258] width 13 height 7
type input "+00:05"
type input "0"
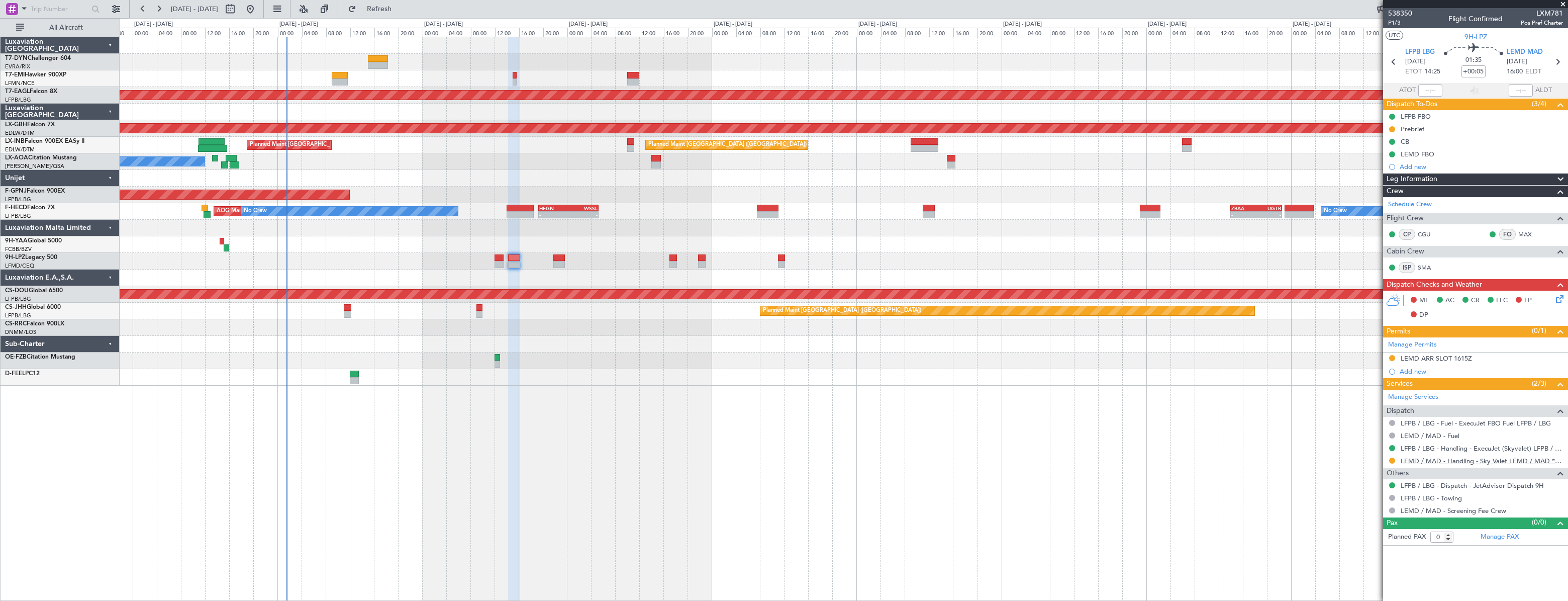
click at [1423, 460] on link "LEMD / MAD - Handling - Sky Valet LEMD / MAD **MY HANDLING**" at bounding box center [1482, 461] width 163 height 9
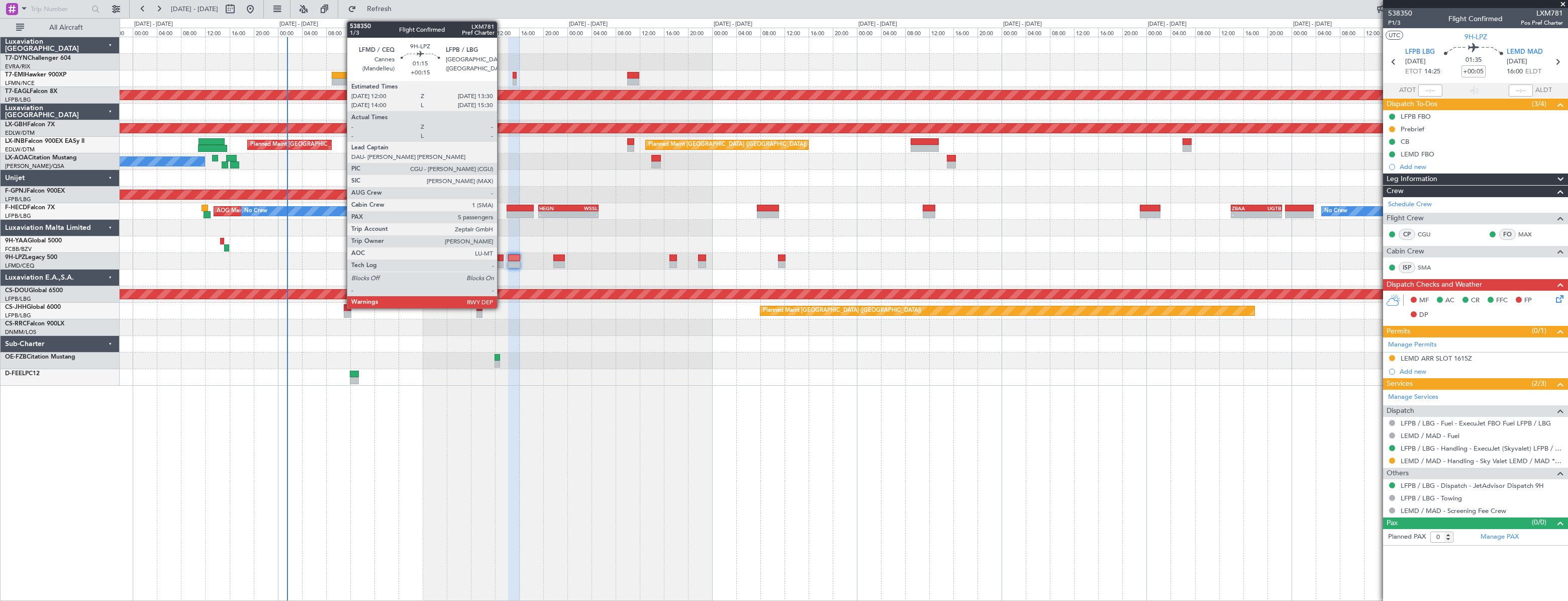
click at [502, 258] on div at bounding box center [499, 258] width 10 height 7
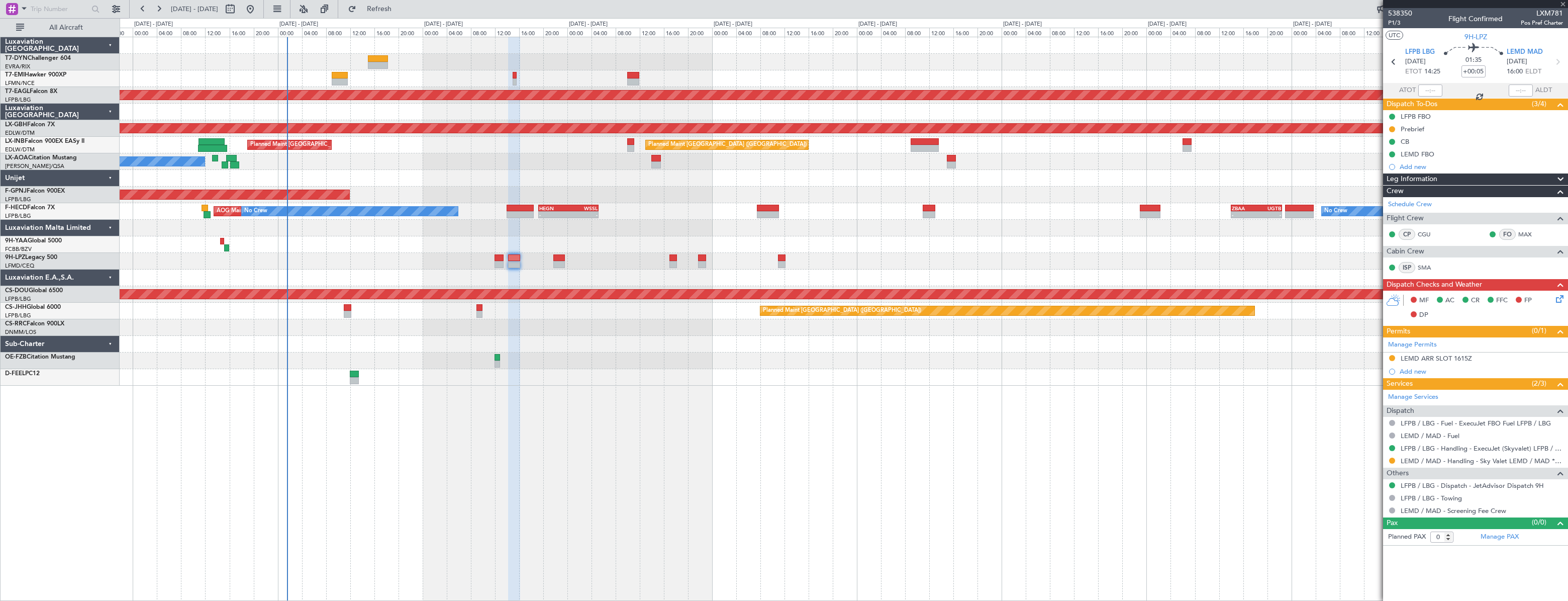
type input "+00:15"
type input "5"
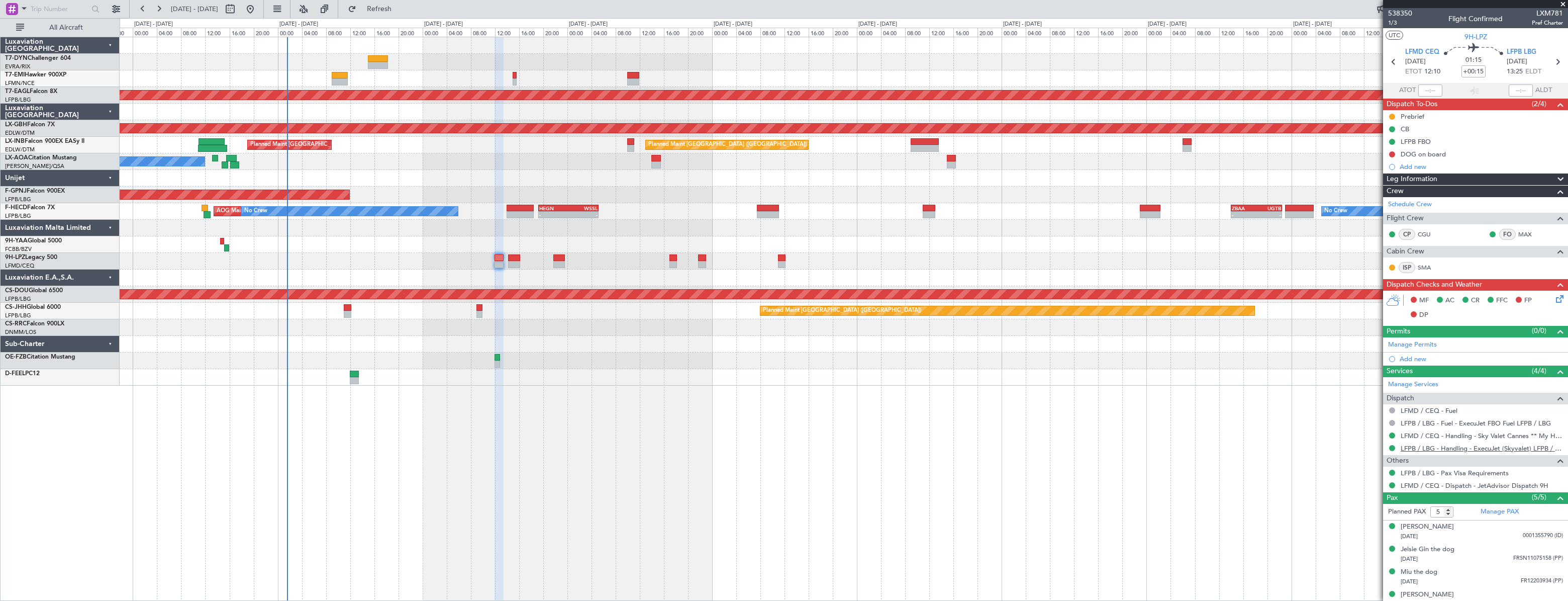
click at [1443, 448] on link "LFPB / LBG - Handling - ExecuJet (Skyvalet) LFPB / LBG" at bounding box center [1482, 448] width 163 height 9
click at [564, 258] on div at bounding box center [844, 261] width 1448 height 16
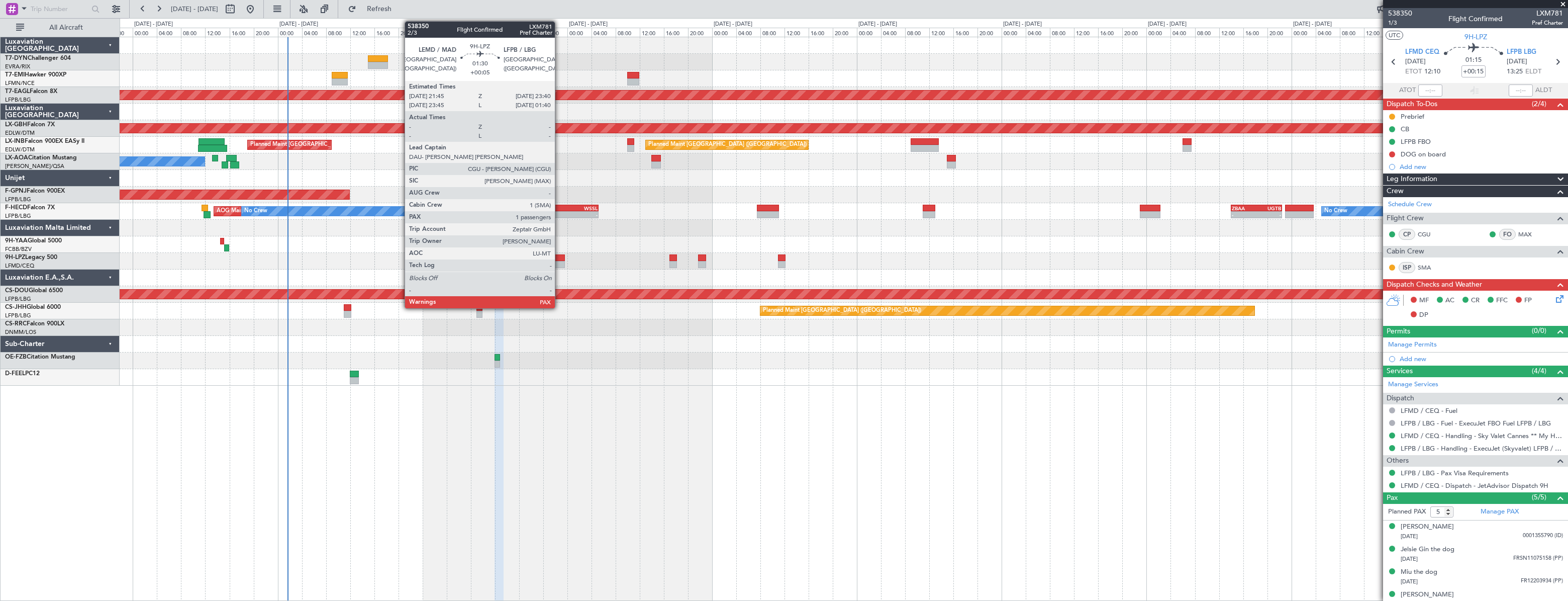
click at [559, 257] on div at bounding box center [559, 258] width 12 height 7
type input "+00:05"
type input "1"
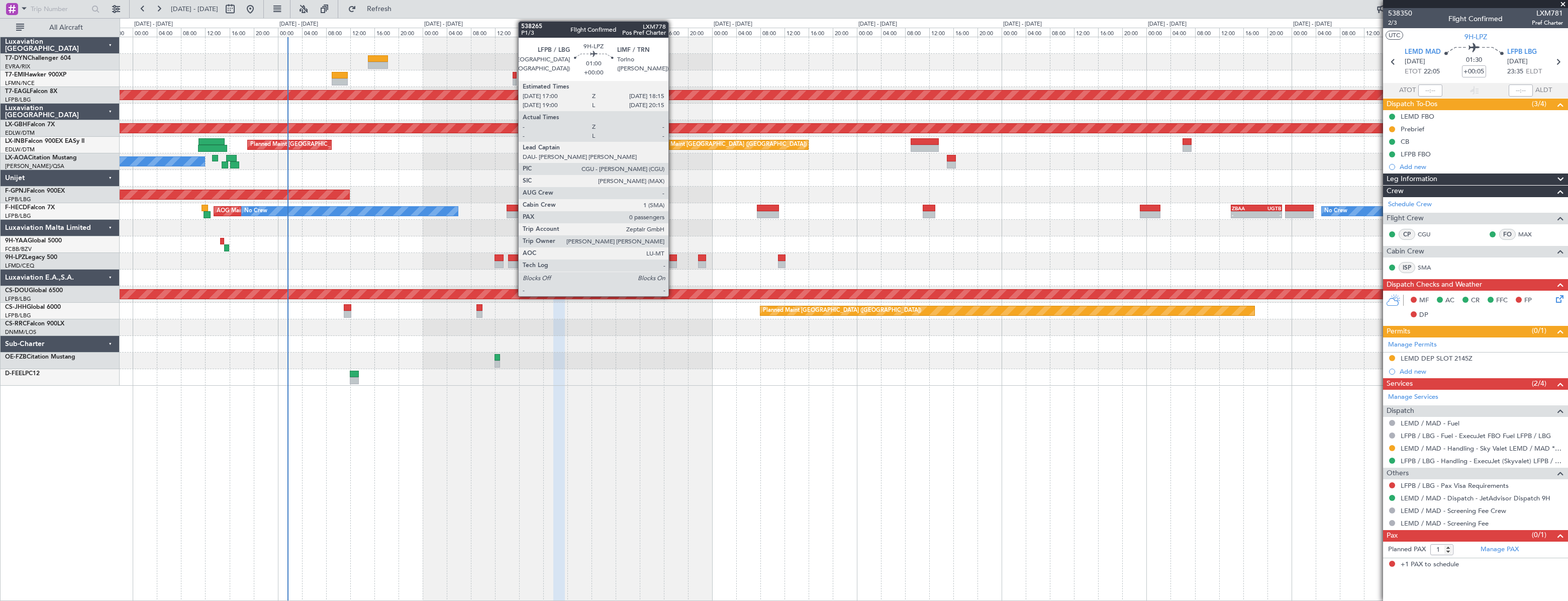
click at [673, 256] on div at bounding box center [673, 258] width 8 height 7
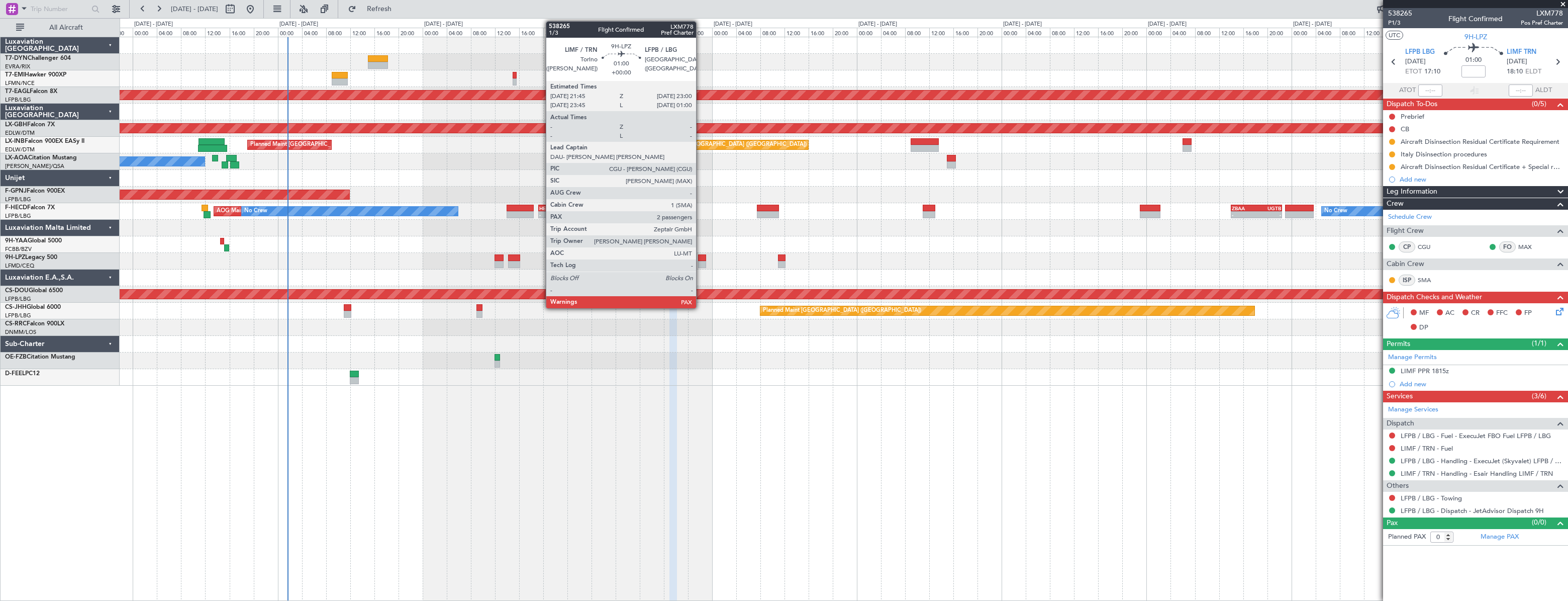
click at [701, 256] on div at bounding box center [702, 258] width 8 height 7
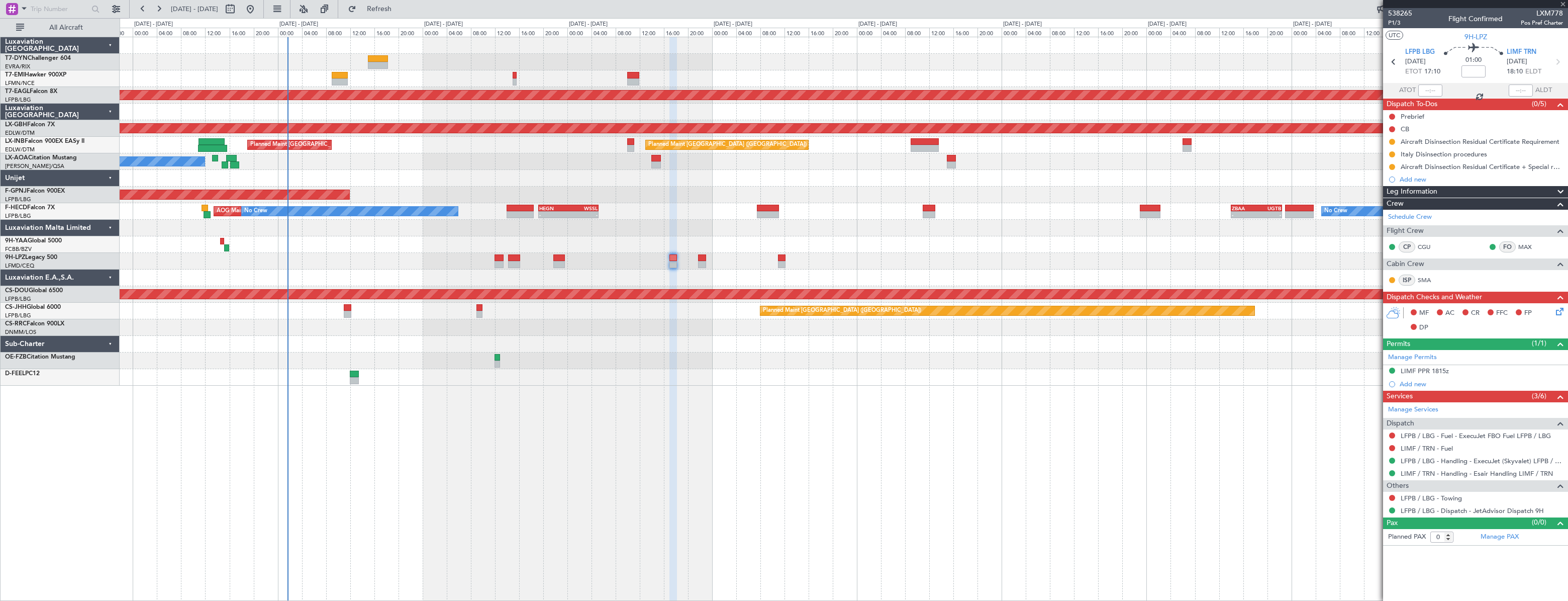
type input "2"
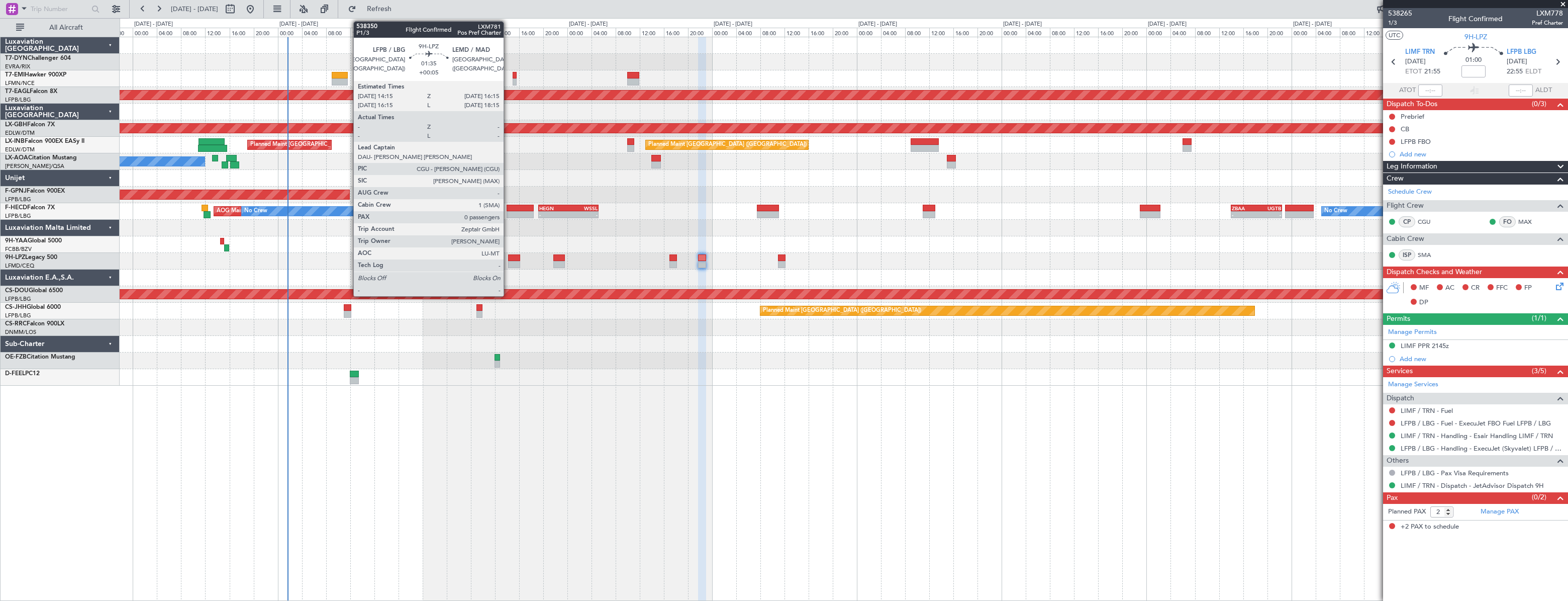
click at [508, 256] on div at bounding box center [514, 258] width 13 height 7
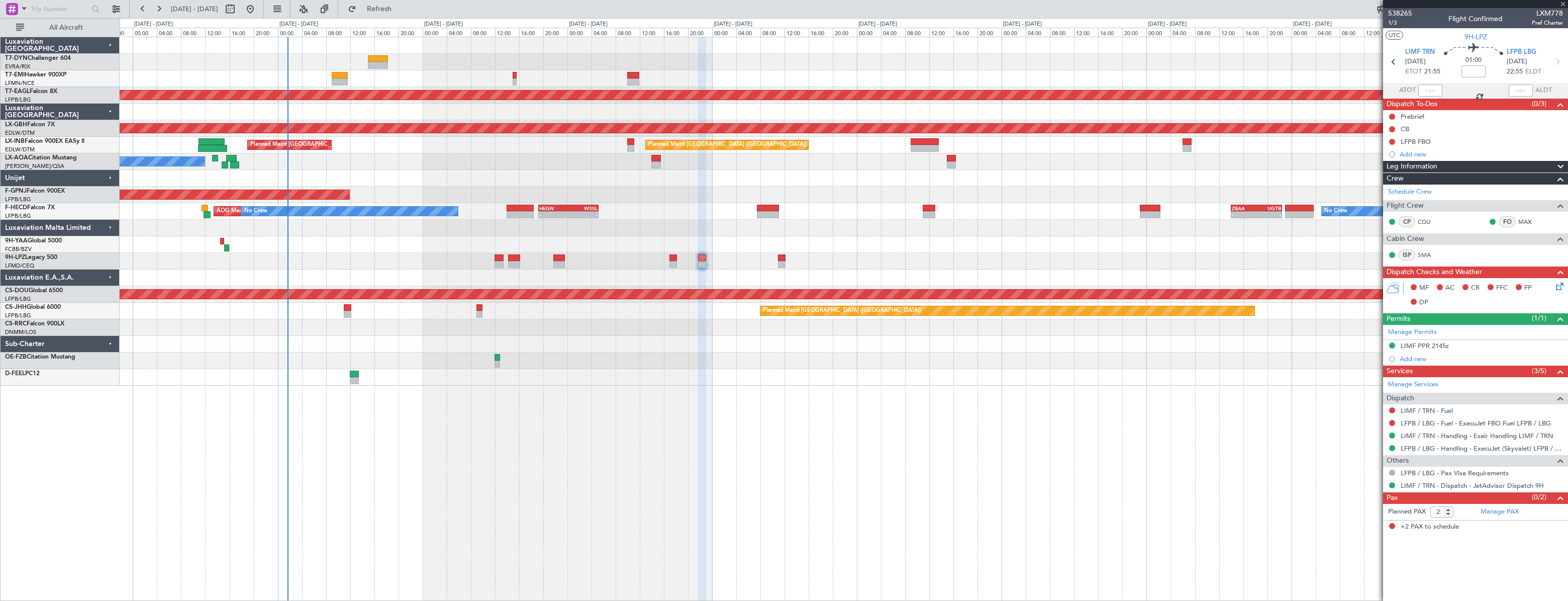
type input "+00:05"
type input "0"
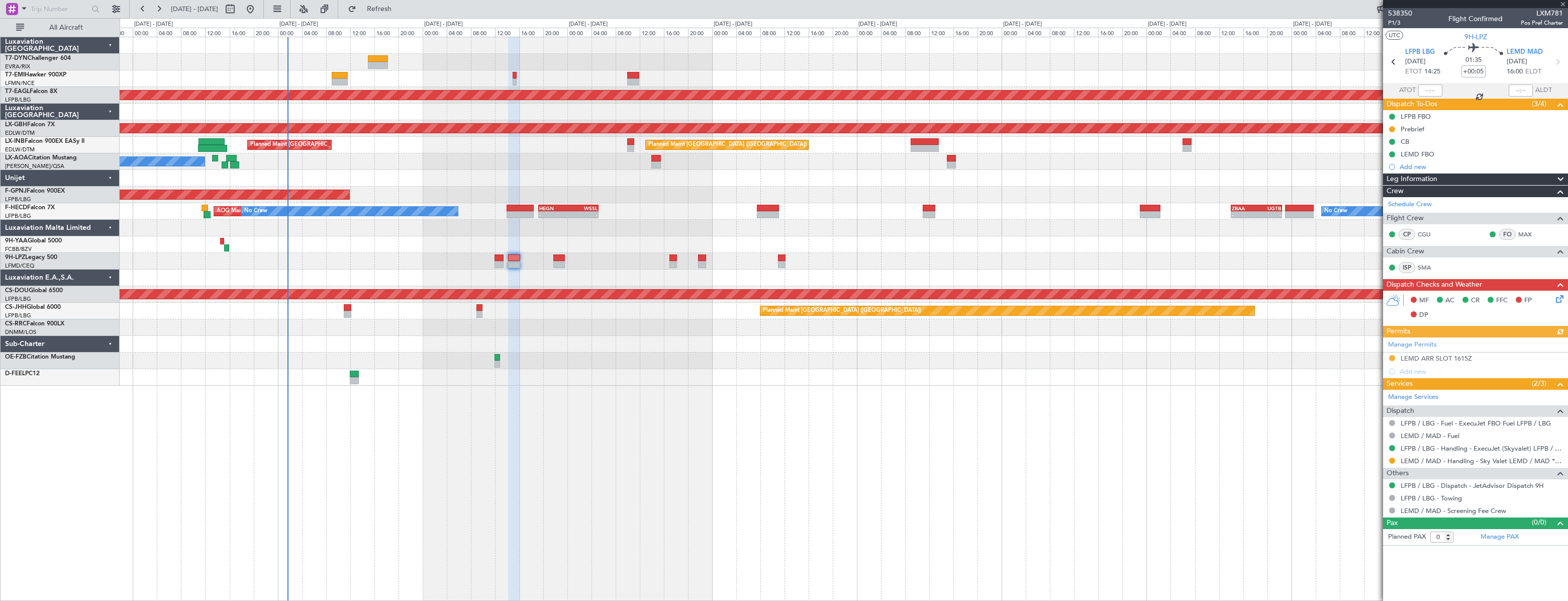
click at [1558, 297] on icon at bounding box center [1558, 297] width 8 height 8
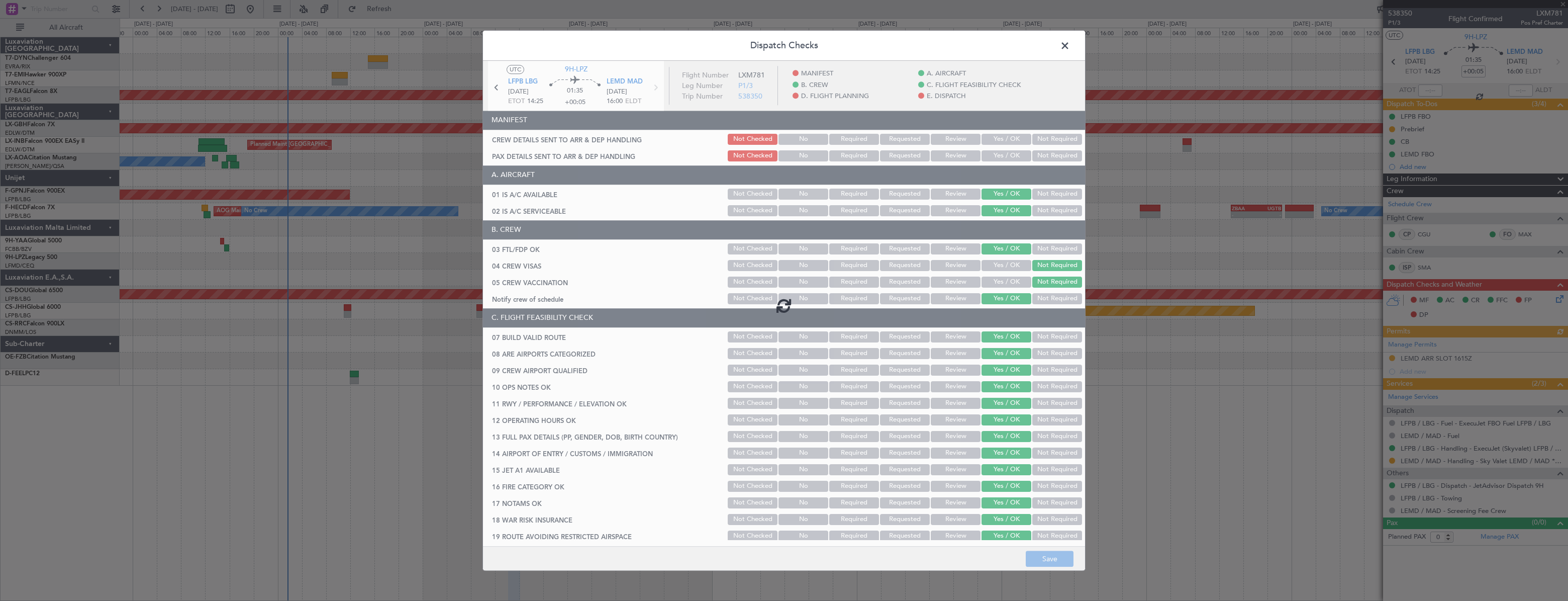
click at [999, 134] on div at bounding box center [783, 306] width 602 height 490
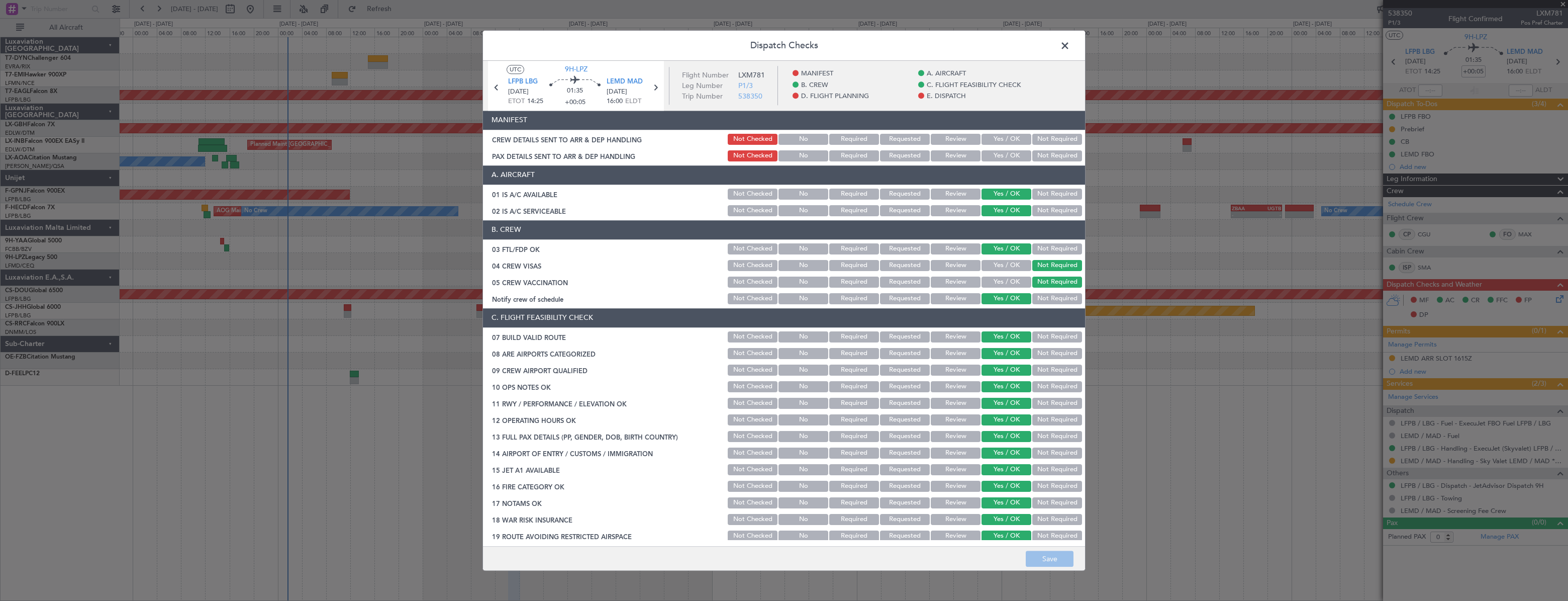
click at [999, 136] on button "Yes / OK" at bounding box center [1006, 139] width 50 height 11
click at [995, 160] on button "Yes / OK" at bounding box center [1006, 156] width 50 height 11
click at [1055, 557] on button "Save" at bounding box center [1049, 558] width 47 height 16
click at [1070, 49] on span at bounding box center [1070, 48] width 0 height 20
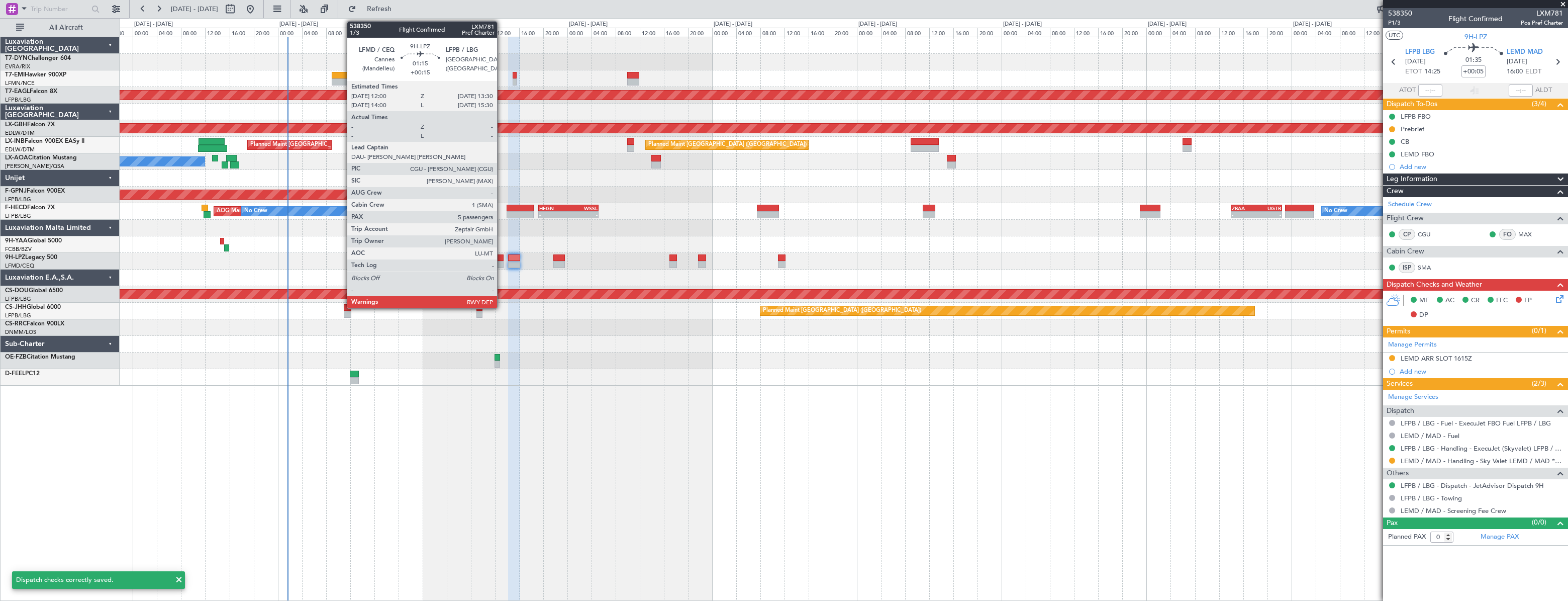
click at [501, 255] on div at bounding box center [499, 258] width 10 height 7
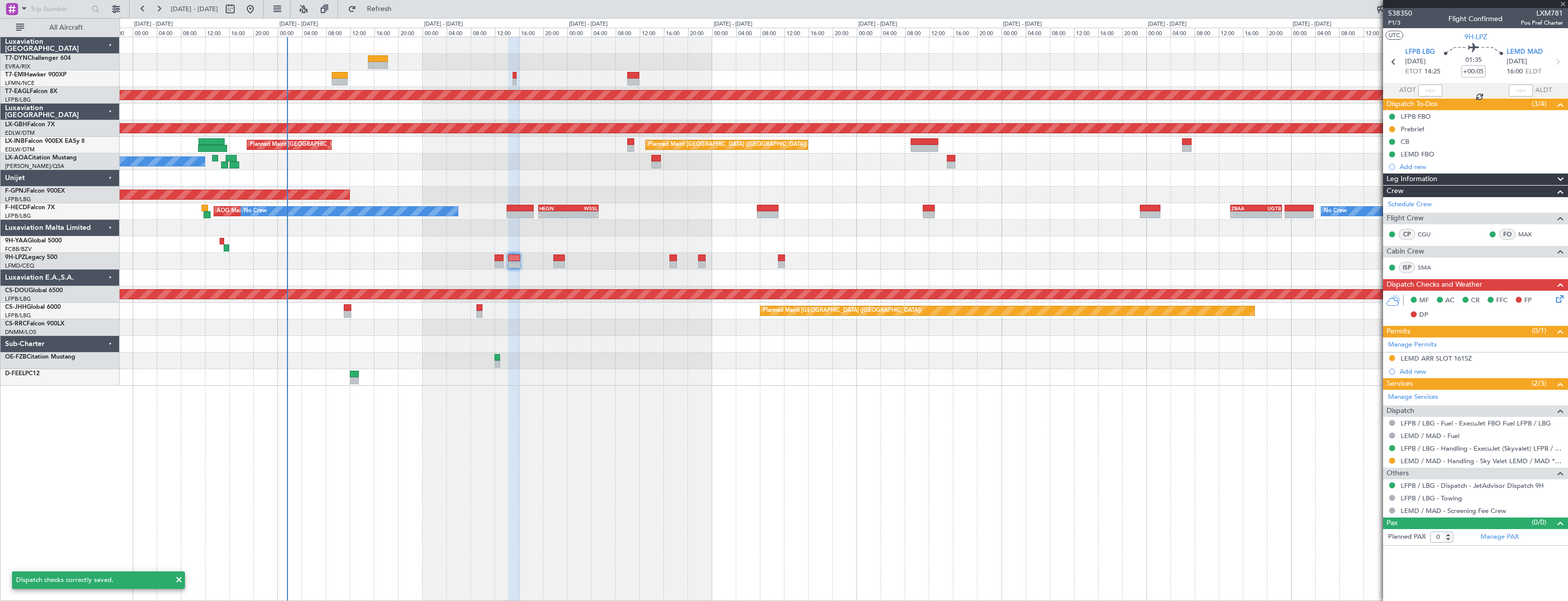
type input "+00:15"
type input "5"
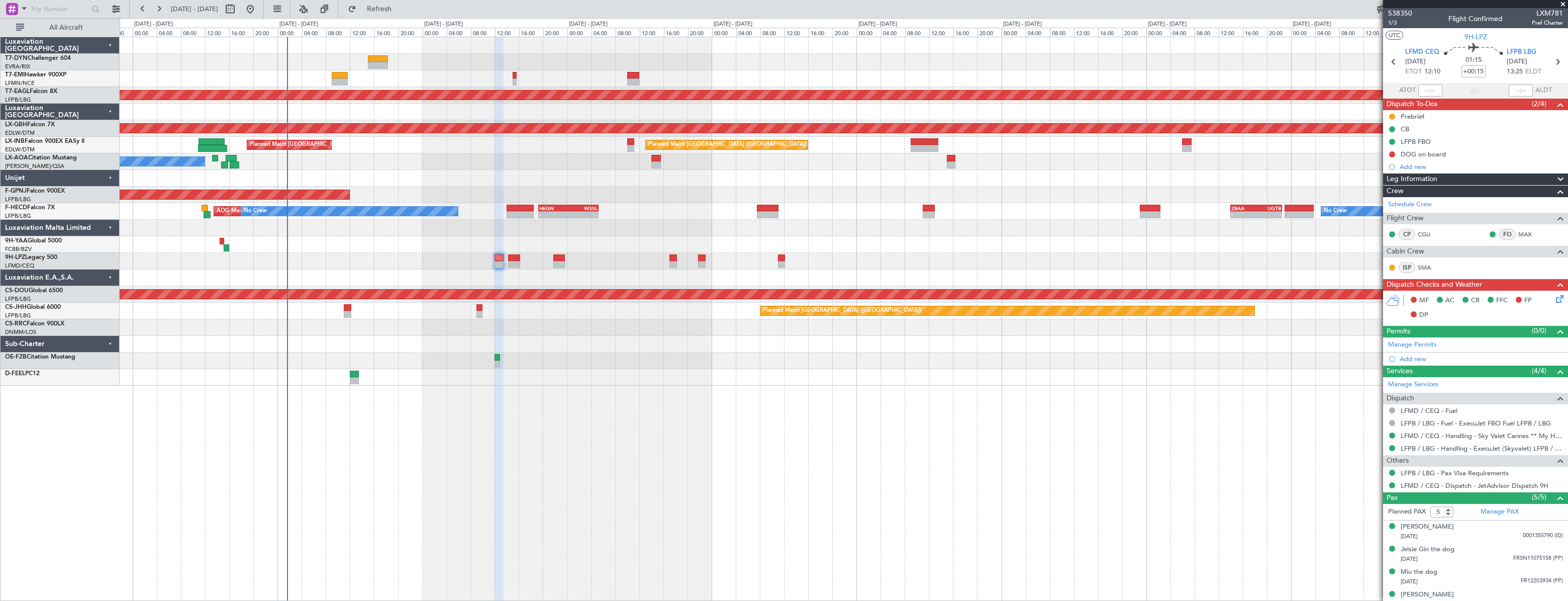
click at [1554, 298] on icon at bounding box center [1558, 297] width 8 height 8
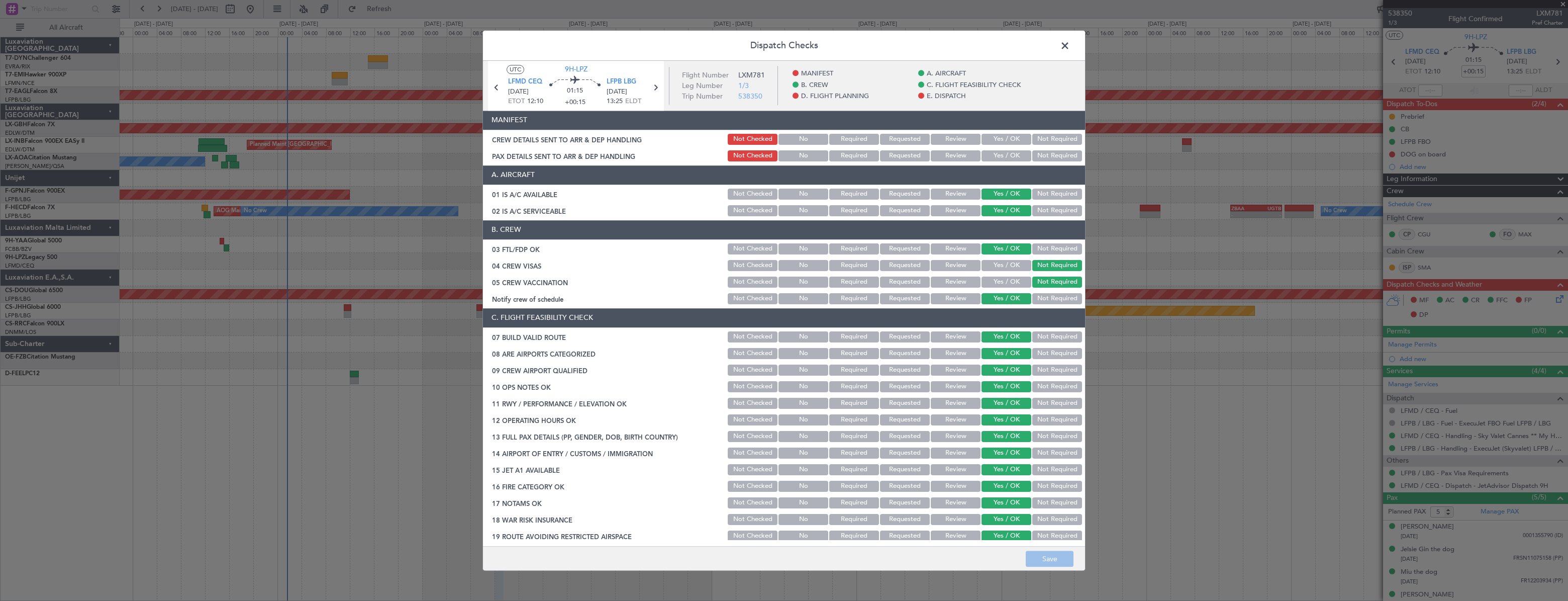
click at [1006, 149] on div "Yes / OK" at bounding box center [1005, 155] width 51 height 14
click at [995, 137] on button "Yes / OK" at bounding box center [1006, 139] width 50 height 11
click at [995, 160] on button "Yes / OK" at bounding box center [1006, 156] width 50 height 11
click at [1043, 557] on button "Save" at bounding box center [1049, 558] width 47 height 16
click at [1070, 49] on span at bounding box center [1070, 48] width 0 height 20
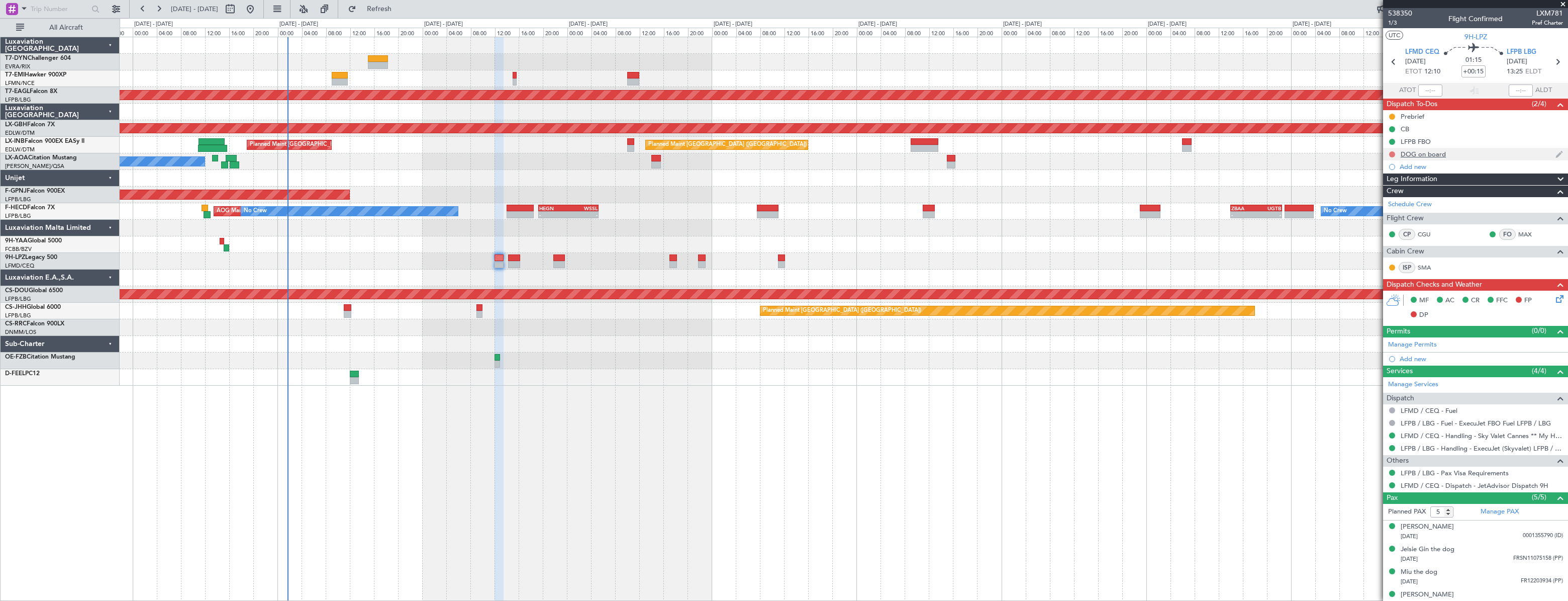
click at [1393, 153] on button at bounding box center [1392, 155] width 6 height 6
click at [1387, 186] on span "In Progress" at bounding box center [1396, 183] width 34 height 10
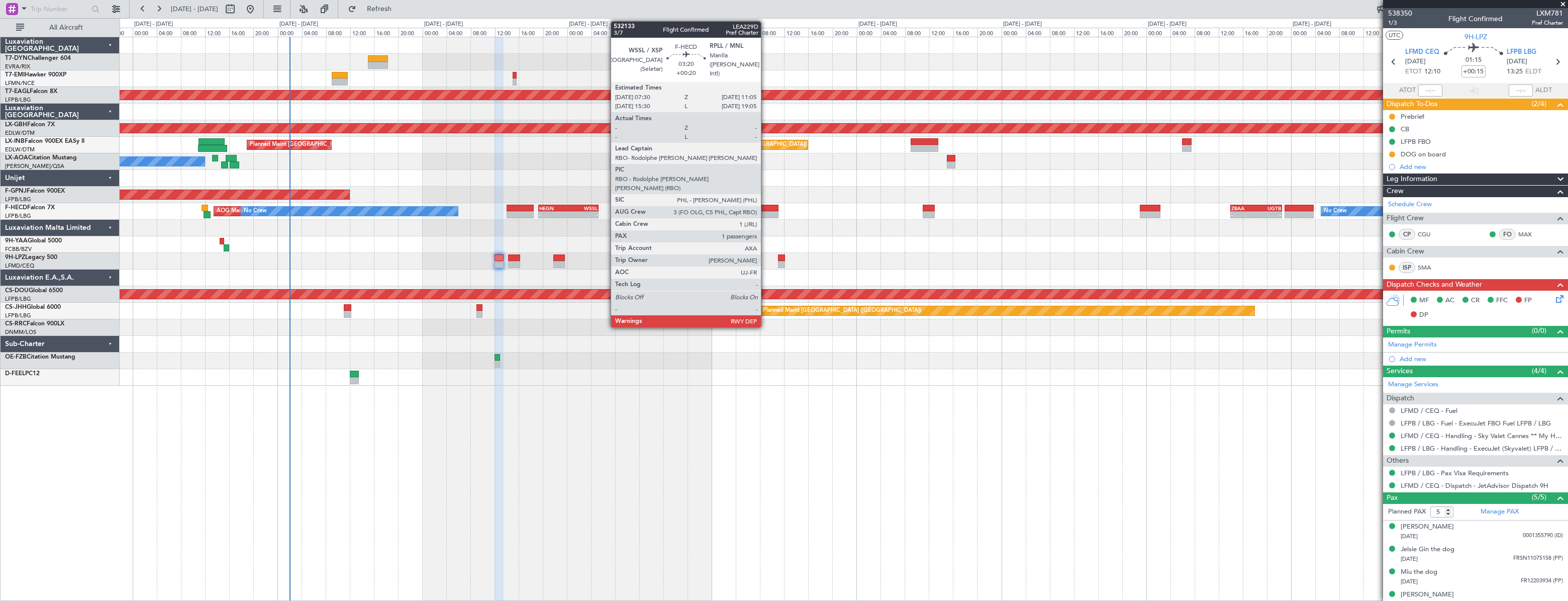
click at [765, 209] on div at bounding box center [768, 208] width 22 height 7
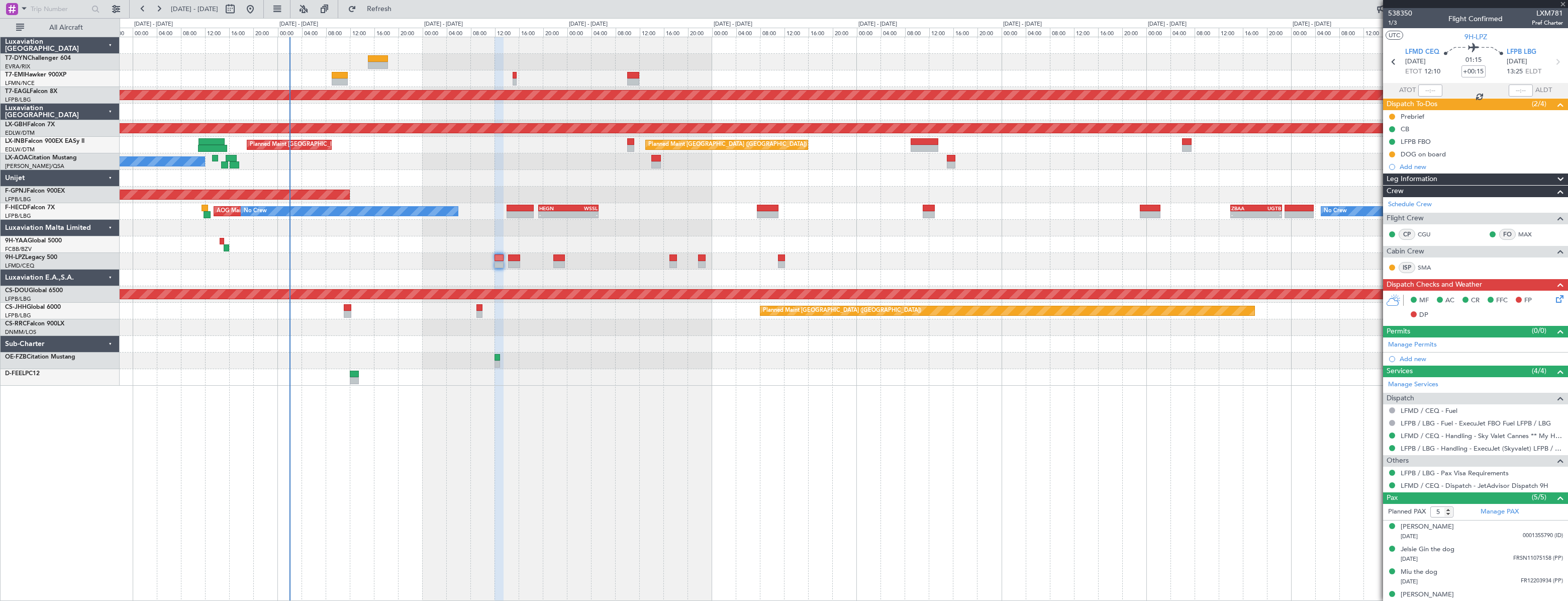
type input "+00:20"
type input "1"
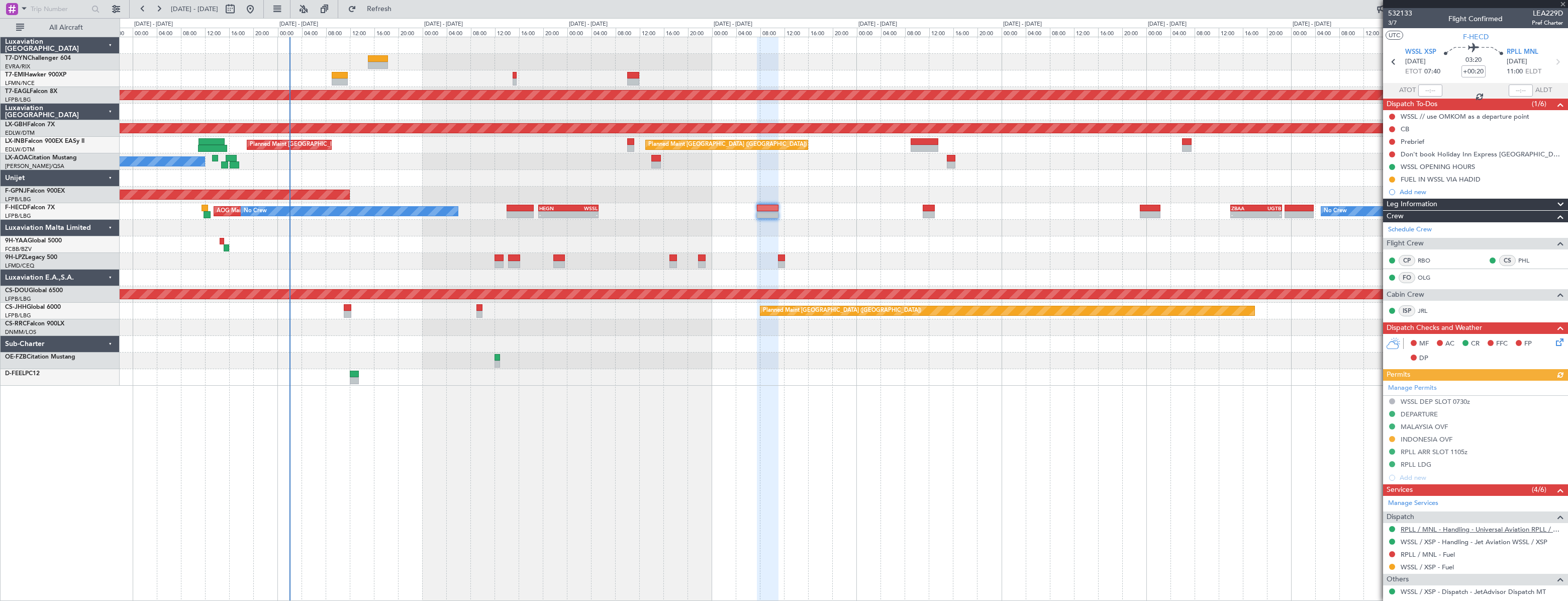
click at [1432, 528] on link "RPLL / MNL - Handling - Universal Aviation RPLL / MNL" at bounding box center [1482, 529] width 163 height 9
